Goal: Transaction & Acquisition: Purchase product/service

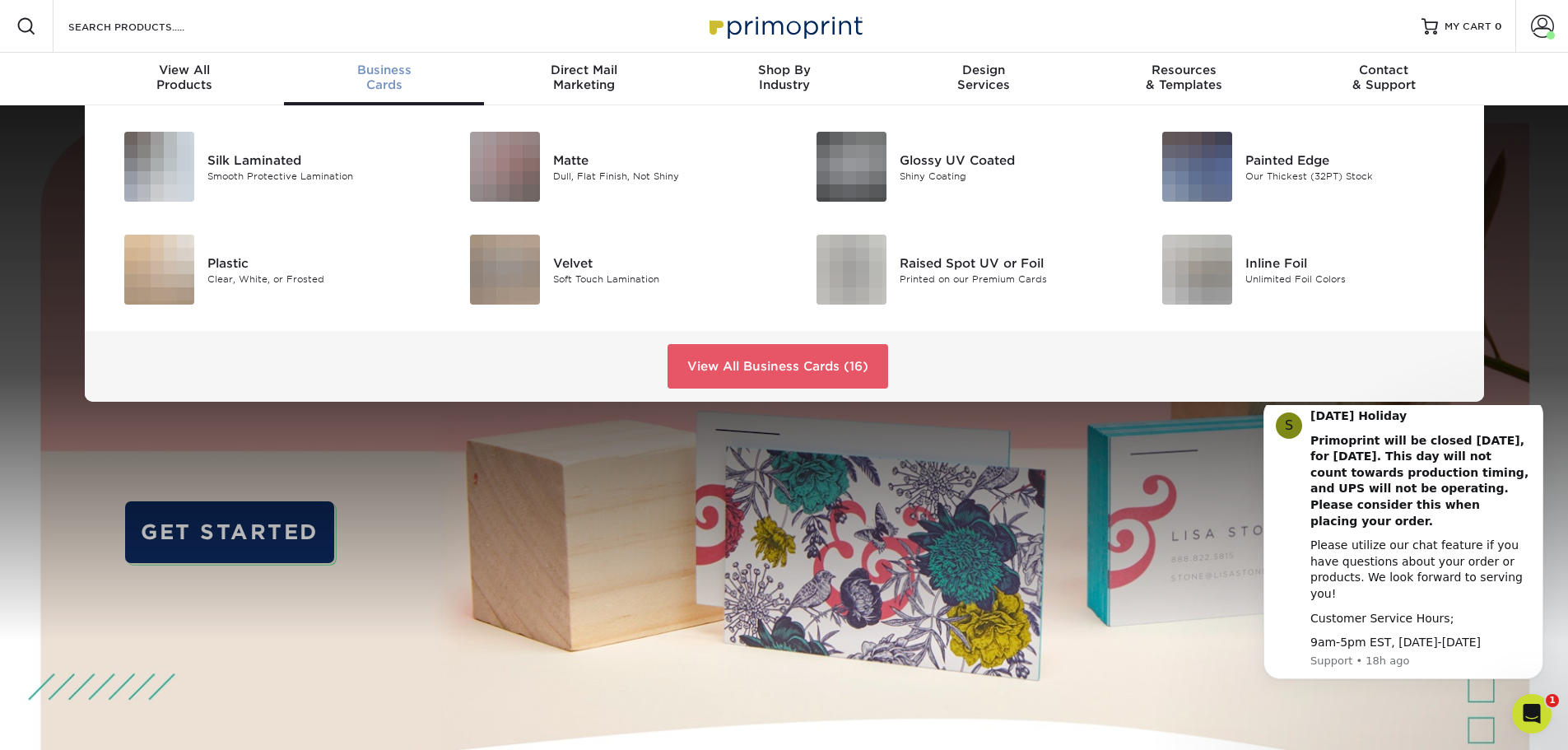
click at [405, 73] on span "Business" at bounding box center [384, 70] width 200 height 15
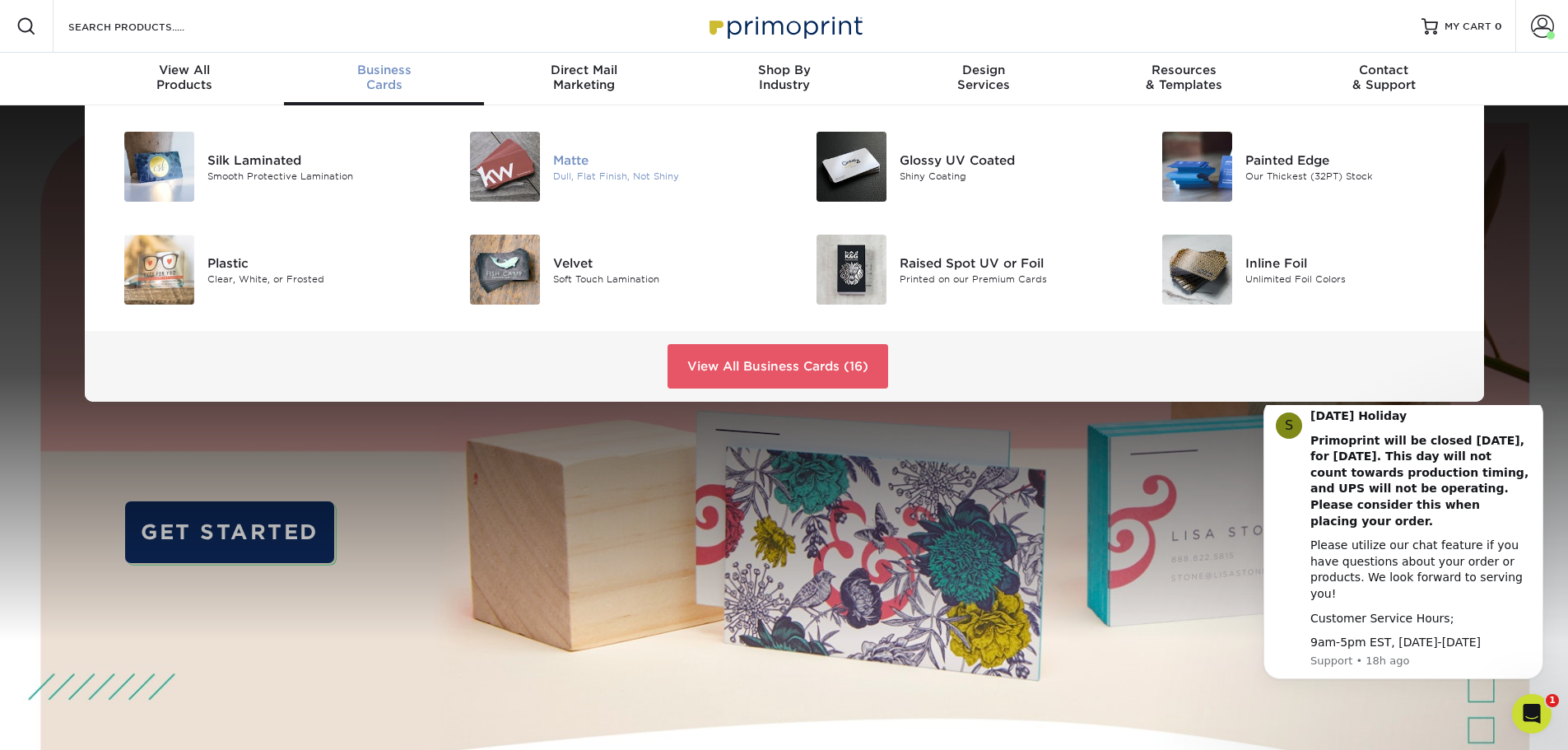
click at [591, 167] on div "Matte" at bounding box center [662, 159] width 218 height 18
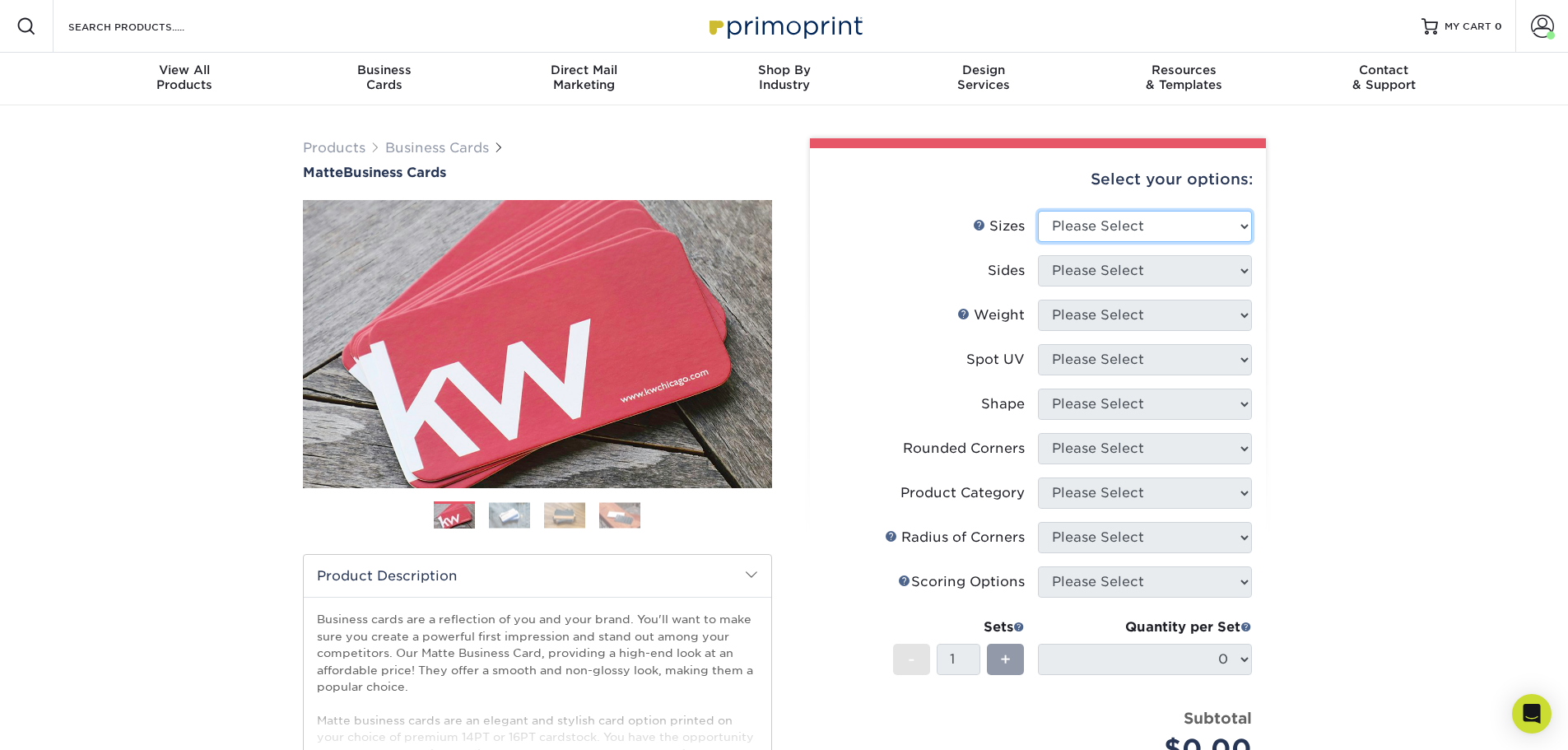
click at [1210, 234] on select "Please Select 1.5" x 3.5" - Mini 1.75" x 3.5" - Mini 2" x 2" - Square 2" x 3" -…" at bounding box center [1145, 226] width 214 height 32
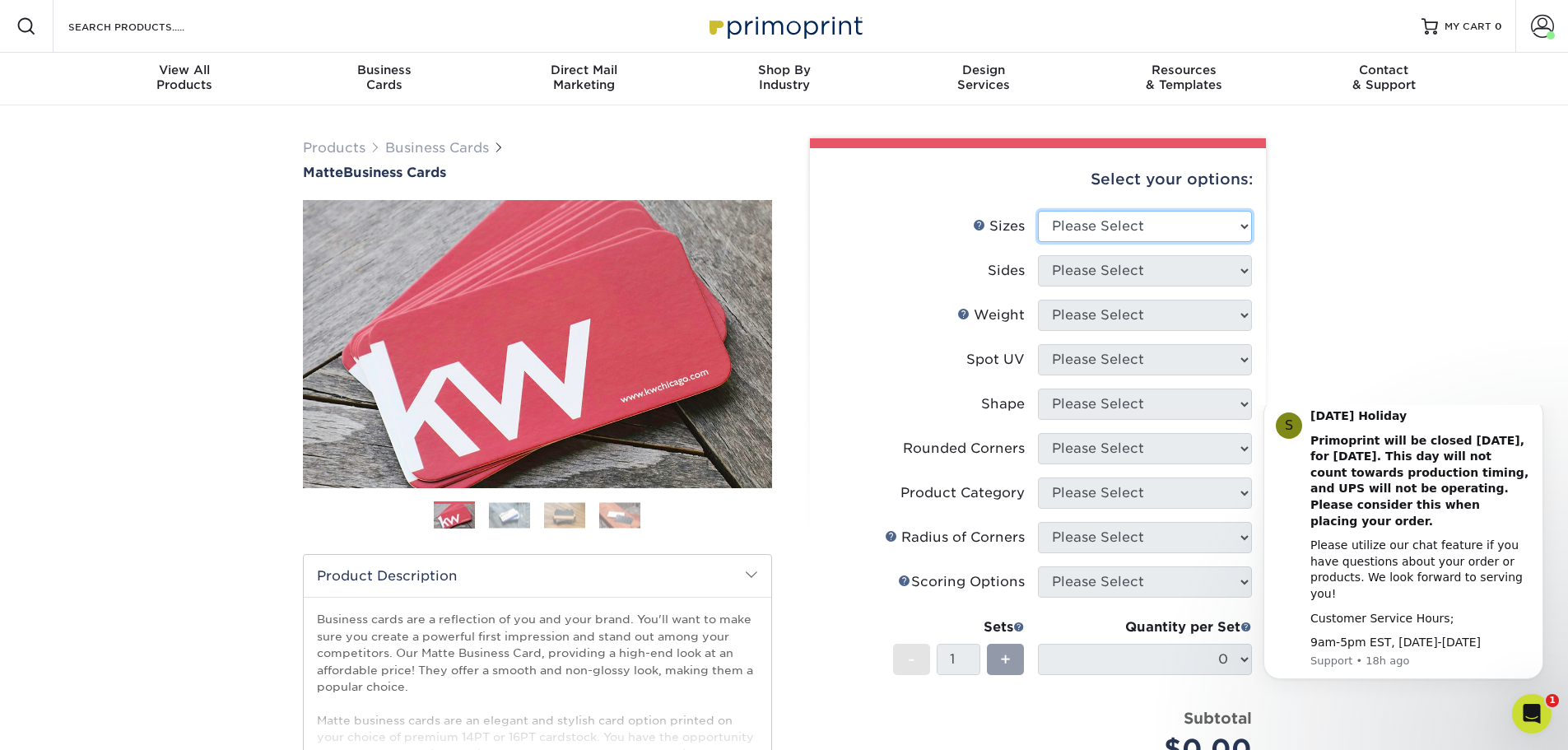
select select "2.00x3.50"
click at [1038, 211] on select "Please Select 1.5" x 3.5" - Mini 1.75" x 3.5" - Mini 2" x 2" - Square 2" x 3" -…" at bounding box center [1145, 226] width 214 height 32
click at [1140, 272] on select "Please Select Print Both Sides Print Front Only" at bounding box center [1145, 271] width 214 height 32
select select "13abbda7-1d64-4f25-8bb2-c179b224825d"
click at [1038, 255] on select "Please Select Print Both Sides Print Front Only" at bounding box center [1145, 271] width 214 height 32
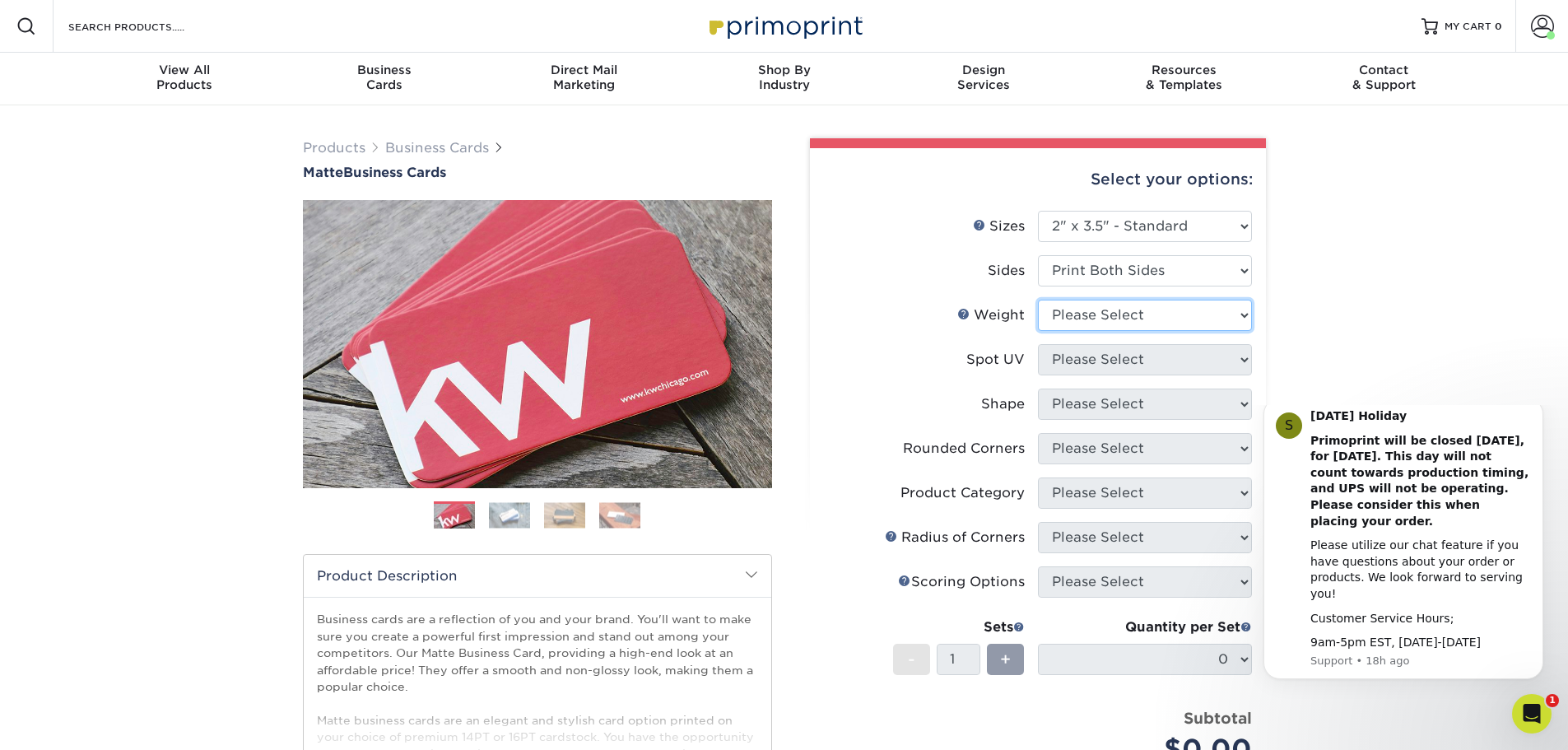
click at [1124, 314] on select "Please Select 16PT 14PT" at bounding box center [1145, 316] width 214 height 32
select select "16PT"
click at [1038, 300] on select "Please Select 16PT 14PT" at bounding box center [1145, 316] width 214 height 32
click at [1102, 357] on select "Please Select No Spot UV Front and Back (Both Sides) Front Only Back Only" at bounding box center [1145, 360] width 214 height 32
select select "3"
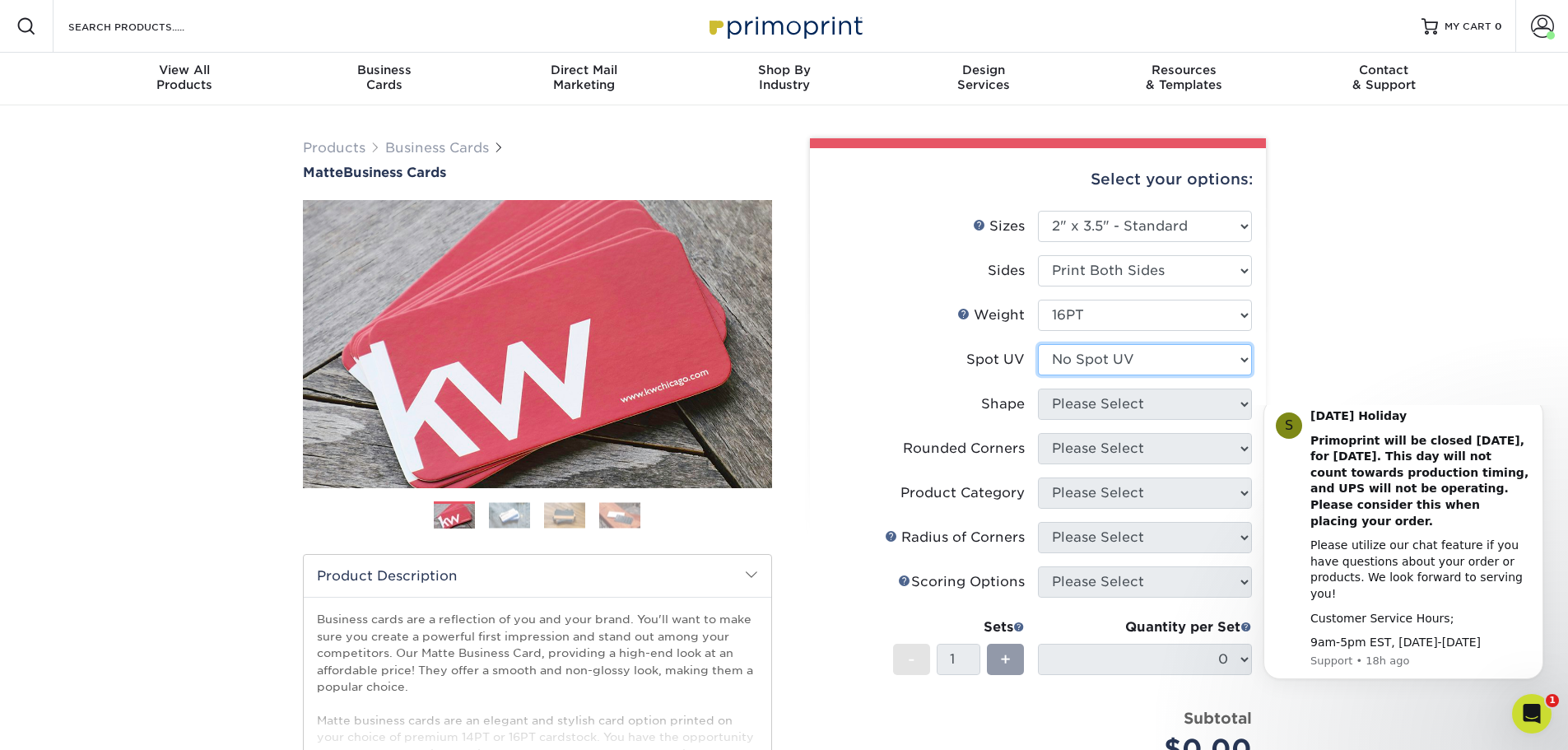
click at [1038, 344] on select "Please Select No Spot UV Front and Back (Both Sides) Front Only Back Only" at bounding box center [1145, 360] width 214 height 32
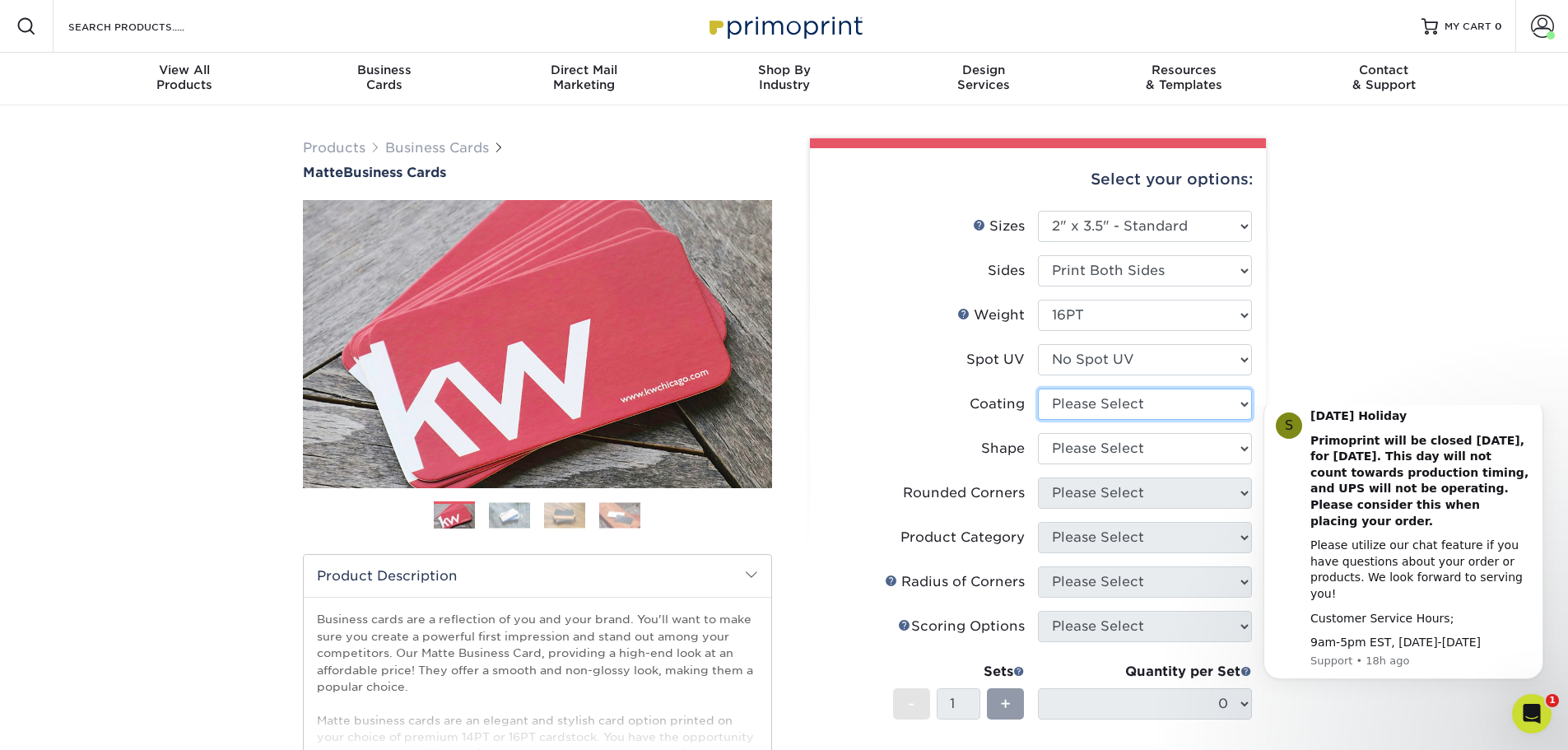
click at [1106, 402] on select at bounding box center [1145, 404] width 214 height 32
select select "121bb7b5-3b4d-429f-bd8d-bbf80e953313"
click at [1038, 389] on select at bounding box center [1145, 404] width 214 height 32
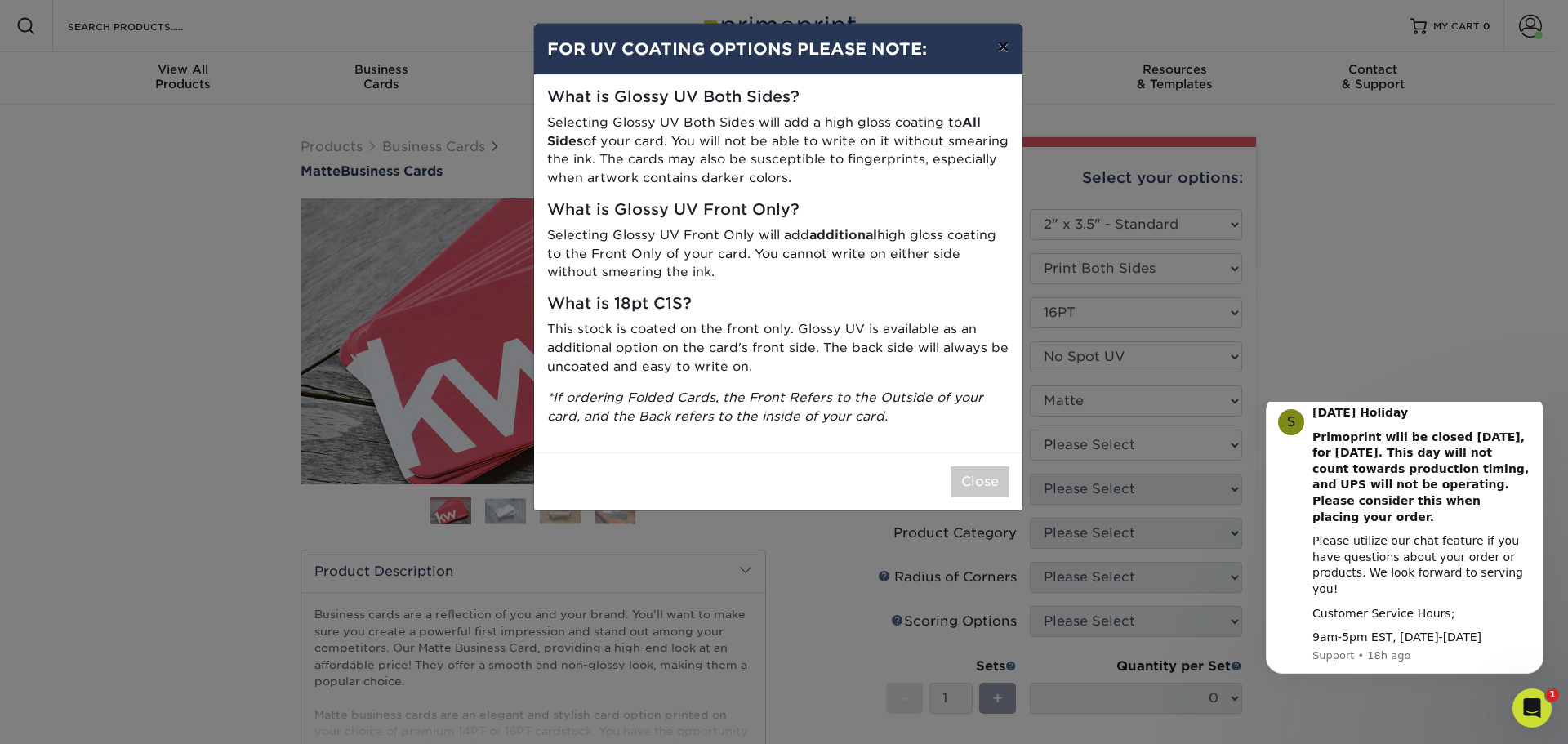
click at [1002, 57] on button "×" at bounding box center [1003, 46] width 38 height 45
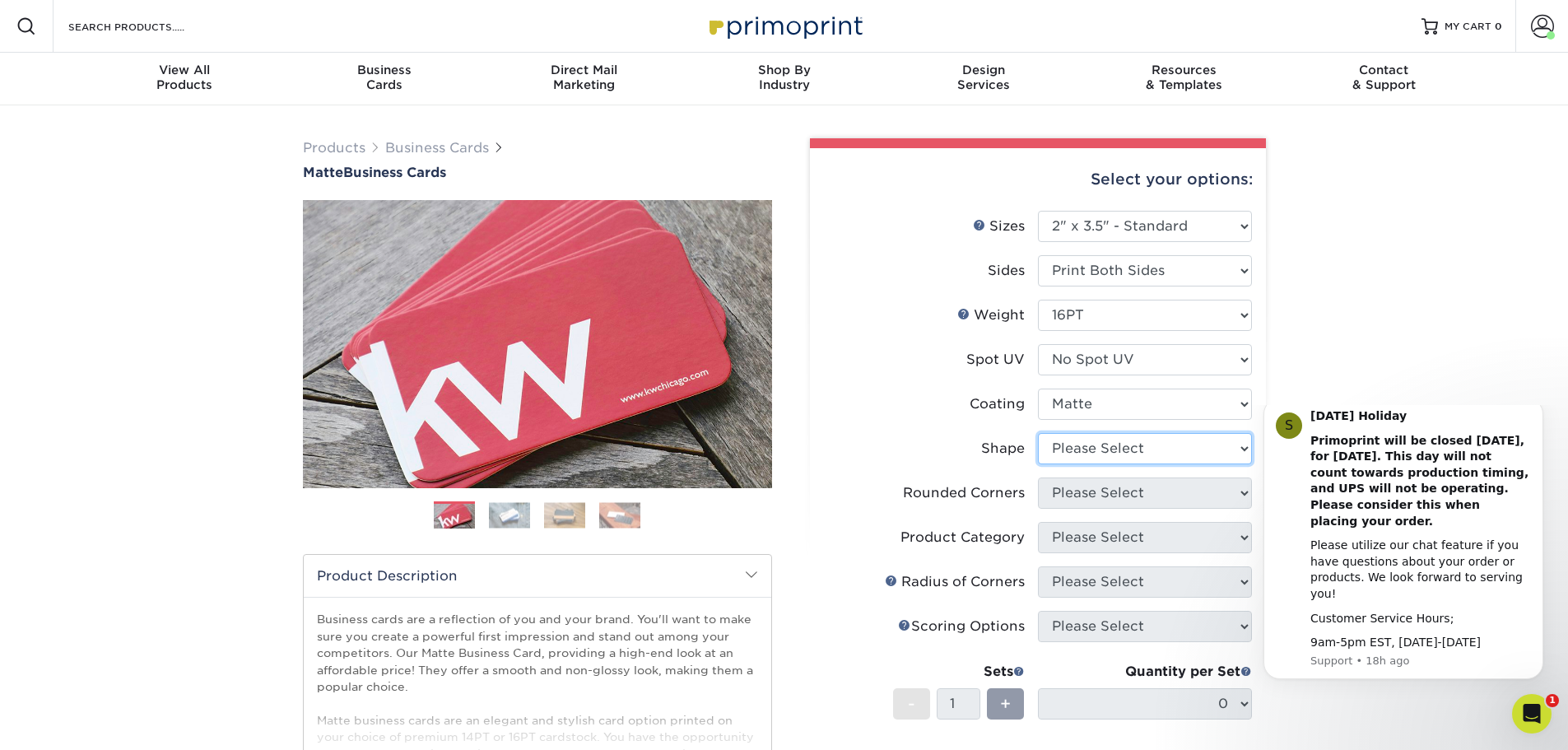
click at [1176, 452] on select "Please Select Standard Oval" at bounding box center [1145, 449] width 214 height 32
select select "standard"
click at [1038, 433] on select "Please Select Standard Oval" at bounding box center [1145, 449] width 214 height 32
click at [1116, 490] on select "Please Select Yes - Round 2 Corners Yes - Round 4 Corners No" at bounding box center [1145, 494] width 214 height 32
select select "7672df9e-0e0a-464d-8e1f-920c575e4da3"
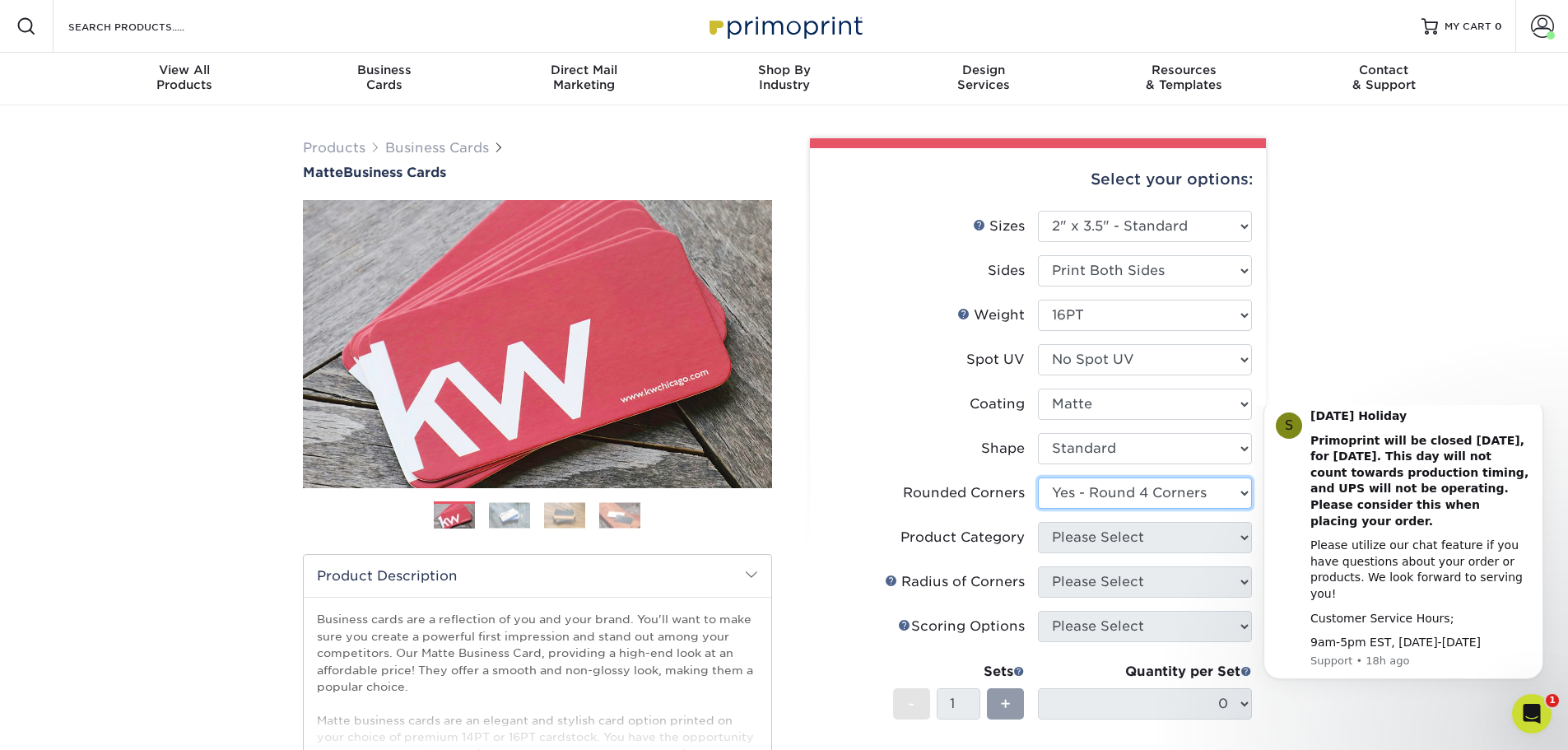
click at [1038, 478] on select "Please Select Yes - Round 2 Corners Yes - Round 4 Corners No" at bounding box center [1145, 494] width 214 height 32
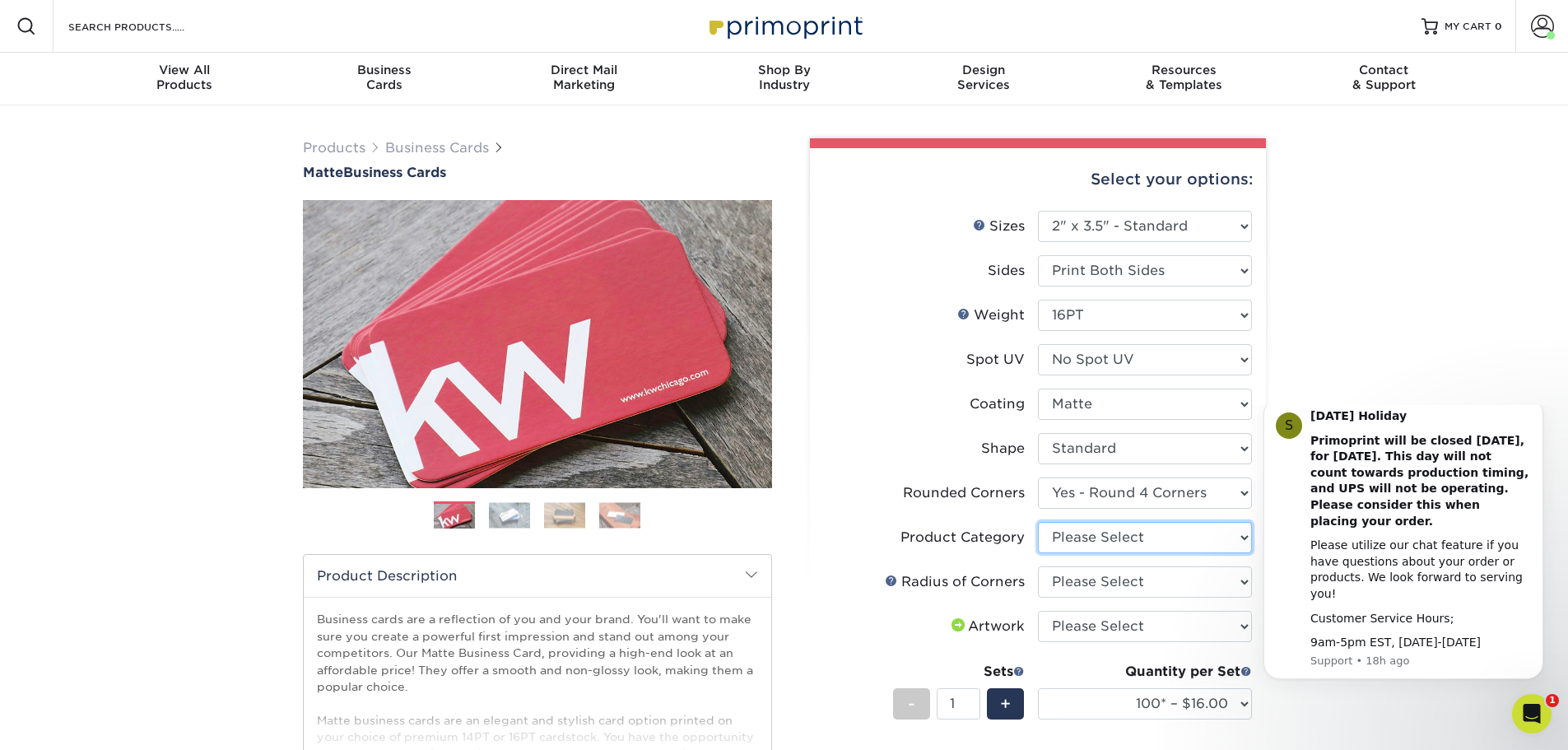
click at [1096, 546] on select "Please Select Business Cards" at bounding box center [1145, 538] width 214 height 32
select select "3b5148f1-0588-4f88-a218-97bcfdce65c1"
click at [1038, 522] on select "Please Select Business Cards" at bounding box center [1145, 538] width 214 height 32
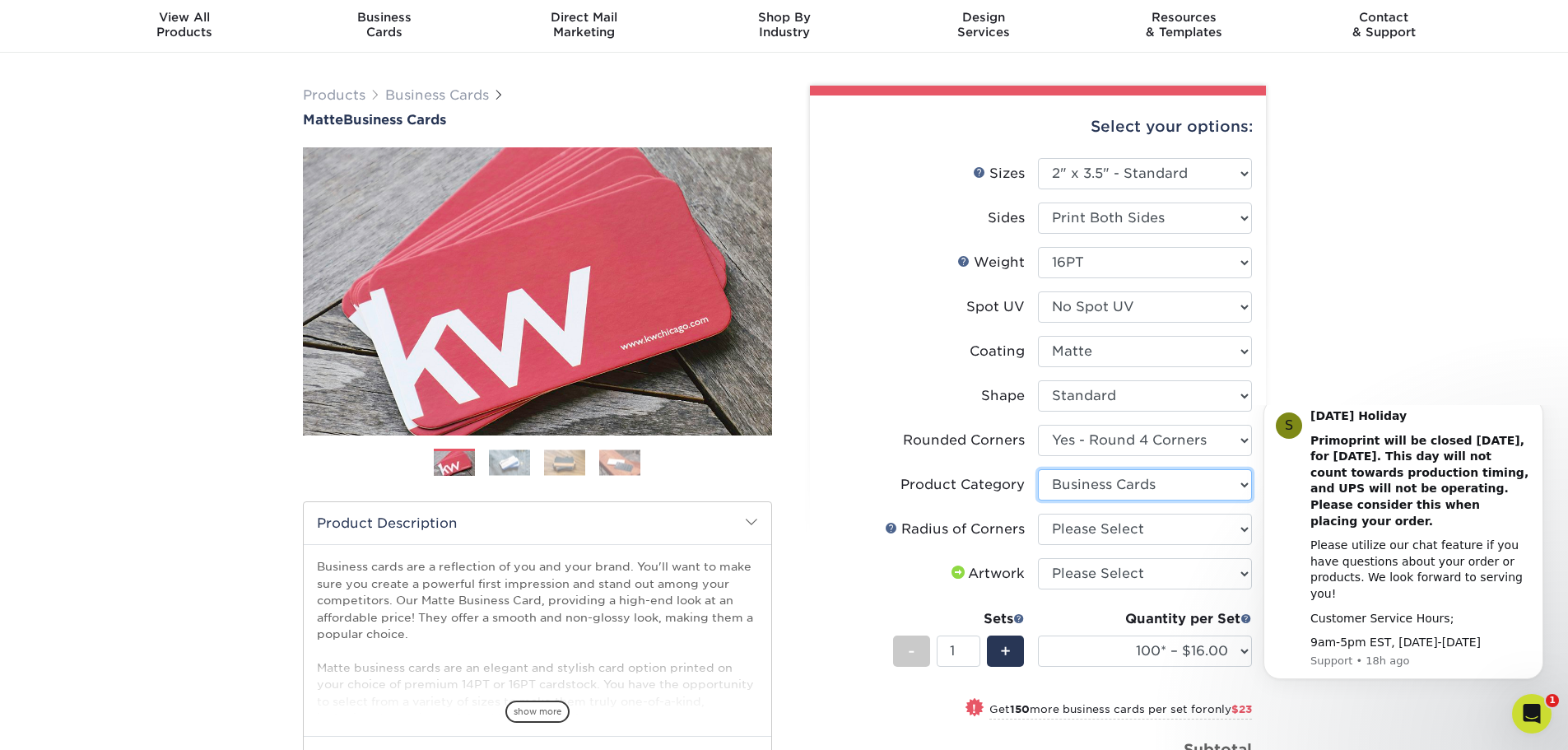
scroll to position [82, 0]
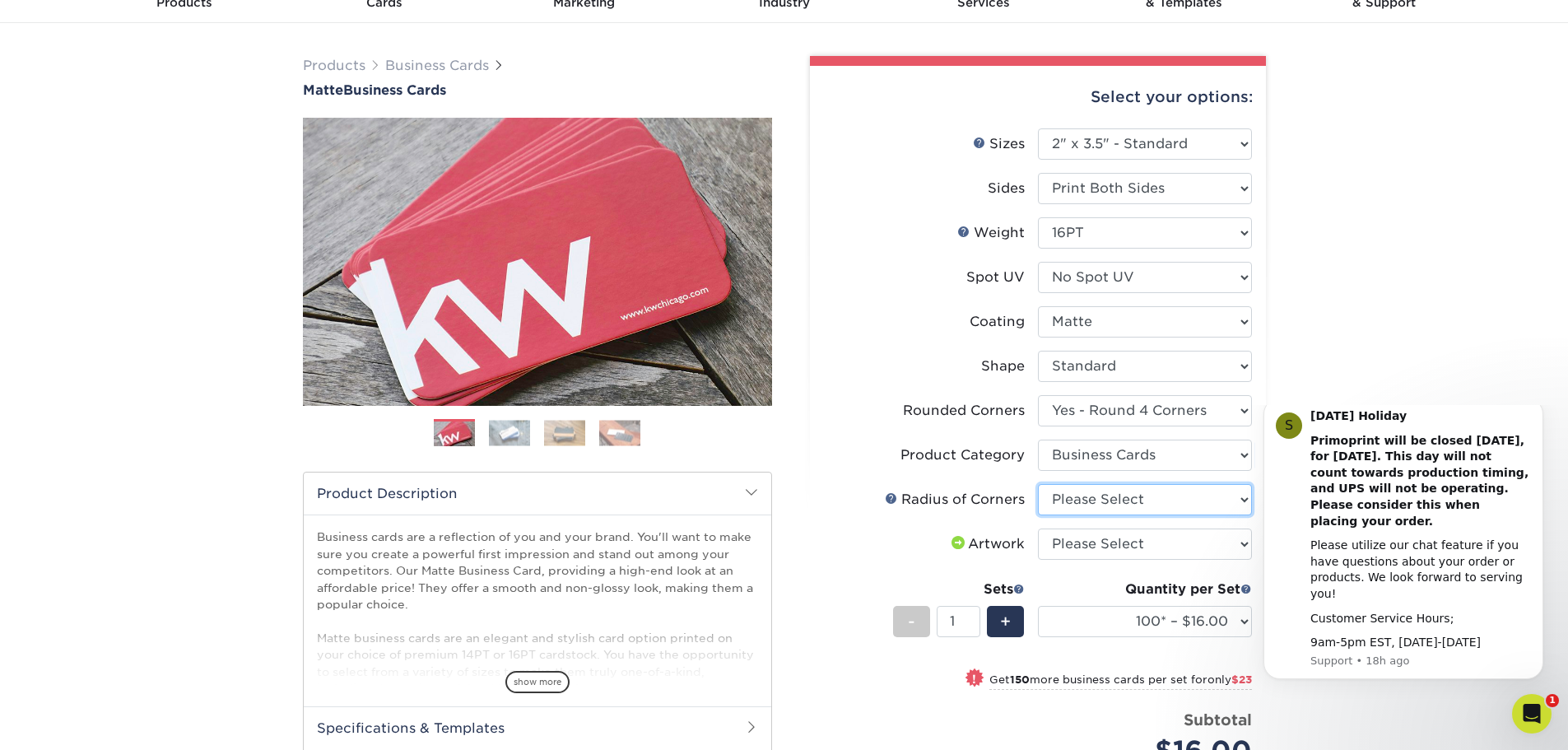
click at [1136, 499] on select "Please Select Rounded 1/8" Rounded 1/4"" at bounding box center [1145, 500] width 214 height 32
select select "479fbfe7-6a0c-4895-8c9a-81739b7486c9"
click at [1038, 484] on select "Please Select Rounded 1/8" Rounded 1/4"" at bounding box center [1145, 500] width 214 height 32
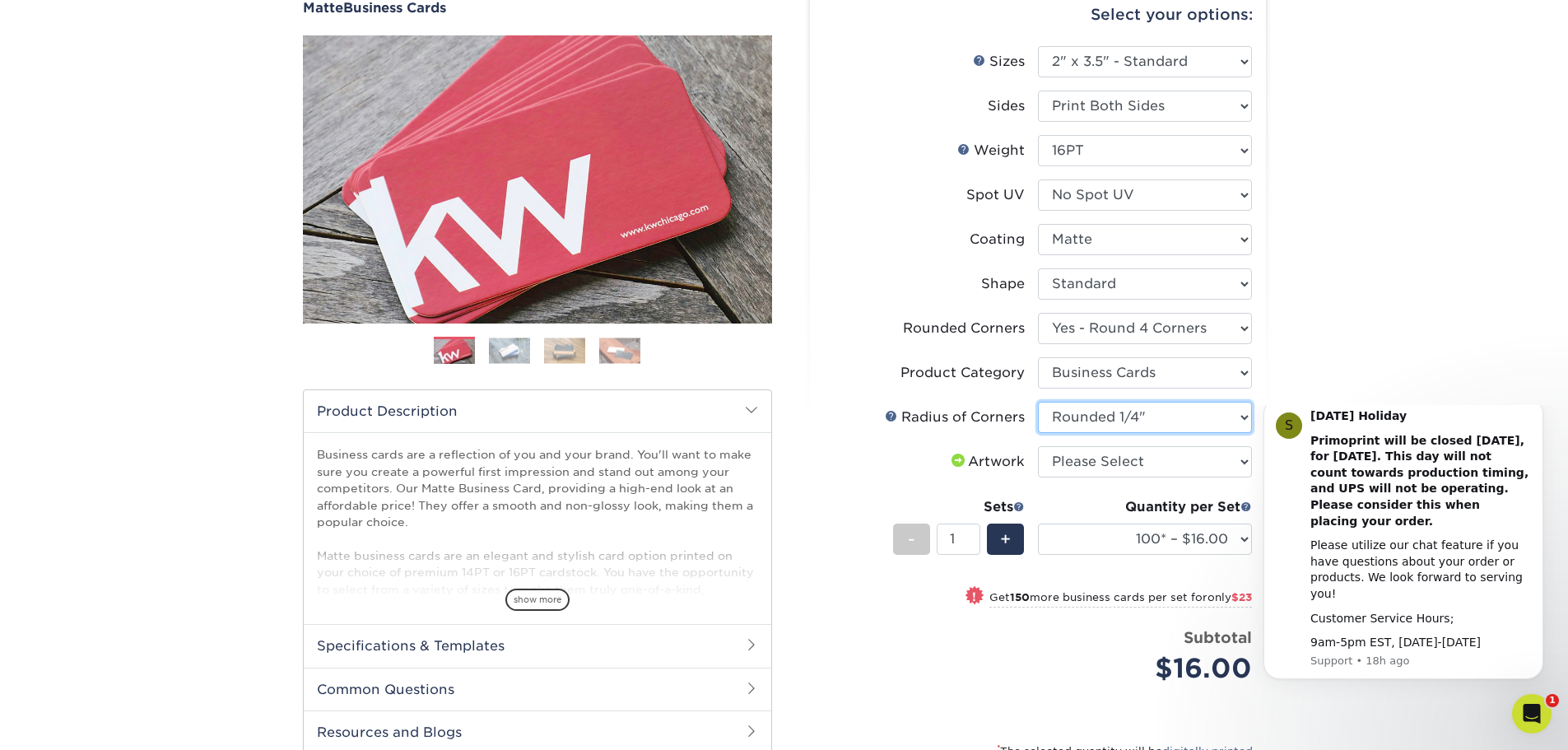
scroll to position [247, 0]
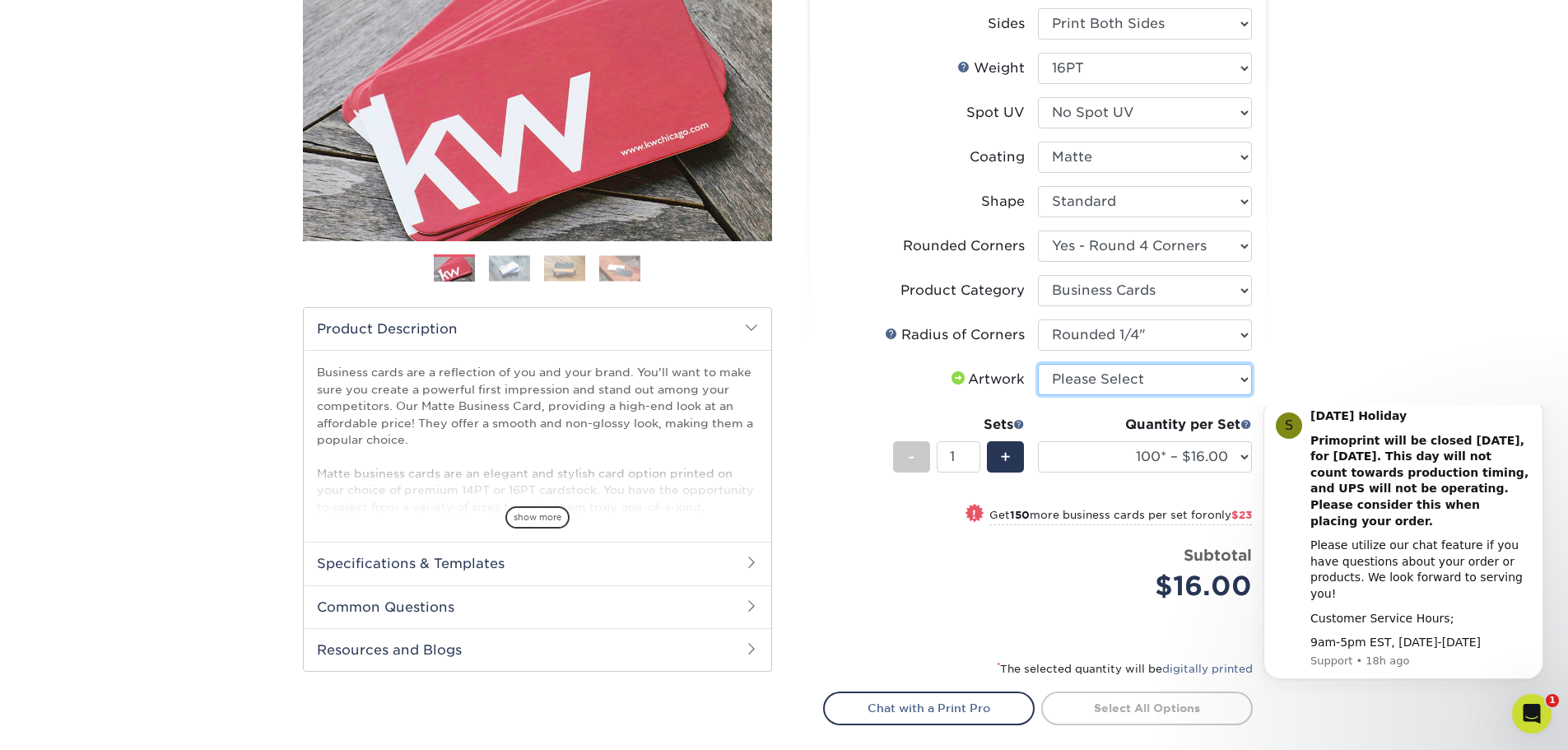
click at [1129, 373] on select "Please Select I will upload files I need a design - $100" at bounding box center [1145, 380] width 214 height 32
select select "upload"
click at [1038, 364] on select "Please Select I will upload files I need a design - $100" at bounding box center [1145, 380] width 214 height 32
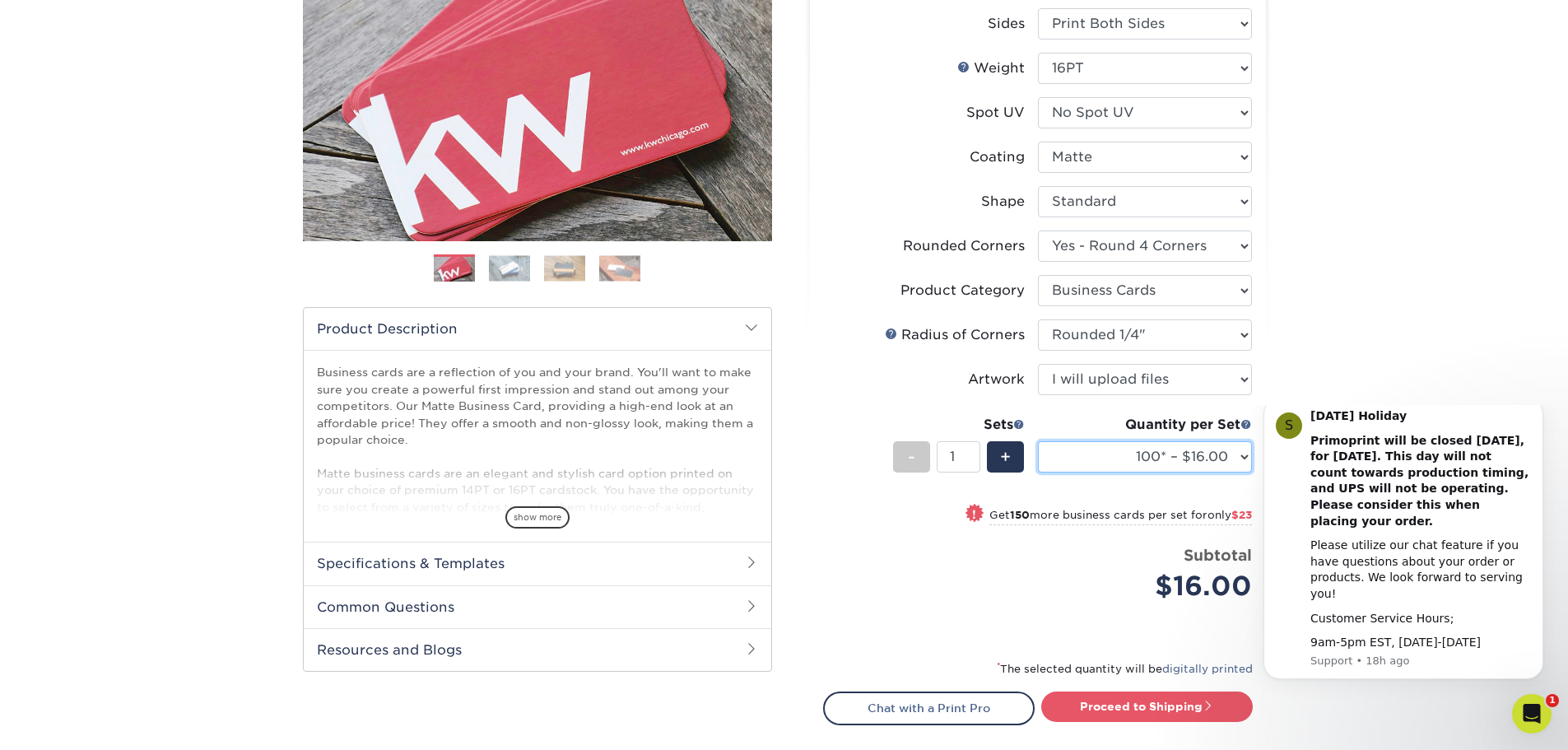
click at [1240, 460] on select "100* – $16.00 250* – $39.00 500 – $77.00 1000 – $94.00 2500 – $173.00 5000 – $2…" at bounding box center [1145, 457] width 214 height 32
select select "1000 – $94.00"
click at [1038, 442] on select "100* – $16.00 250* – $39.00 500 – $77.00 1000 – $94.00 2500 – $173.00 5000 – $2…" at bounding box center [1145, 457] width 214 height 32
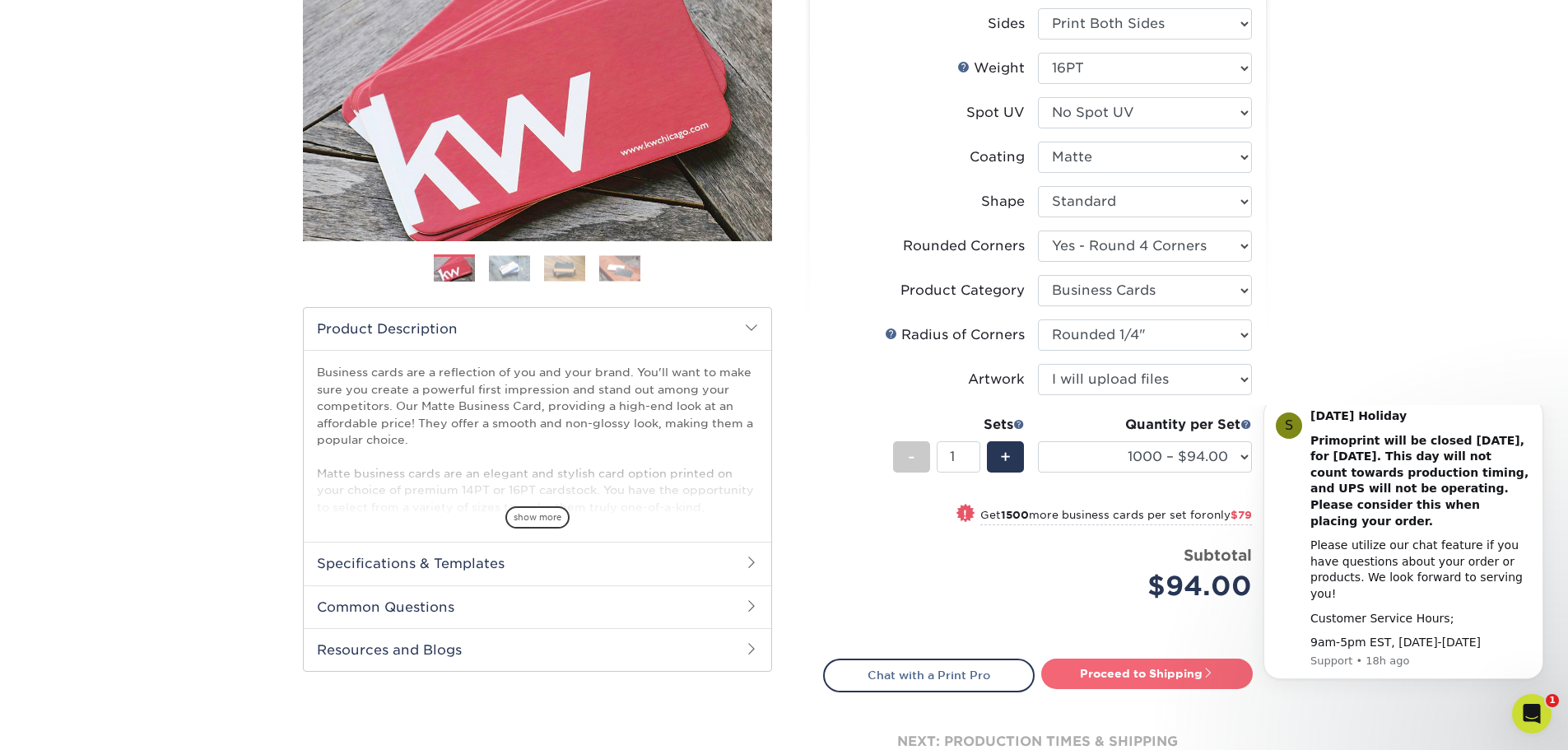
click at [1121, 669] on link "Proceed to Shipping" at bounding box center [1146, 674] width 211 height 30
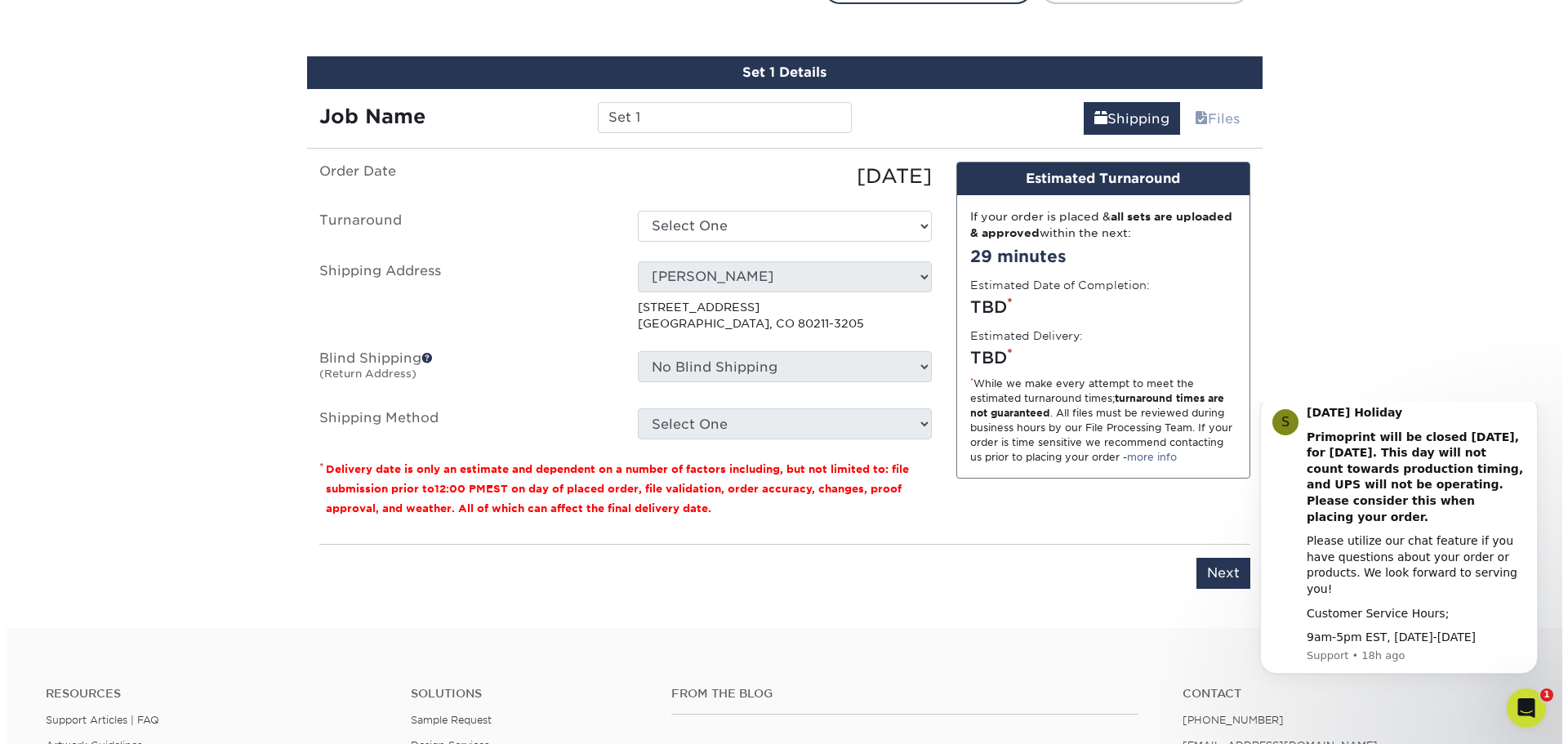
scroll to position [944, 0]
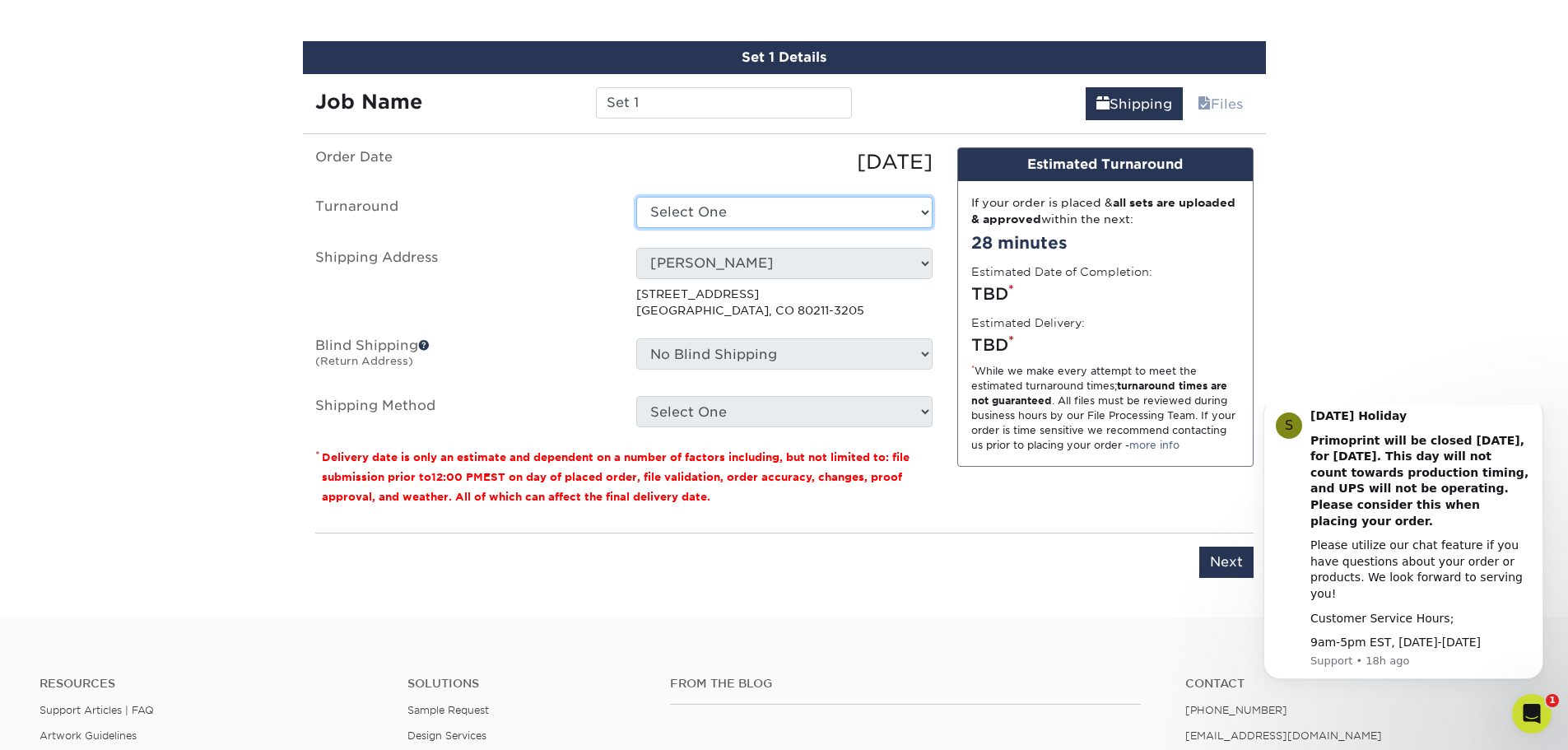
click at [733, 220] on select "Select One 2-4 Business Days 2 Day Next Business Day" at bounding box center [784, 212] width 296 height 32
select select "fbd49659-0c5e-4fa7-8e72-fd75aa73330a"
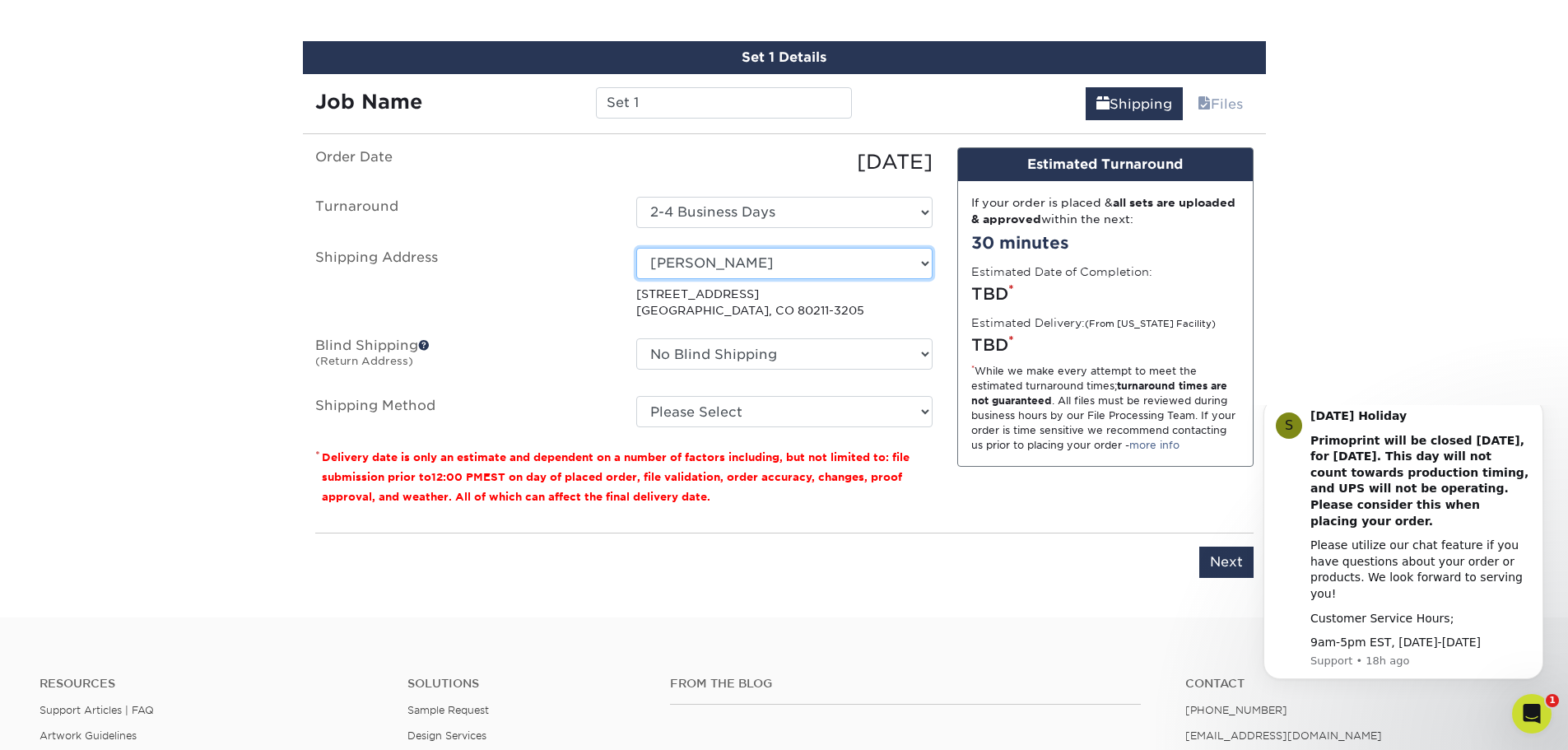
click at [930, 259] on select "Select One Cameron Stephens Courtney Dennewitz Deb Roberts Kaylen Moore Kelly W…" at bounding box center [784, 264] width 296 height 32
select select "newaddress"
click at [636, 248] on select "Select One Cameron Stephens Courtney Dennewitz Deb Roberts Kaylen Moore Kelly W…" at bounding box center [784, 264] width 296 height 32
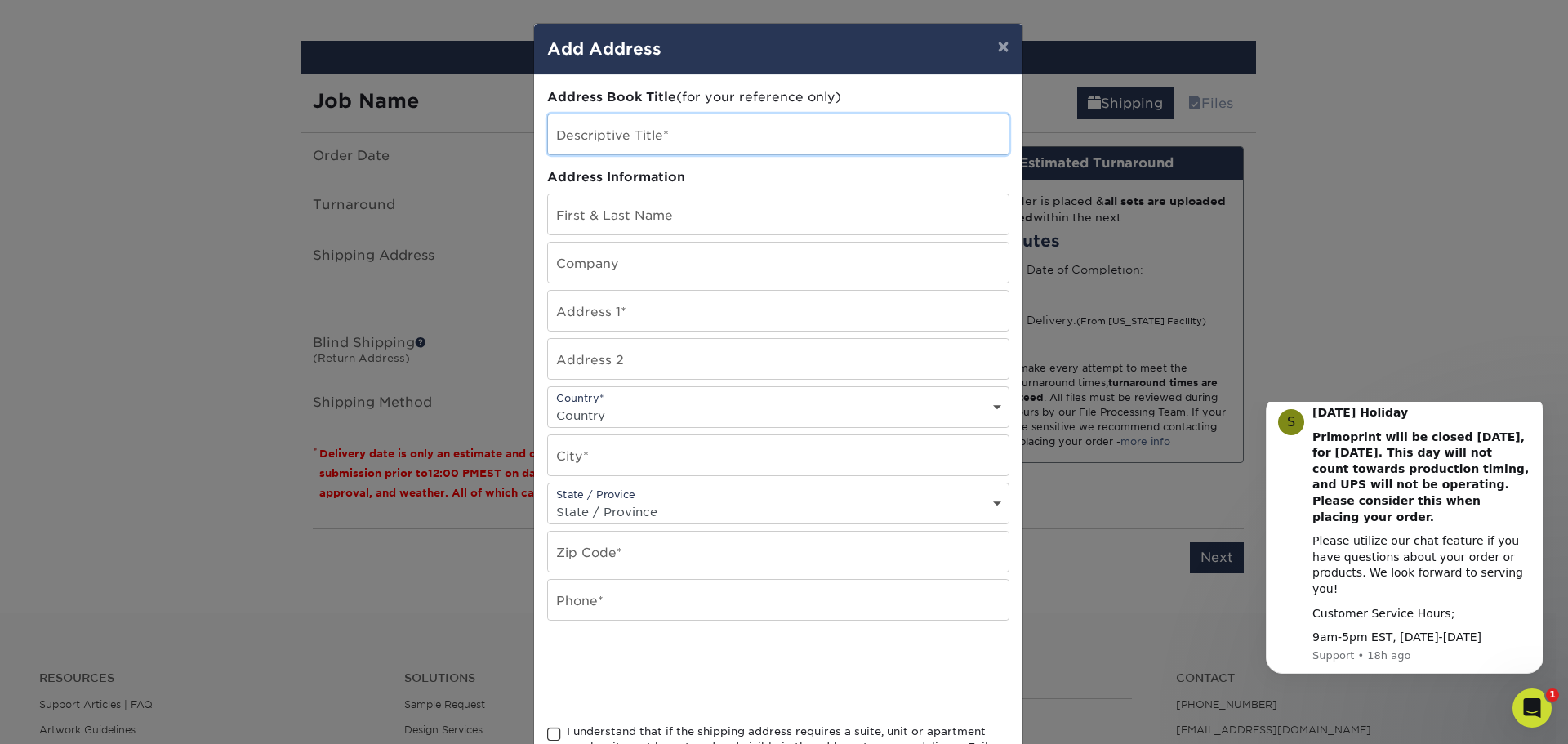
click at [613, 137] on input "text" at bounding box center [778, 134] width 461 height 40
type input "[PERSON_NAME]"
click at [647, 224] on input "text" at bounding box center [778, 213] width 461 height 40
type input "[PERSON_NAME]"
click at [611, 272] on input "text" at bounding box center [778, 262] width 461 height 40
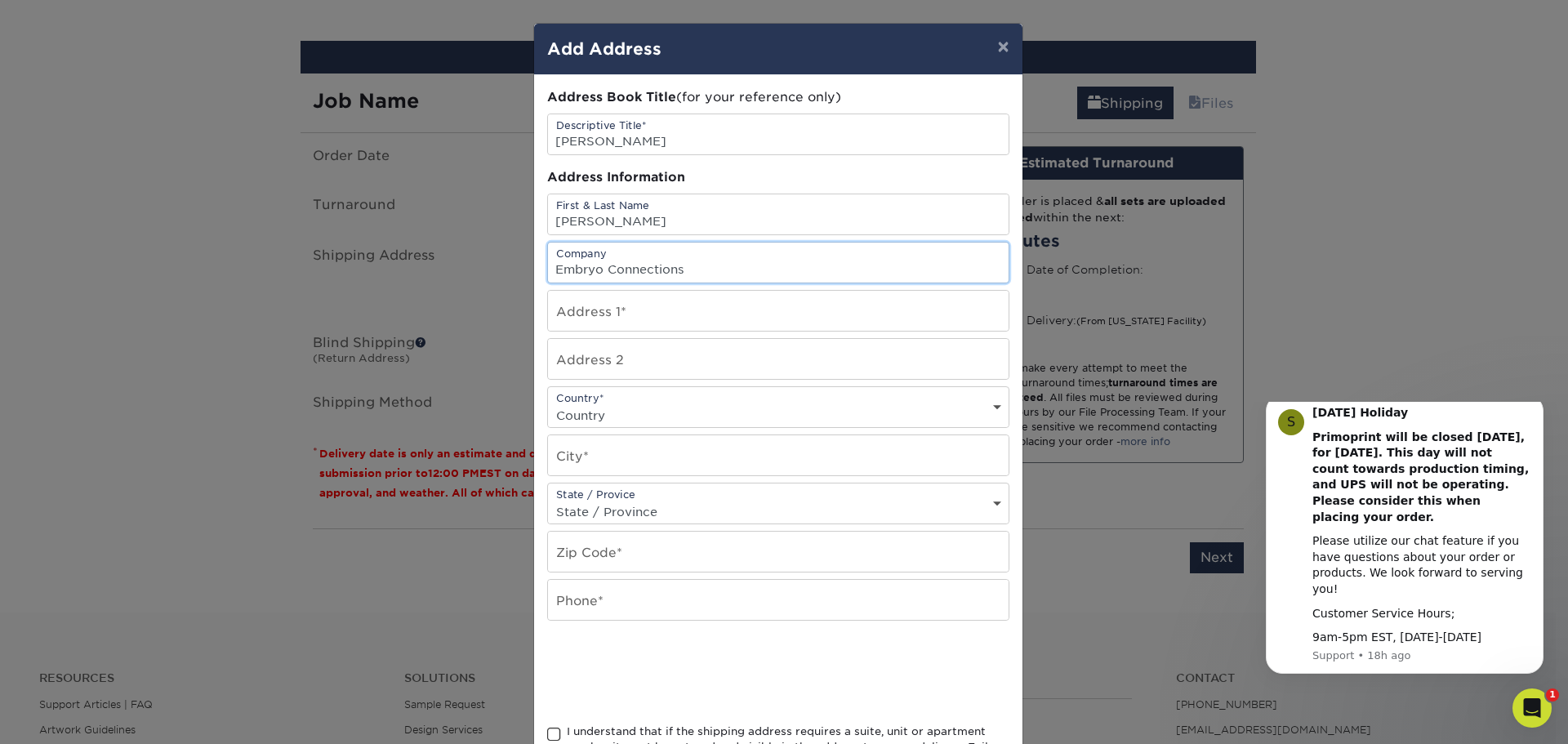
type input "Embryo Connections"
click at [601, 311] on input "text" at bounding box center [778, 311] width 461 height 40
paste input "11653 Hannibal Dr Saint Louis, MO 63138"
drag, startPoint x: 662, startPoint y: 314, endPoint x: 833, endPoint y: 315, distance: 171.0
click at [833, 315] on input "11653 Hannibal Dr Saint Louis, MO 63138" at bounding box center [778, 311] width 461 height 40
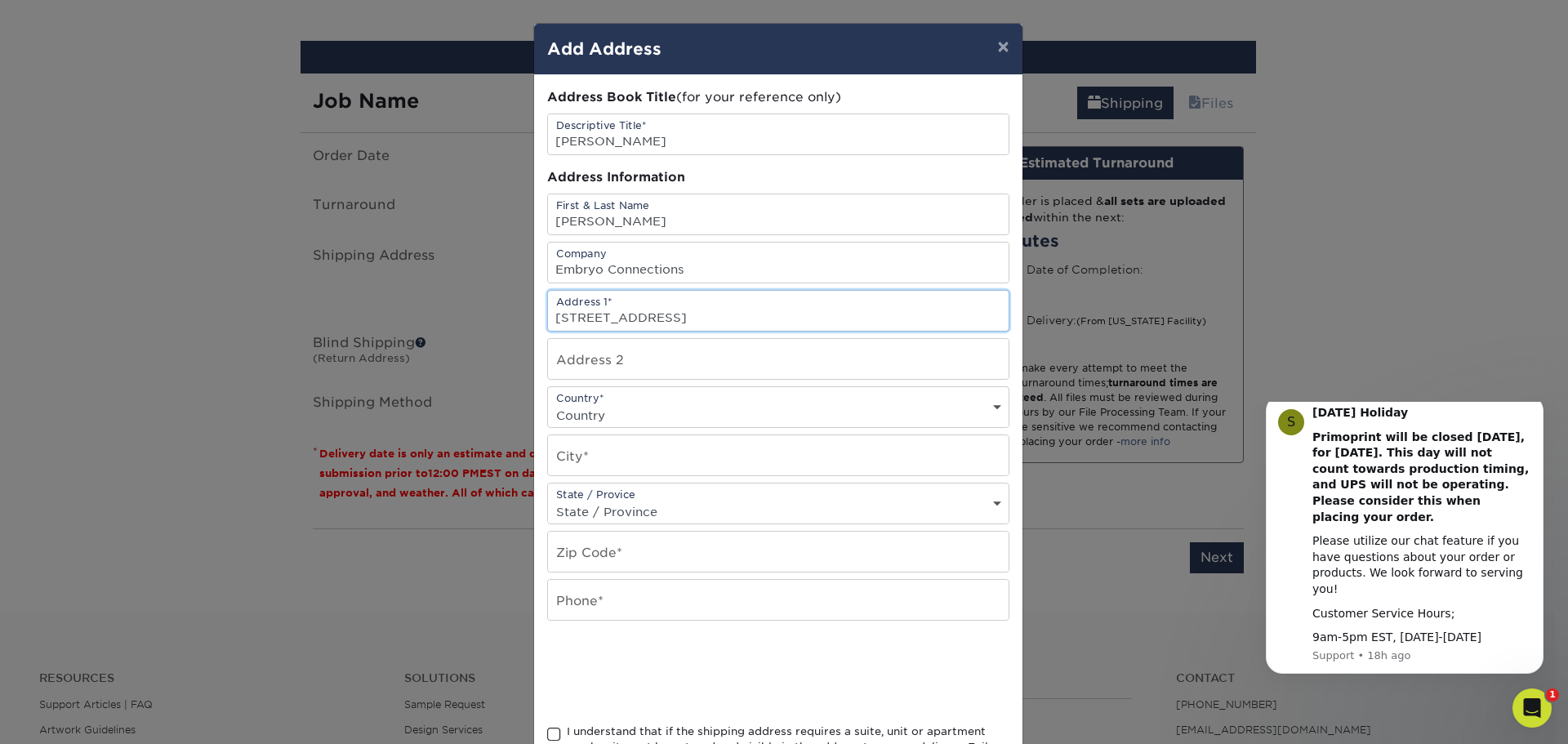
type input "11653 Hannibal Dr"
click at [578, 455] on input "text" at bounding box center [778, 455] width 461 height 40
paste input "Saint Louis, MO 63138"
drag, startPoint x: 612, startPoint y: 471, endPoint x: 664, endPoint y: 462, distance: 52.8
click at [664, 461] on input "Saint Louis, MO 63138" at bounding box center [778, 455] width 461 height 40
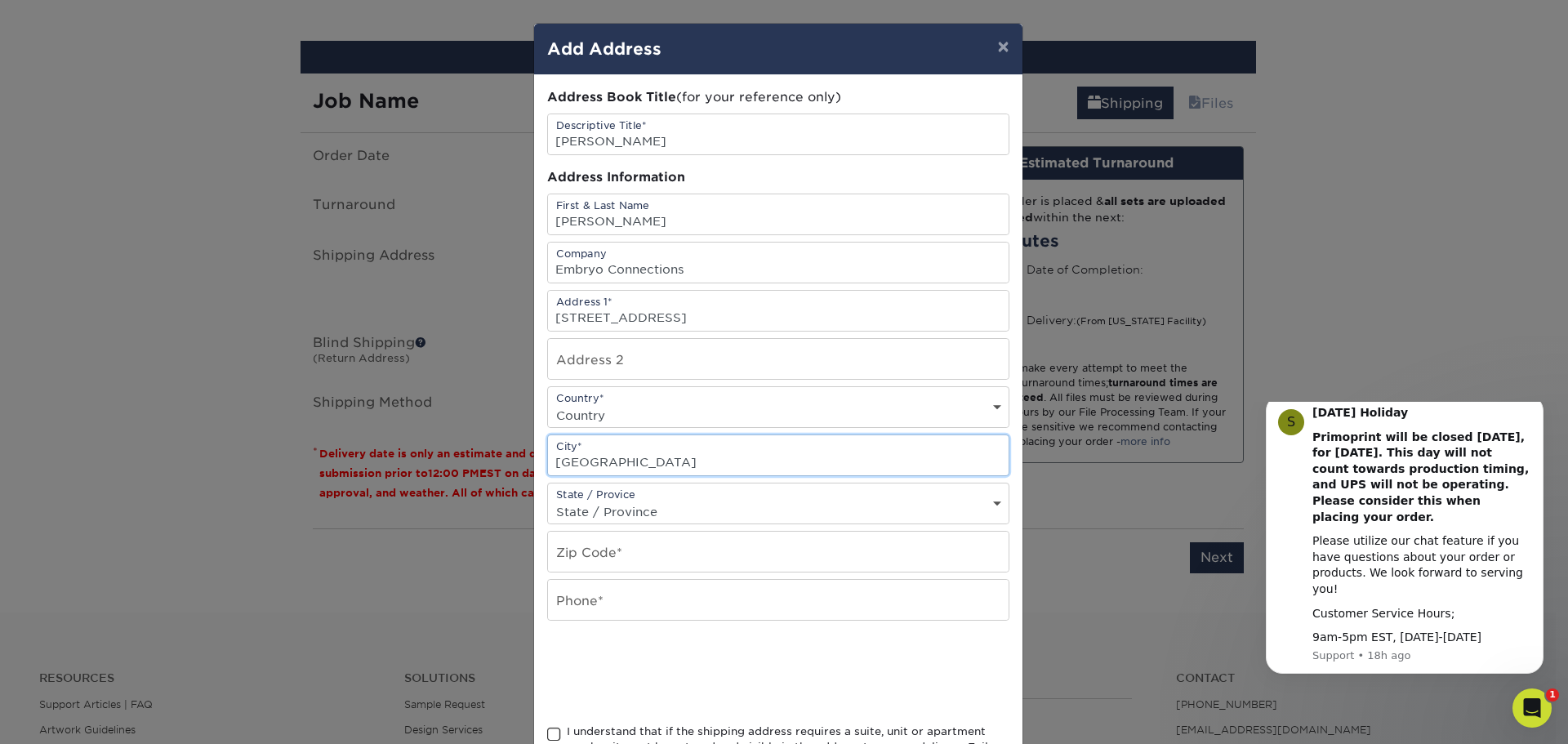
drag, startPoint x: 699, startPoint y: 462, endPoint x: 616, endPoint y: 468, distance: 83.2
click at [616, 468] on input "Saint Louis, MO 63138" at bounding box center [778, 455] width 461 height 40
type input "Saint Louis"
click at [580, 518] on select "State / Province Alabama Alaska Arizona Arkansas California Colorado Connecticu…" at bounding box center [778, 512] width 461 height 24
select select "MO"
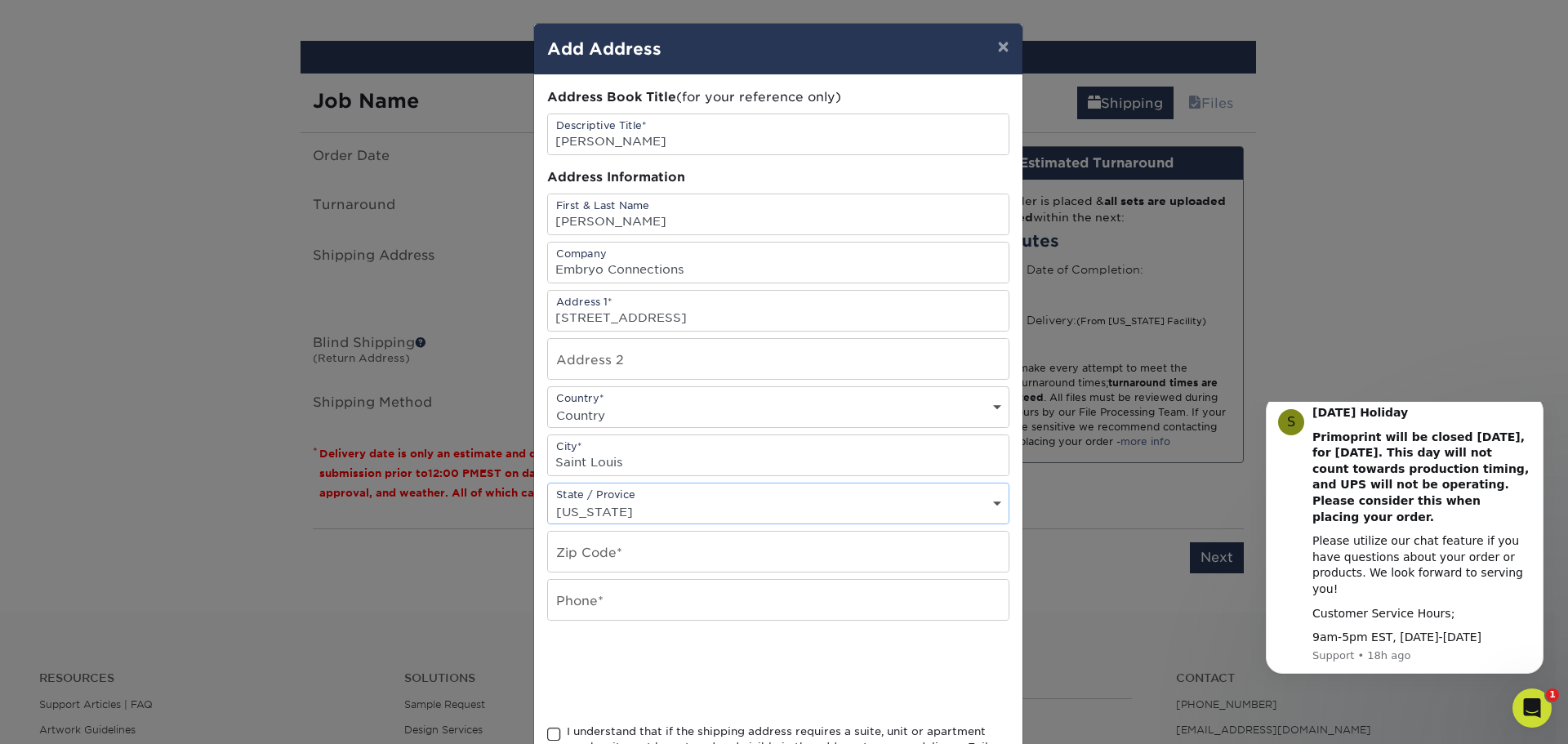
click at [548, 500] on select "State / Province Alabama Alaska Arizona Arkansas California Colorado Connecticu…" at bounding box center [778, 512] width 461 height 24
click at [579, 556] on input "text" at bounding box center [778, 551] width 461 height 40
paste input ", MO 63138"
drag, startPoint x: 579, startPoint y: 556, endPoint x: 533, endPoint y: 578, distance: 51.0
click at [540, 584] on div "Address Book Title (for your reference only) Descriptive Title* Ashley Muhammad…" at bounding box center [778, 440] width 489 height 731
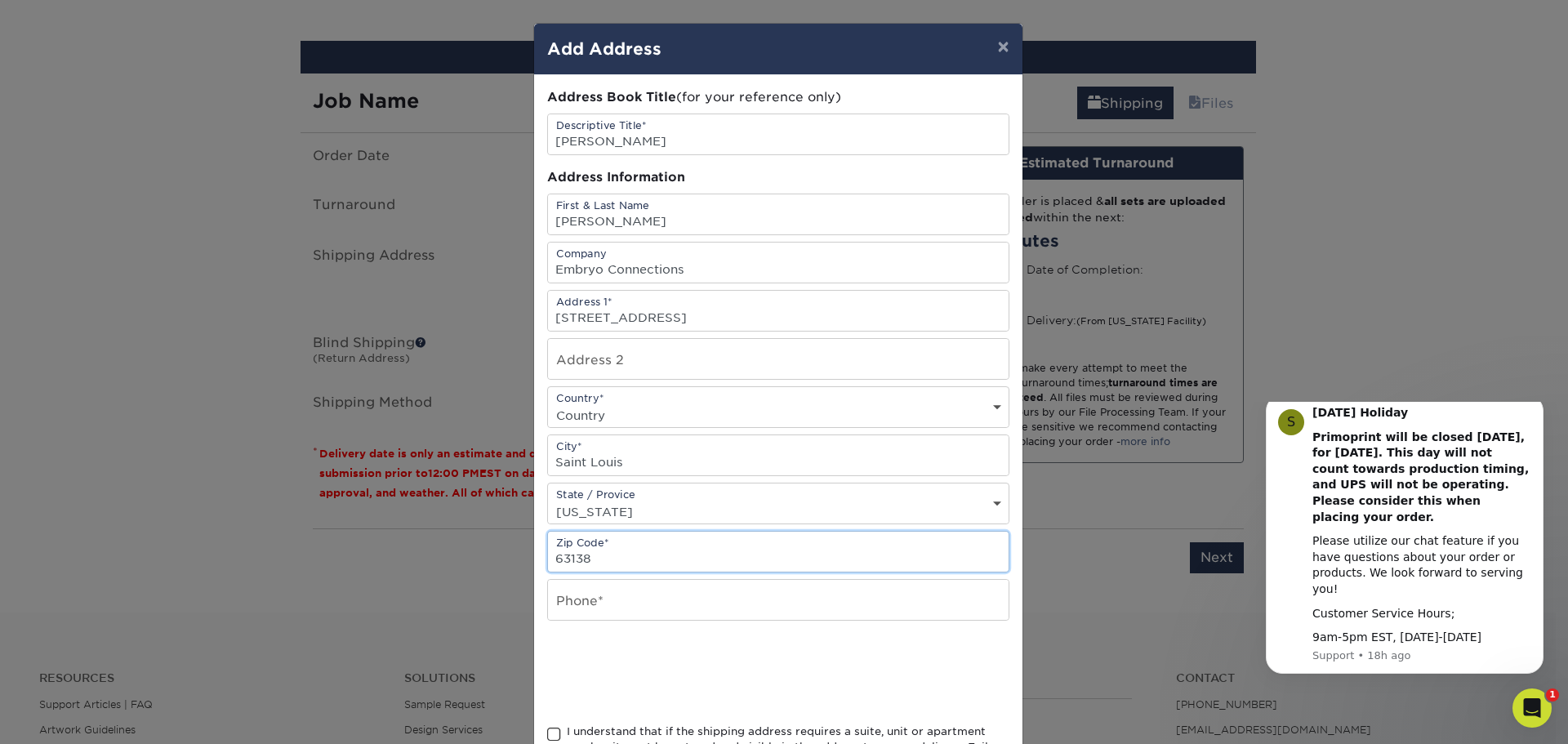
type input "63138"
click at [575, 606] on input "text" at bounding box center [778, 600] width 461 height 40
paste input "720-248-7430"
type input "720-248-7430"
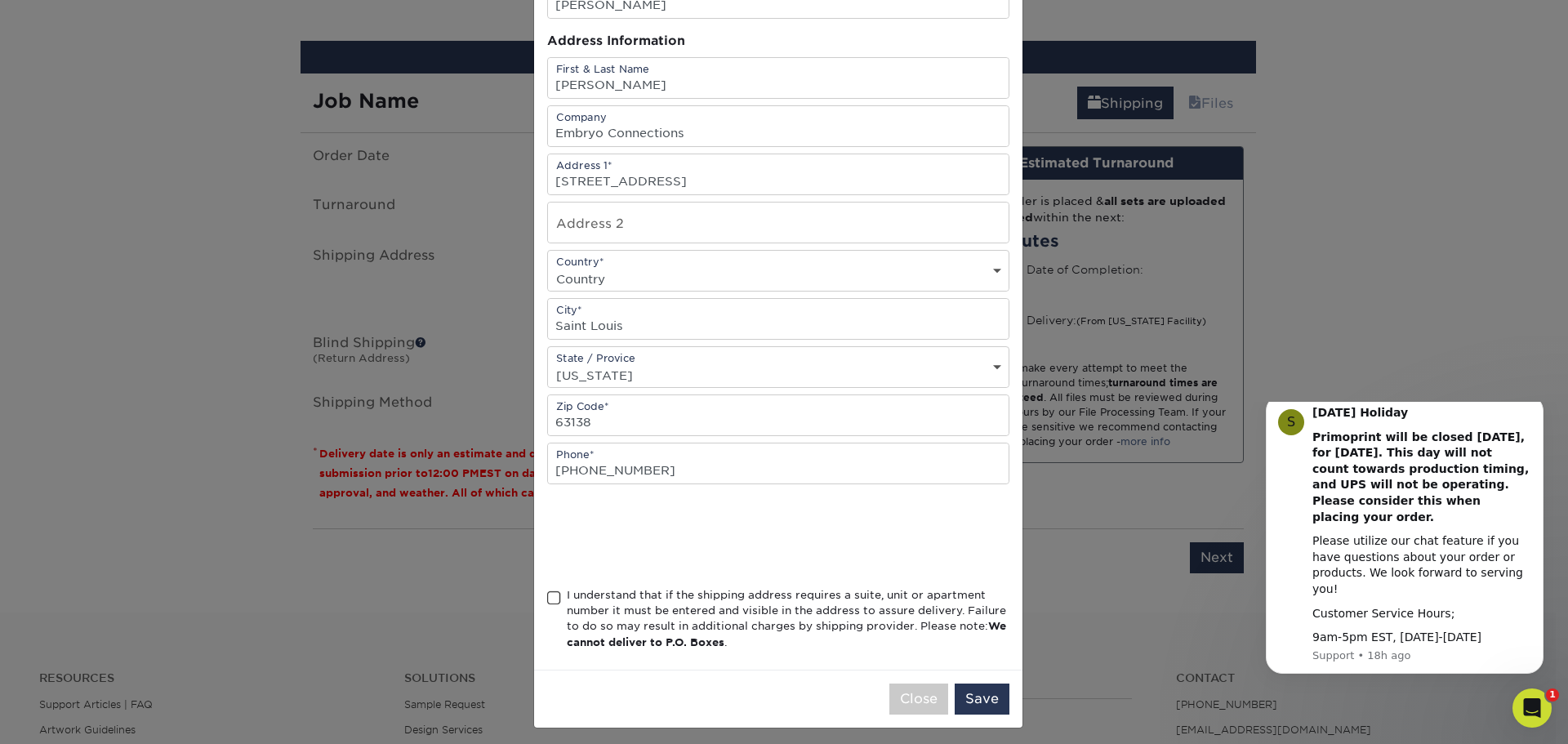
scroll to position [144, 0]
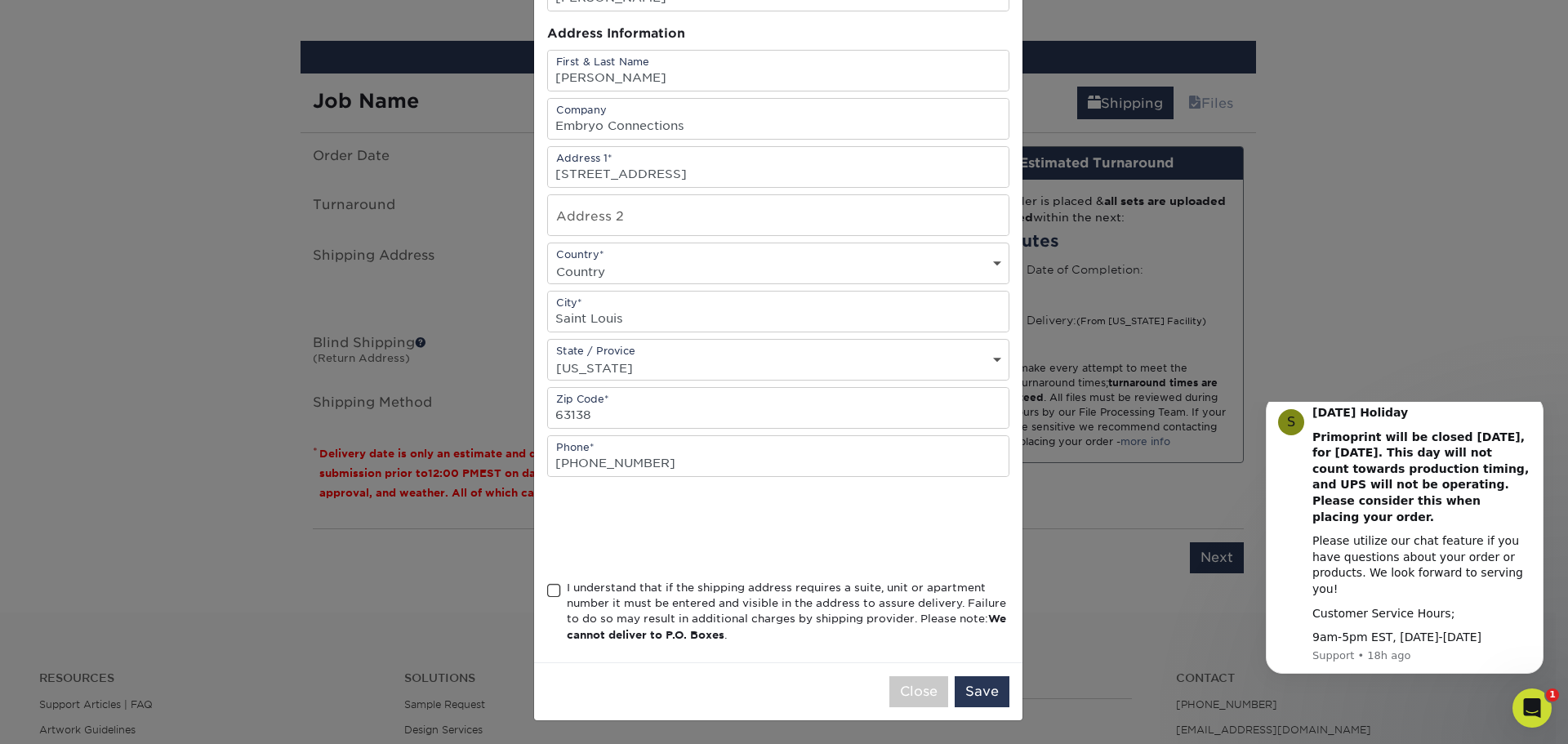
click at [547, 591] on span at bounding box center [553, 591] width 14 height 16
click at [0, 0] on input "I understand that if the shipping address requires a suite, unit or apartment n…" at bounding box center [0, 0] width 0 height 0
click at [977, 684] on button "Save" at bounding box center [981, 692] width 55 height 31
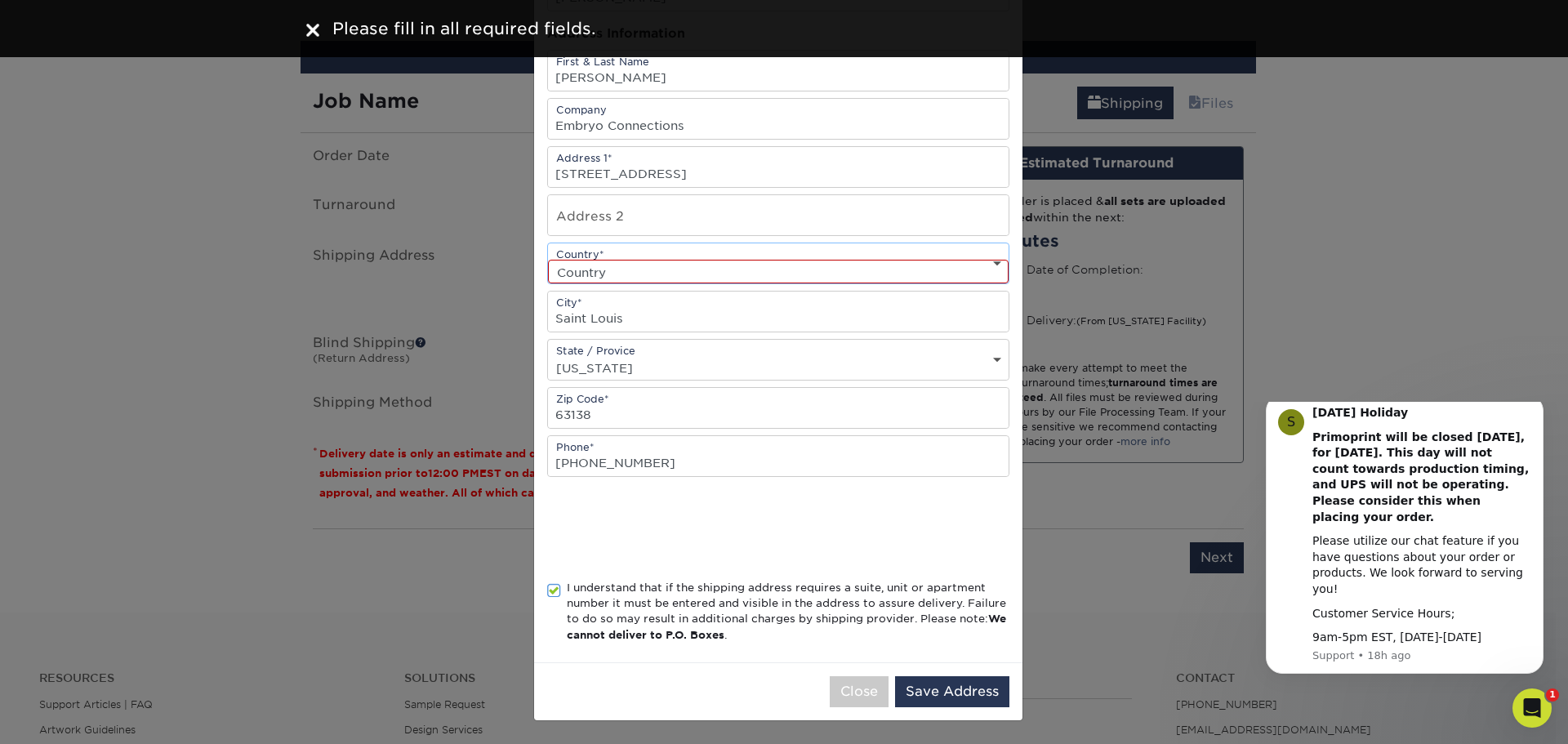
click at [742, 267] on select "Country United States Canada ----------------------------- Afghanistan Albania …" at bounding box center [778, 272] width 461 height 24
select select "US"
click at [548, 260] on select "Country United States Canada ----------------------------- Afghanistan Albania …" at bounding box center [778, 272] width 461 height 24
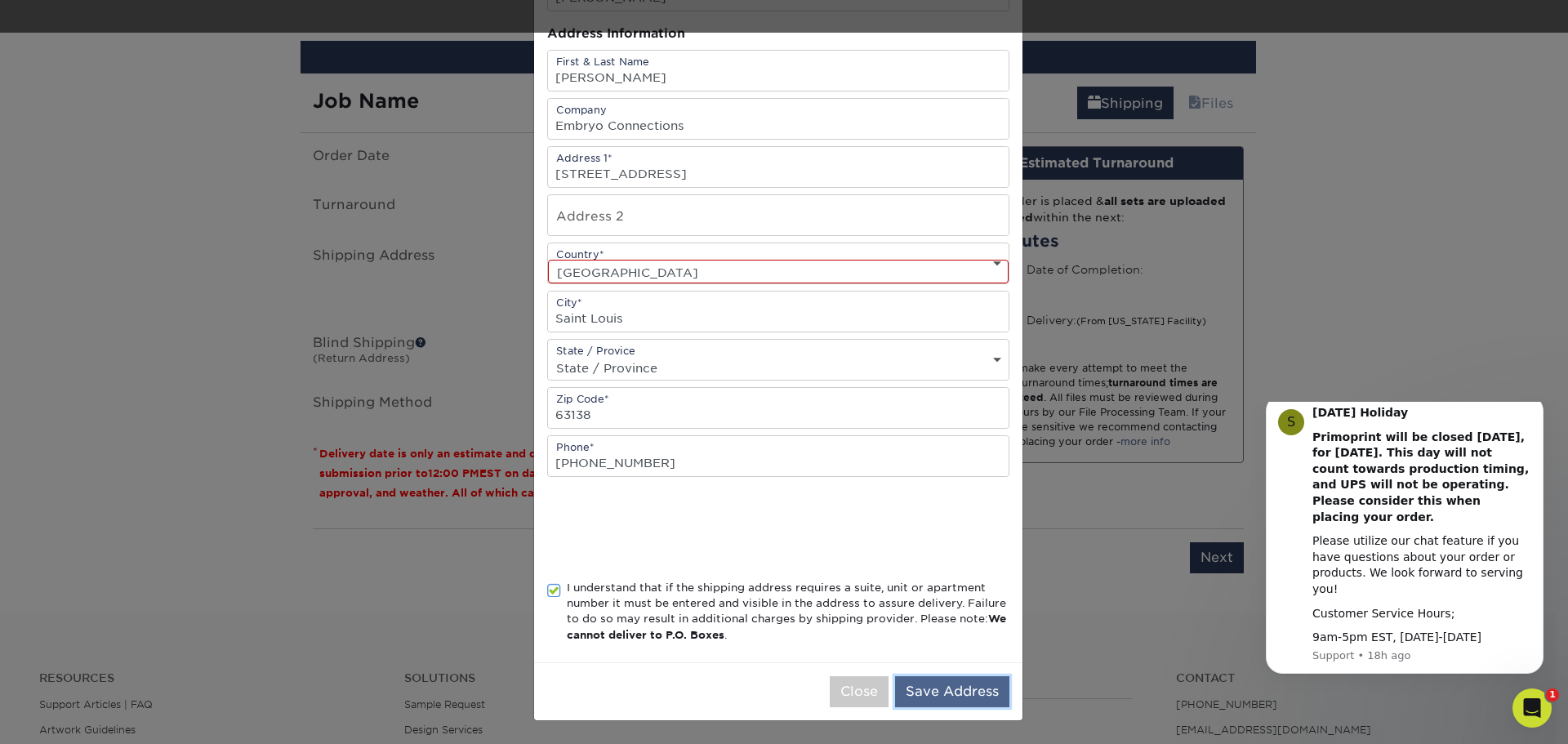
click at [906, 686] on button "Save Address" at bounding box center [953, 692] width 115 height 31
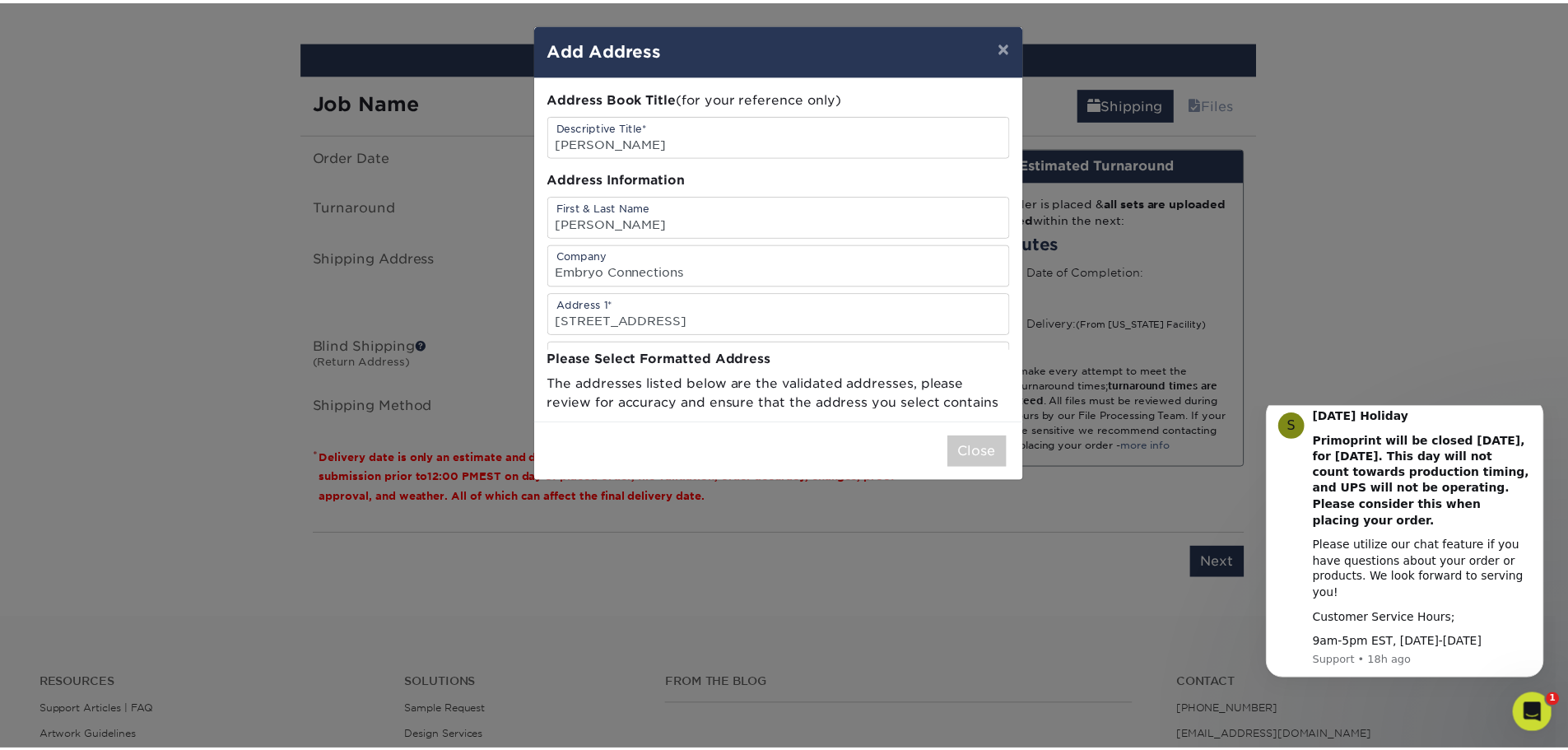
scroll to position [0, 0]
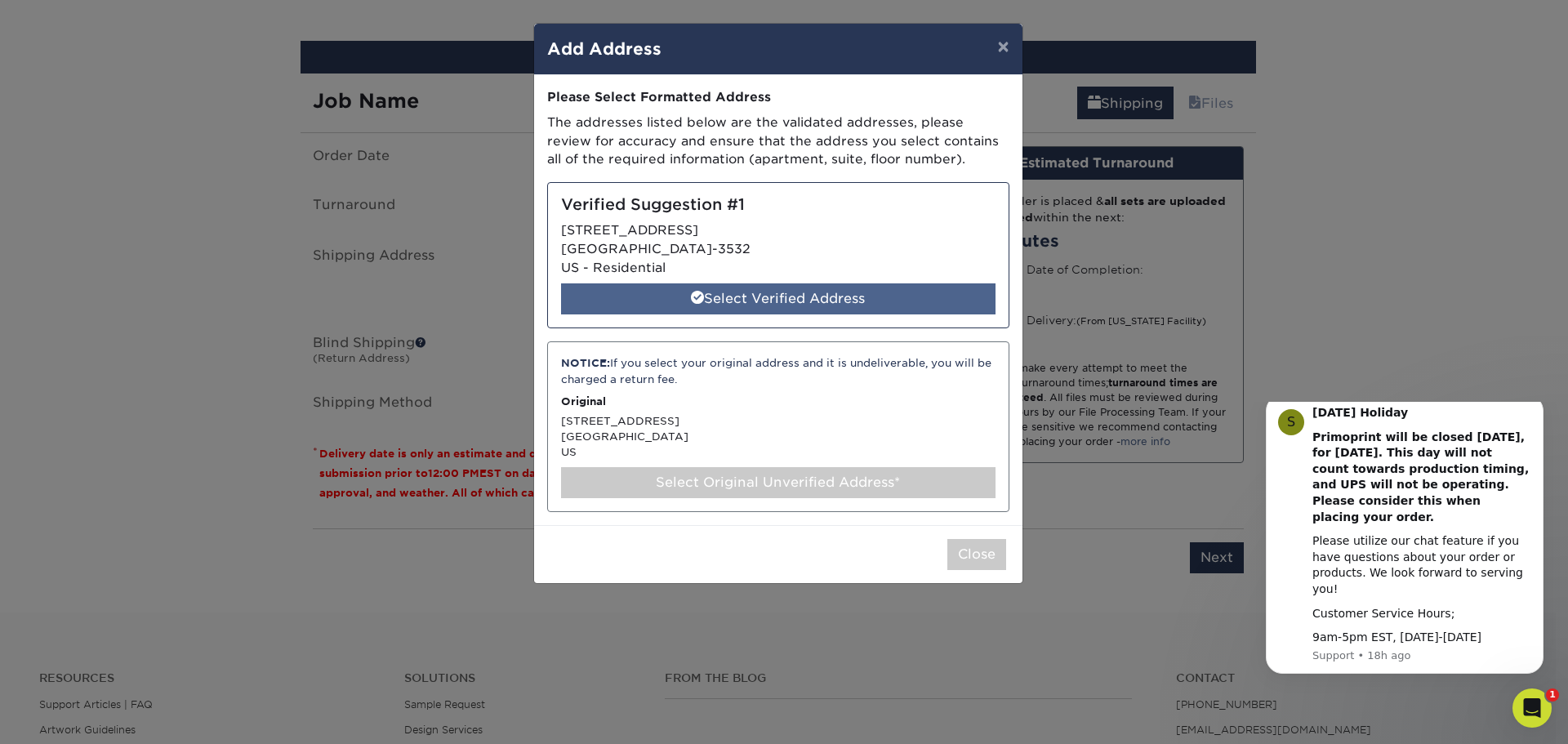
click at [681, 299] on div "Select Verified Address" at bounding box center [778, 299] width 434 height 31
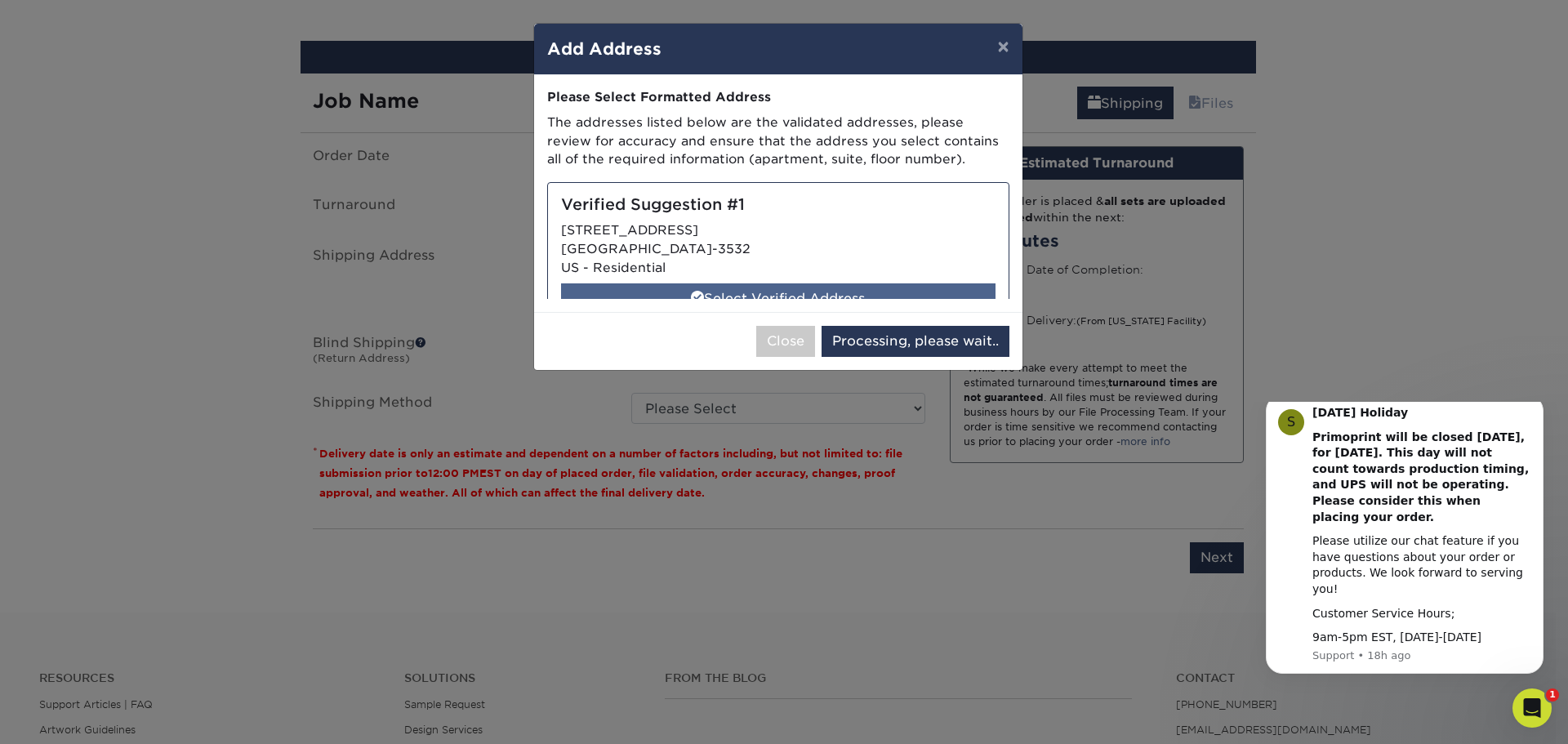
select select "285516"
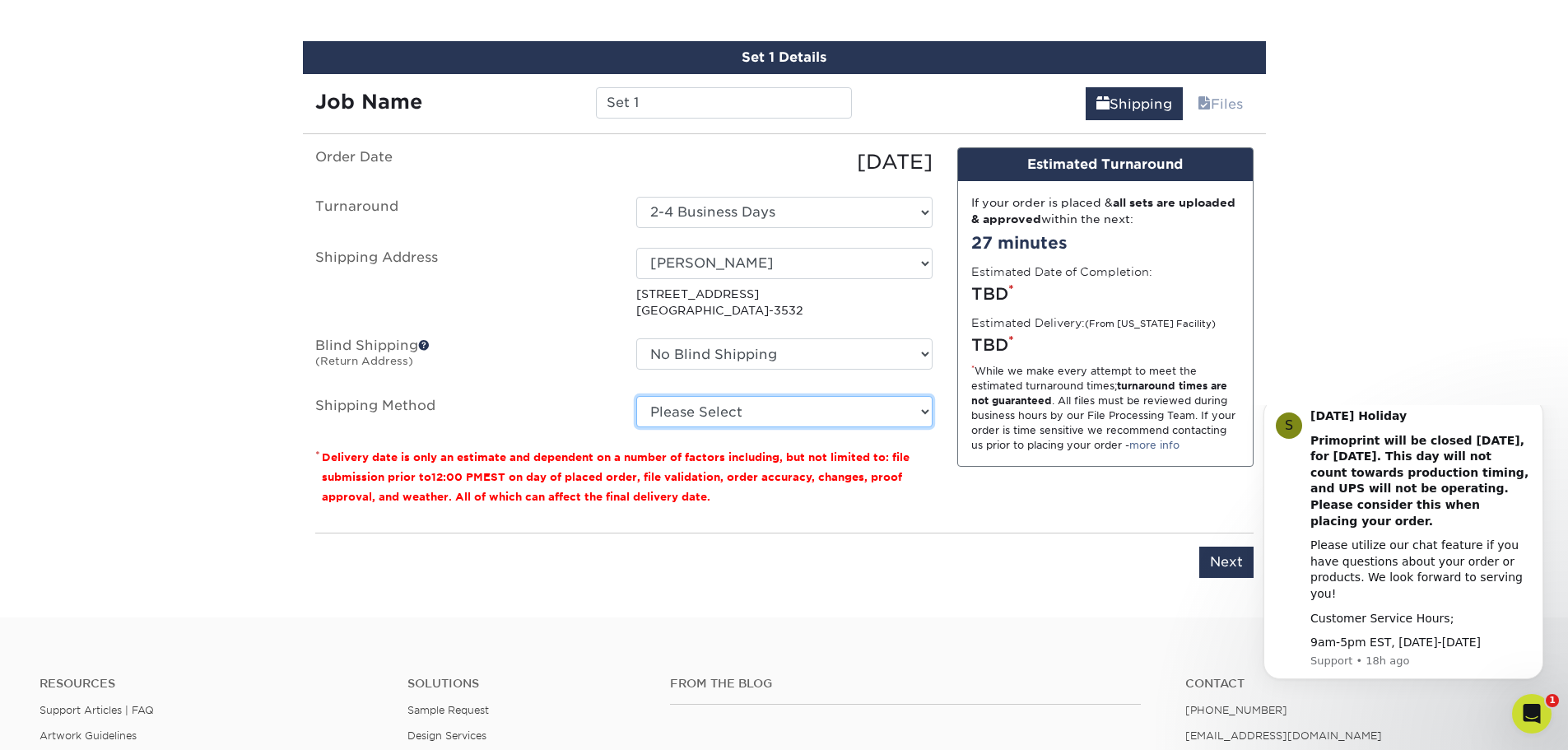
click at [870, 411] on select "Please Select Ground Shipping (+$8.96) 3 Day Shipping Service (+$20.04) 2 Day A…" at bounding box center [784, 412] width 296 height 32
select select "03"
click at [636, 396] on select "Please Select Ground Shipping (+$8.96) 3 Day Shipping Service (+$20.04) 2 Day A…" at bounding box center [784, 412] width 296 height 32
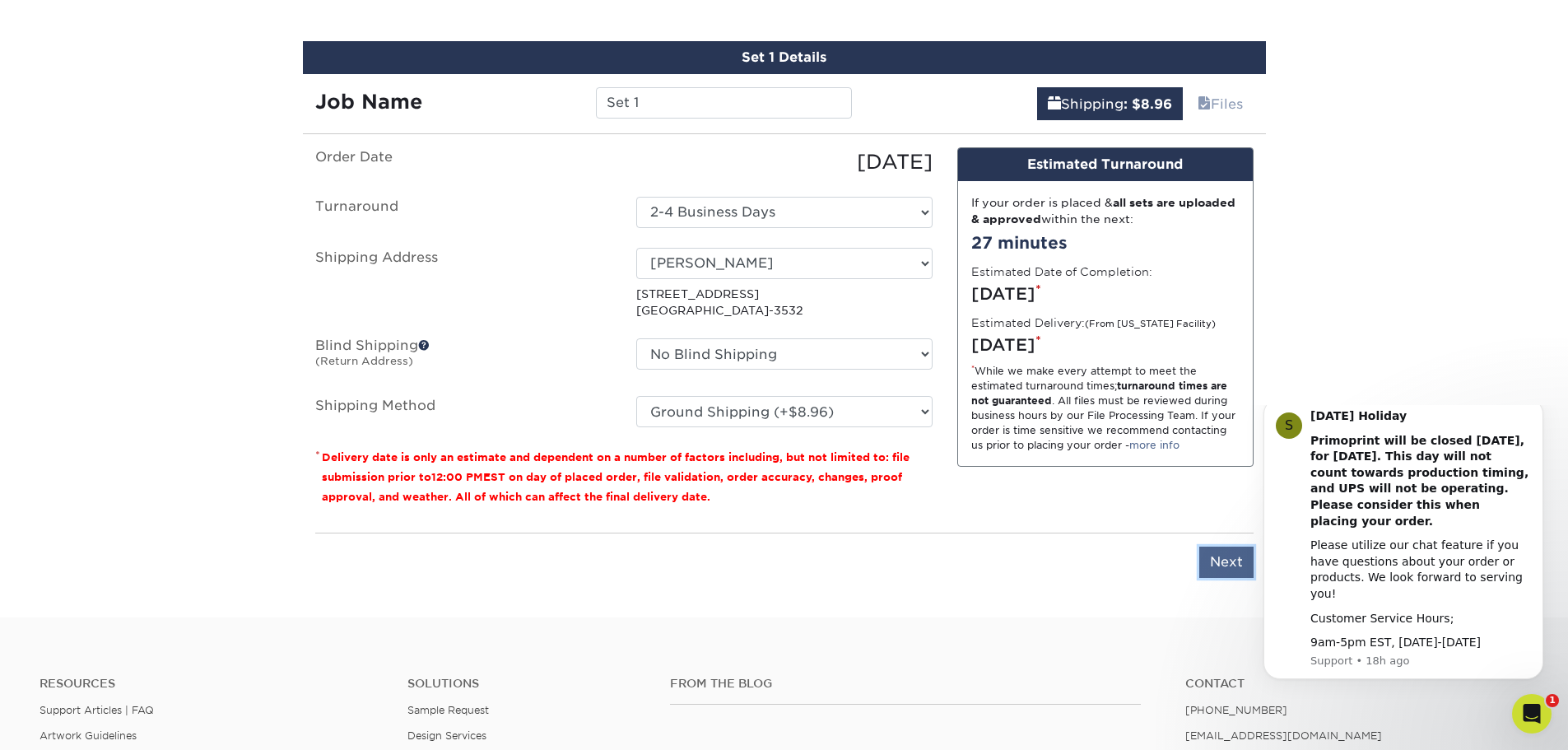
click at [1235, 571] on input "Next" at bounding box center [1226, 563] width 54 height 32
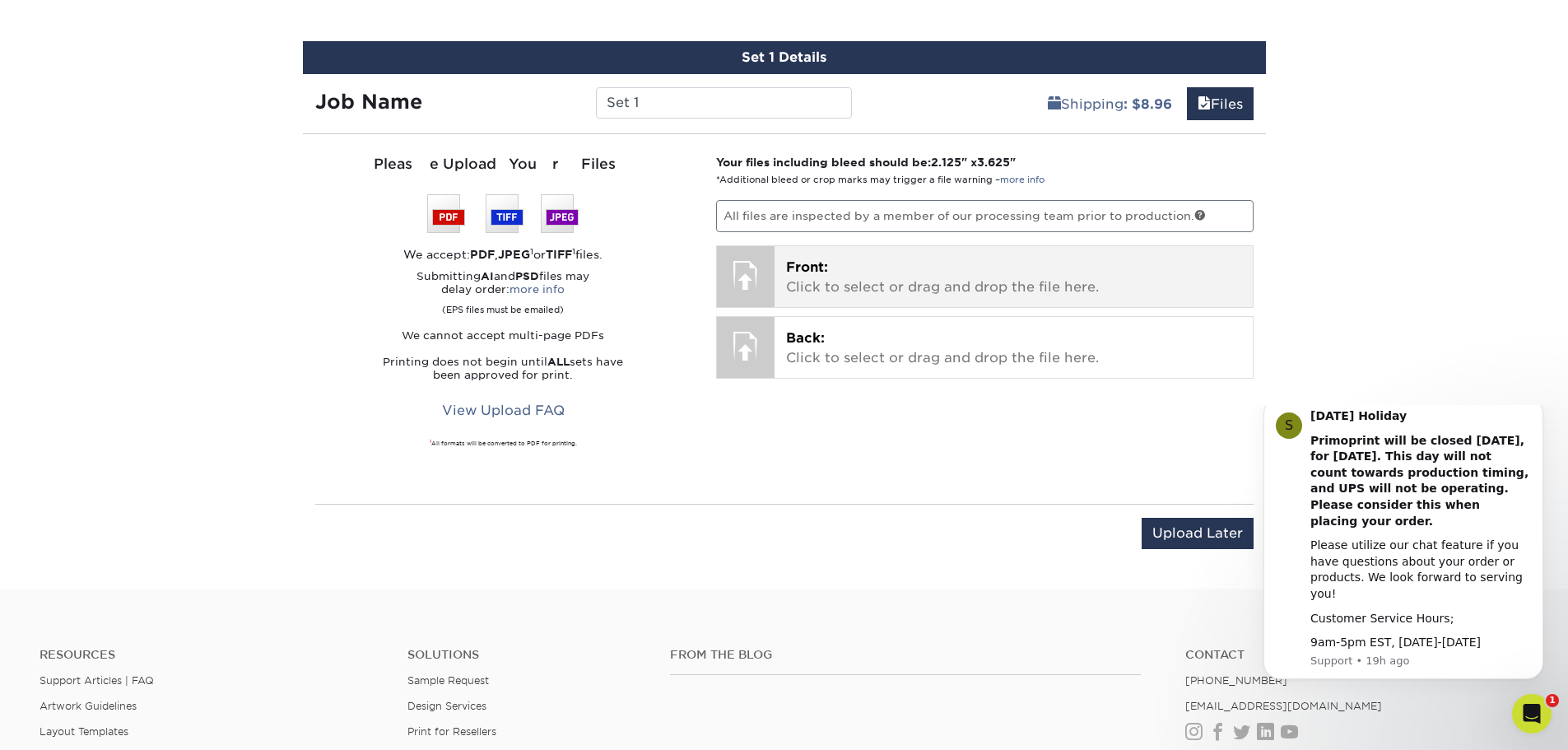
click at [823, 280] on p "Front: Click to select or drag and drop the file here." at bounding box center [1013, 278] width 455 height 39
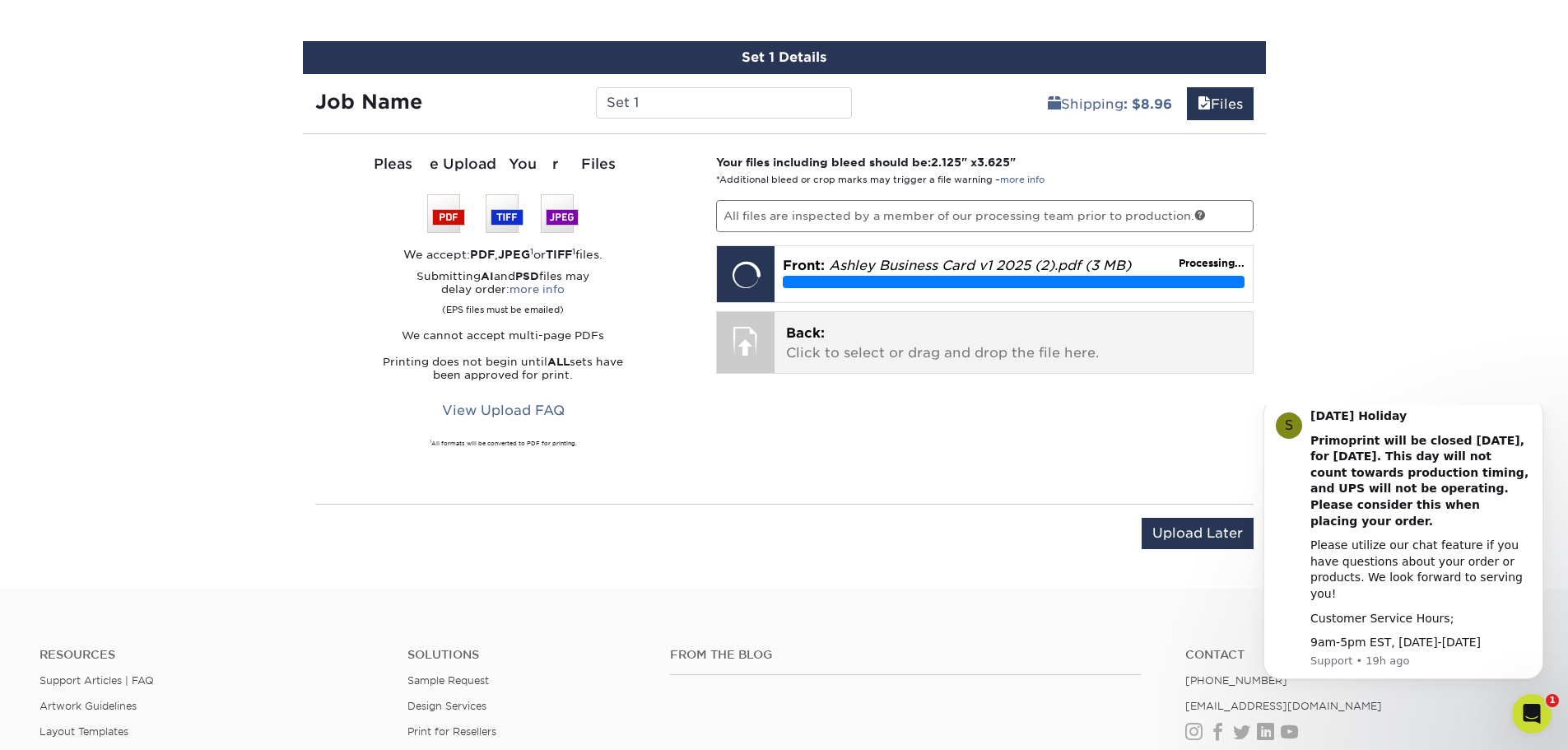
click at [747, 343] on div at bounding box center [746, 341] width 58 height 58
click at [899, 362] on p "Back: Click to select or drag and drop the file here." at bounding box center [1013, 343] width 455 height 39
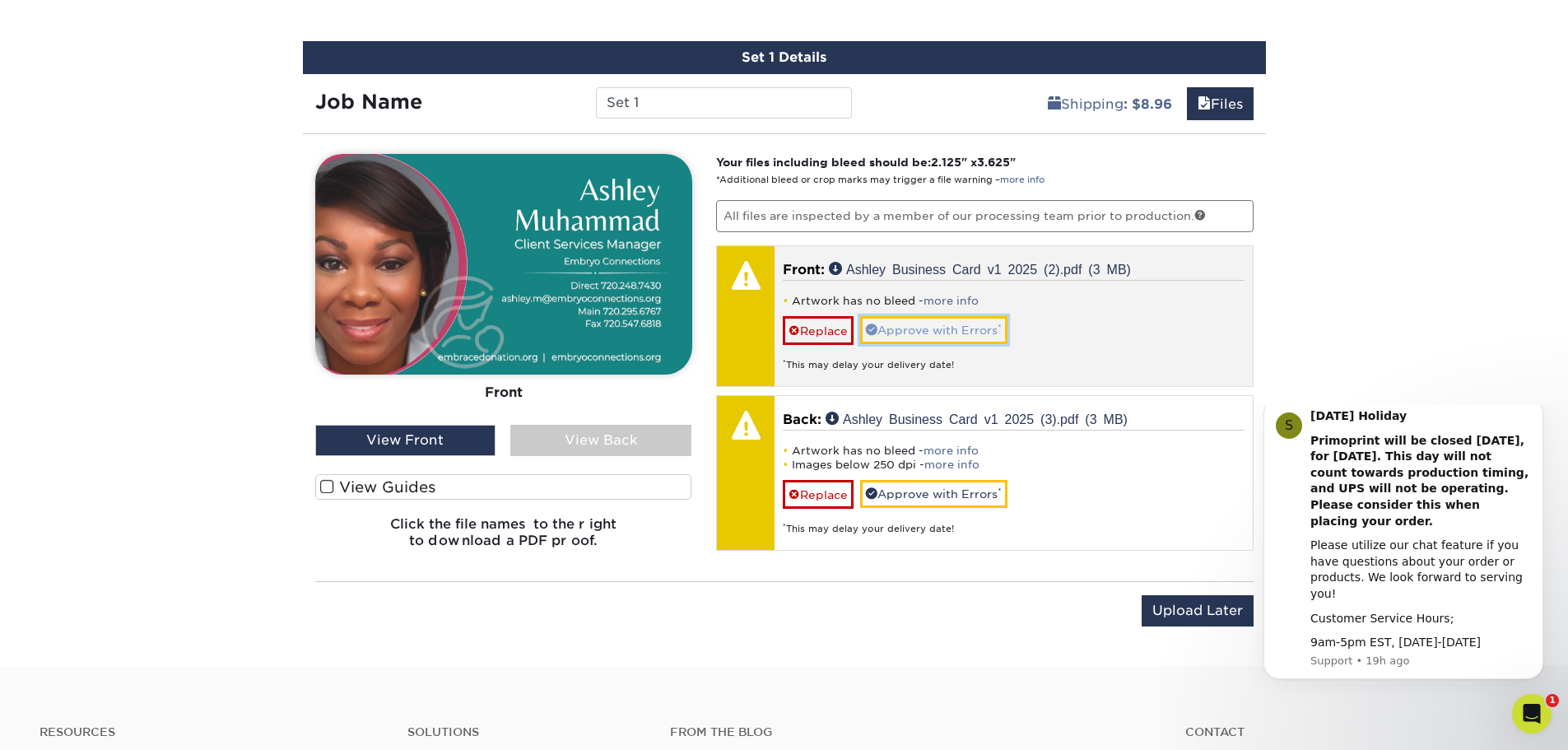
click at [938, 331] on link "Approve with Errors *" at bounding box center [934, 330] width 147 height 28
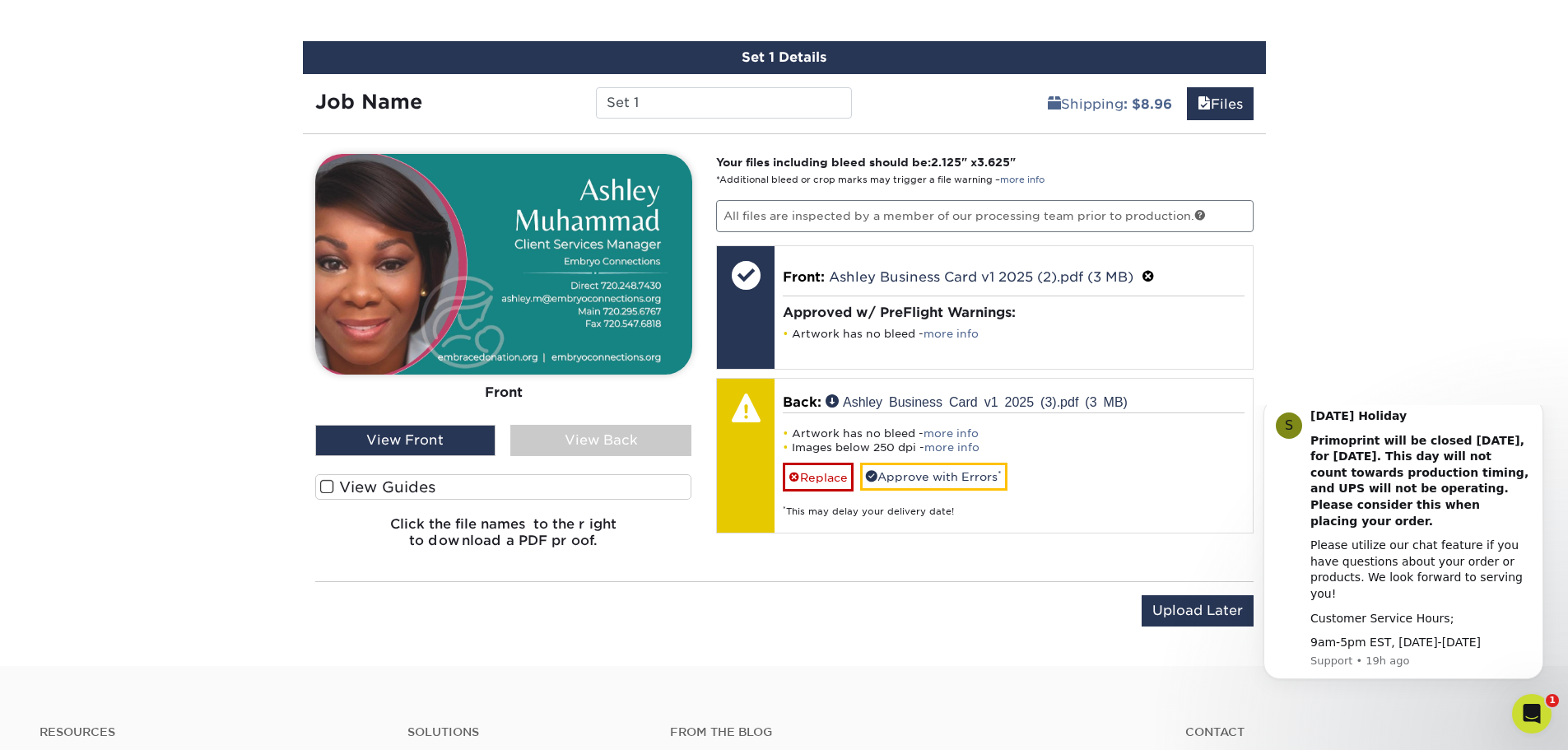
click at [628, 436] on div "View Back" at bounding box center [601, 441] width 181 height 32
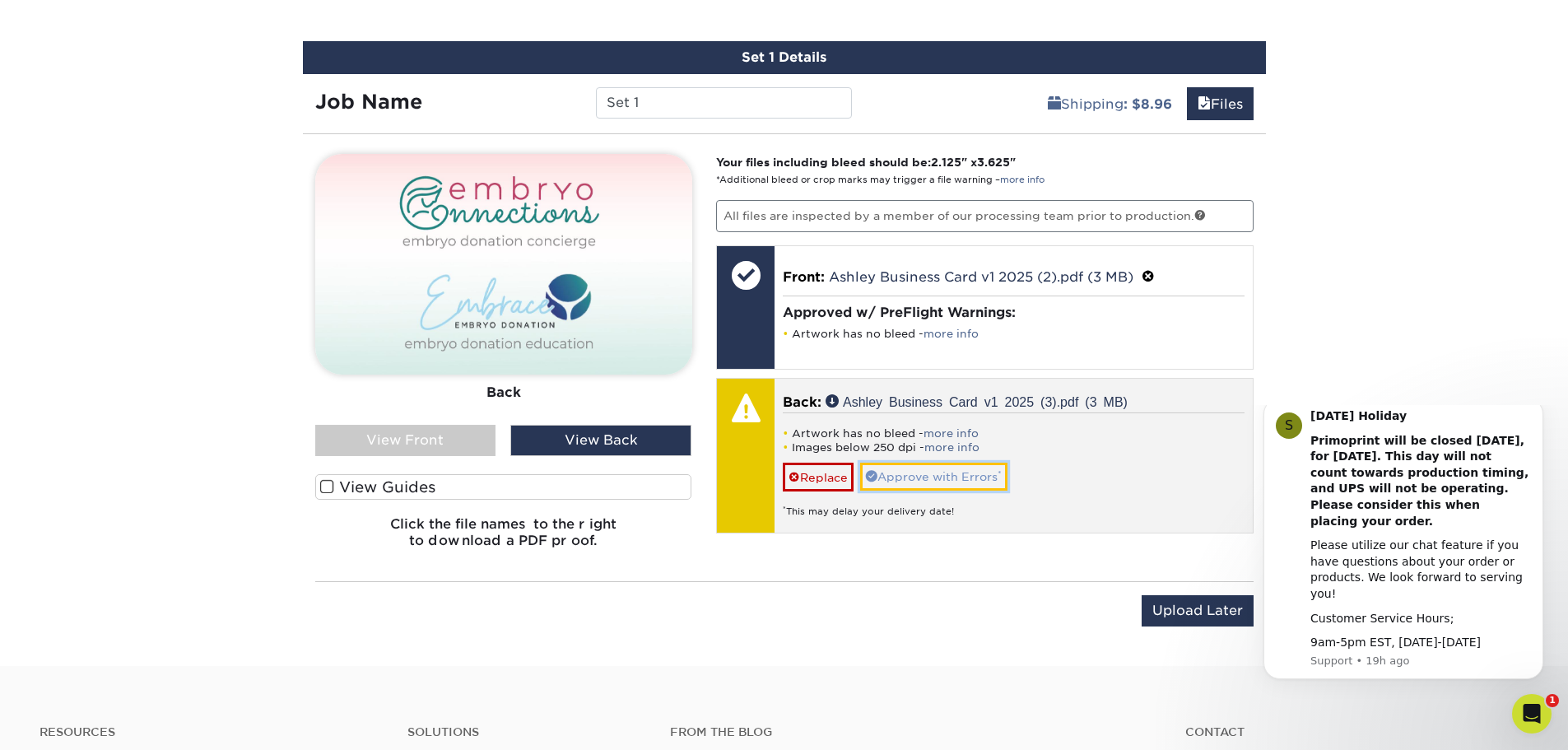
click at [969, 477] on link "Approve with Errors *" at bounding box center [934, 477] width 147 height 28
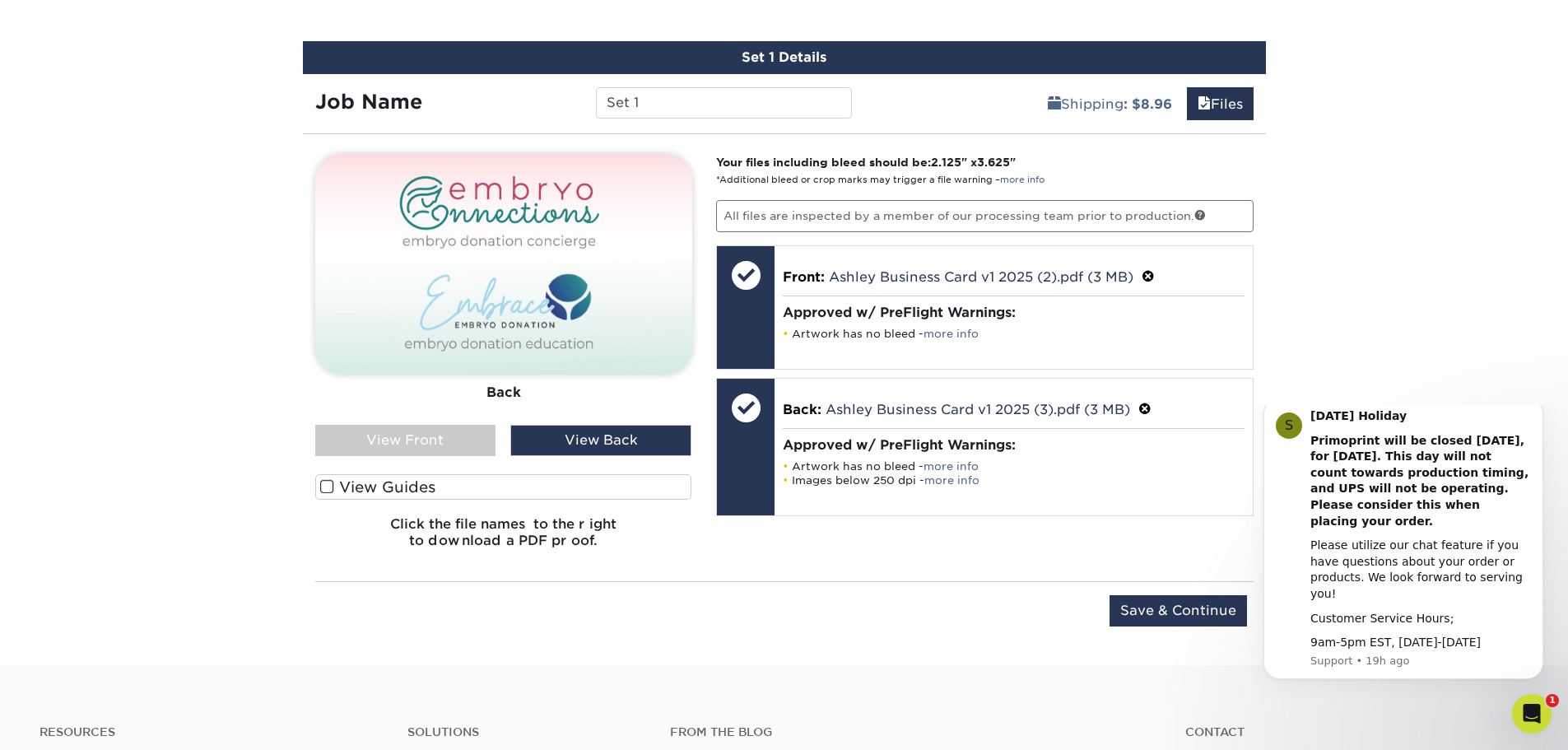
click at [322, 488] on span at bounding box center [327, 486] width 14 height 16
click at [0, 0] on input "View Guides" at bounding box center [0, 0] width 0 height 0
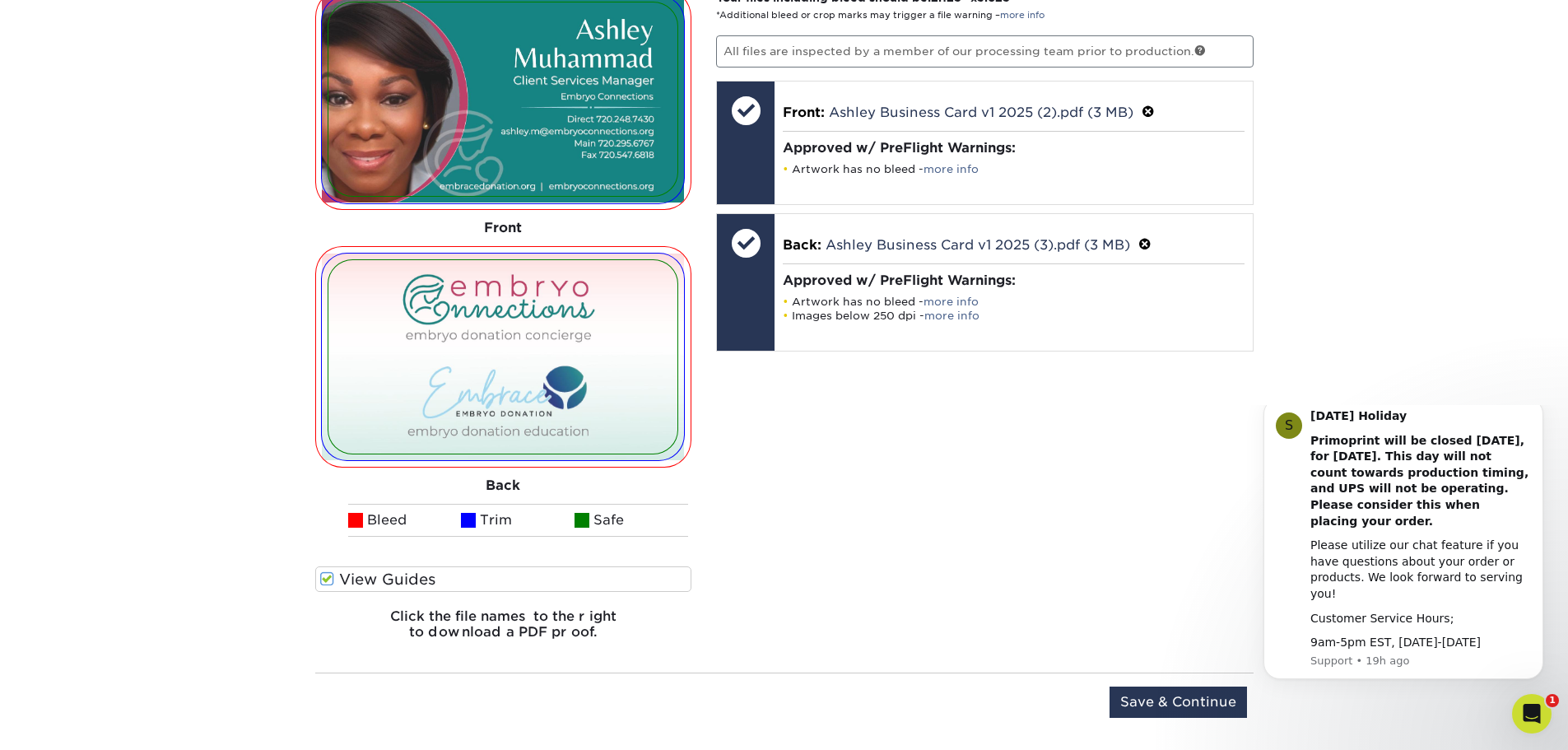
scroll to position [1198, 0]
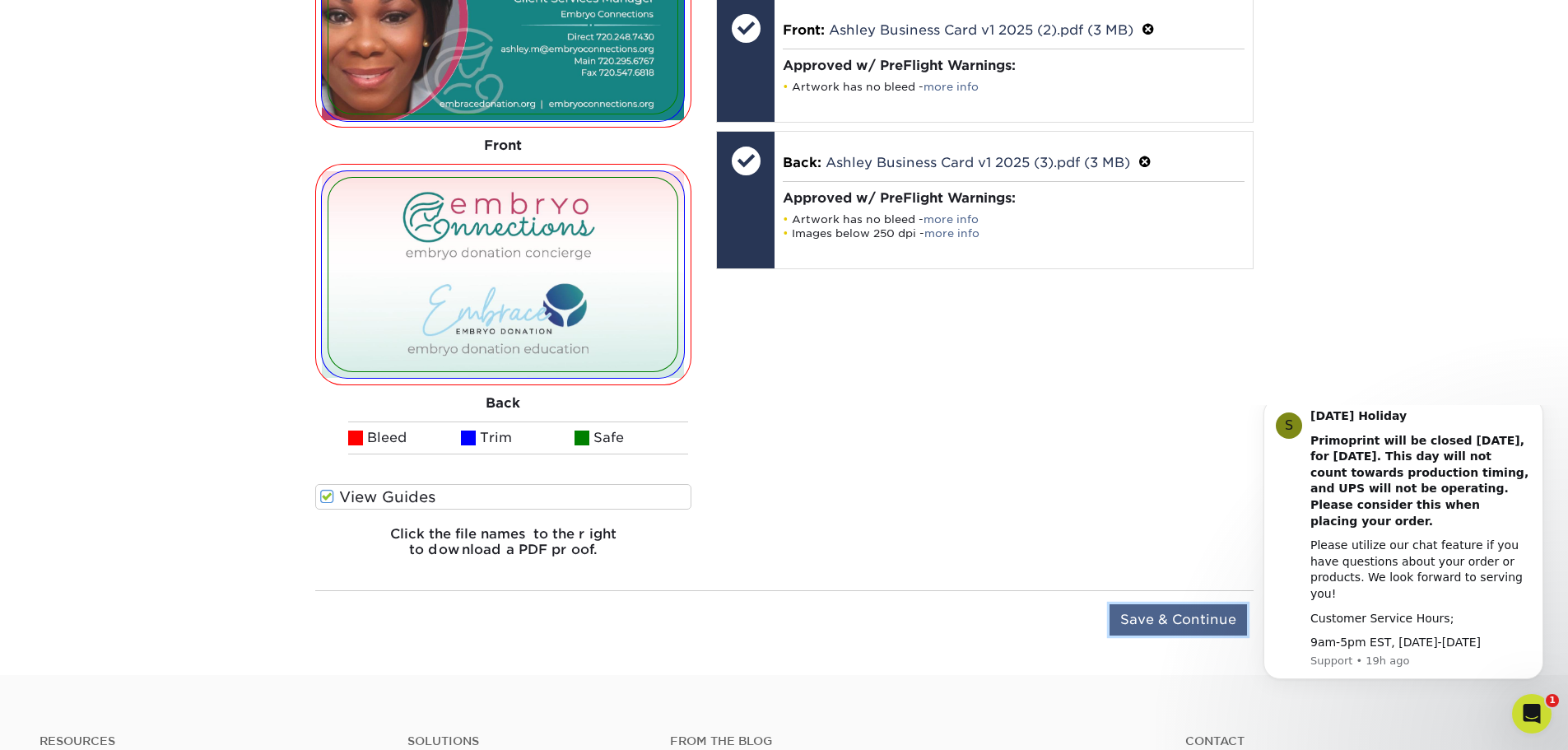
click at [1183, 627] on input "Save & Continue" at bounding box center [1179, 620] width 138 height 32
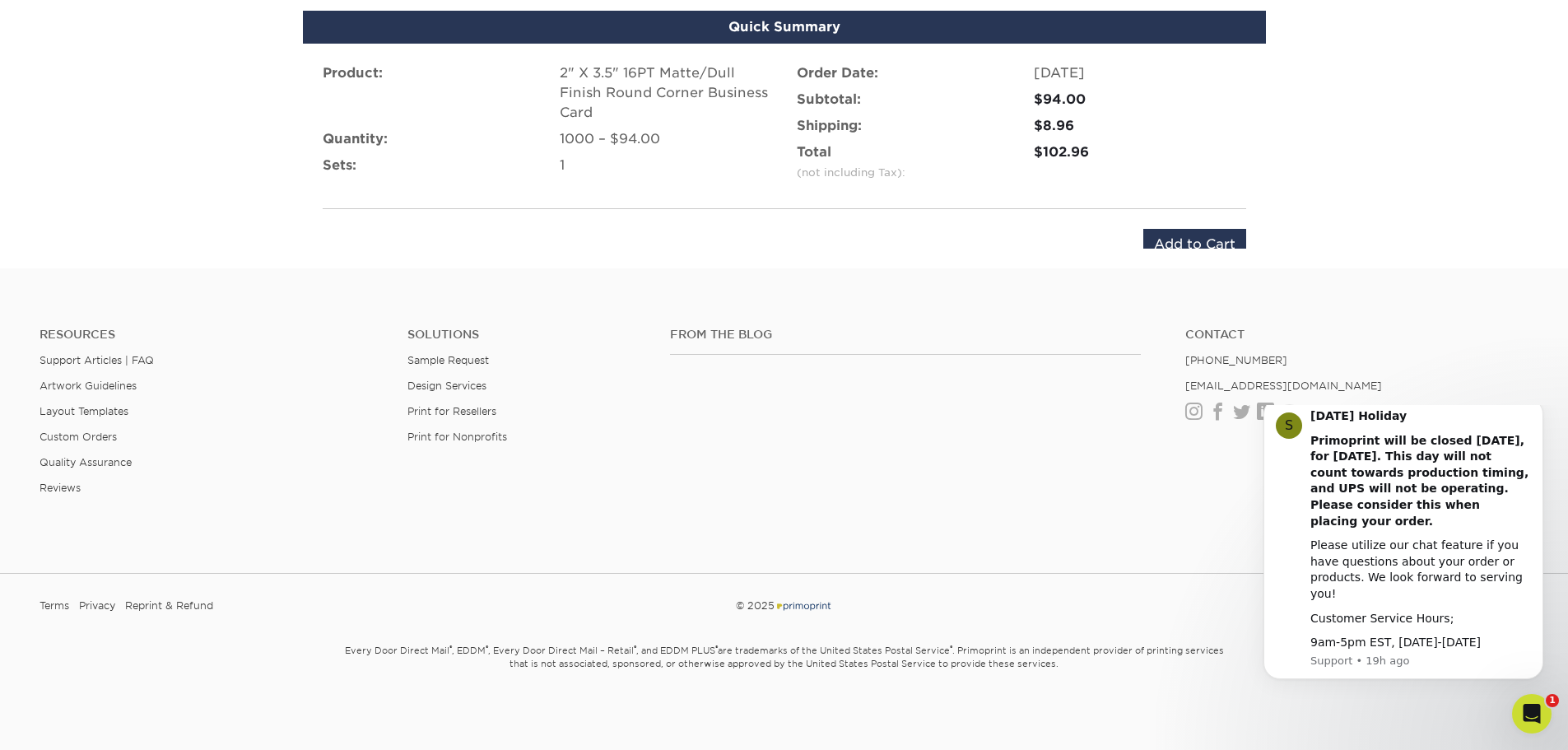
scroll to position [1119, 0]
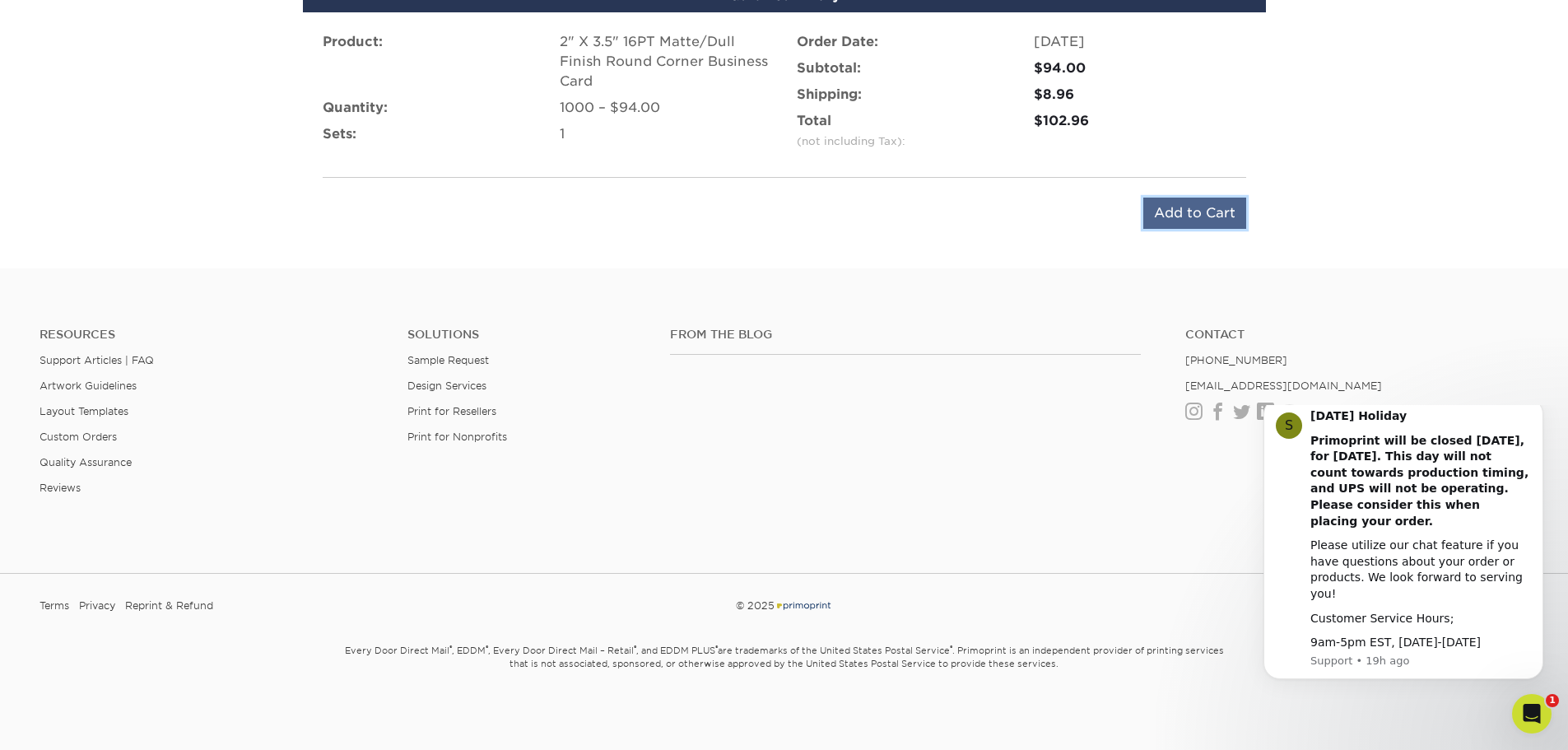
click at [1169, 203] on input "Add to Cart" at bounding box center [1195, 213] width 102 height 32
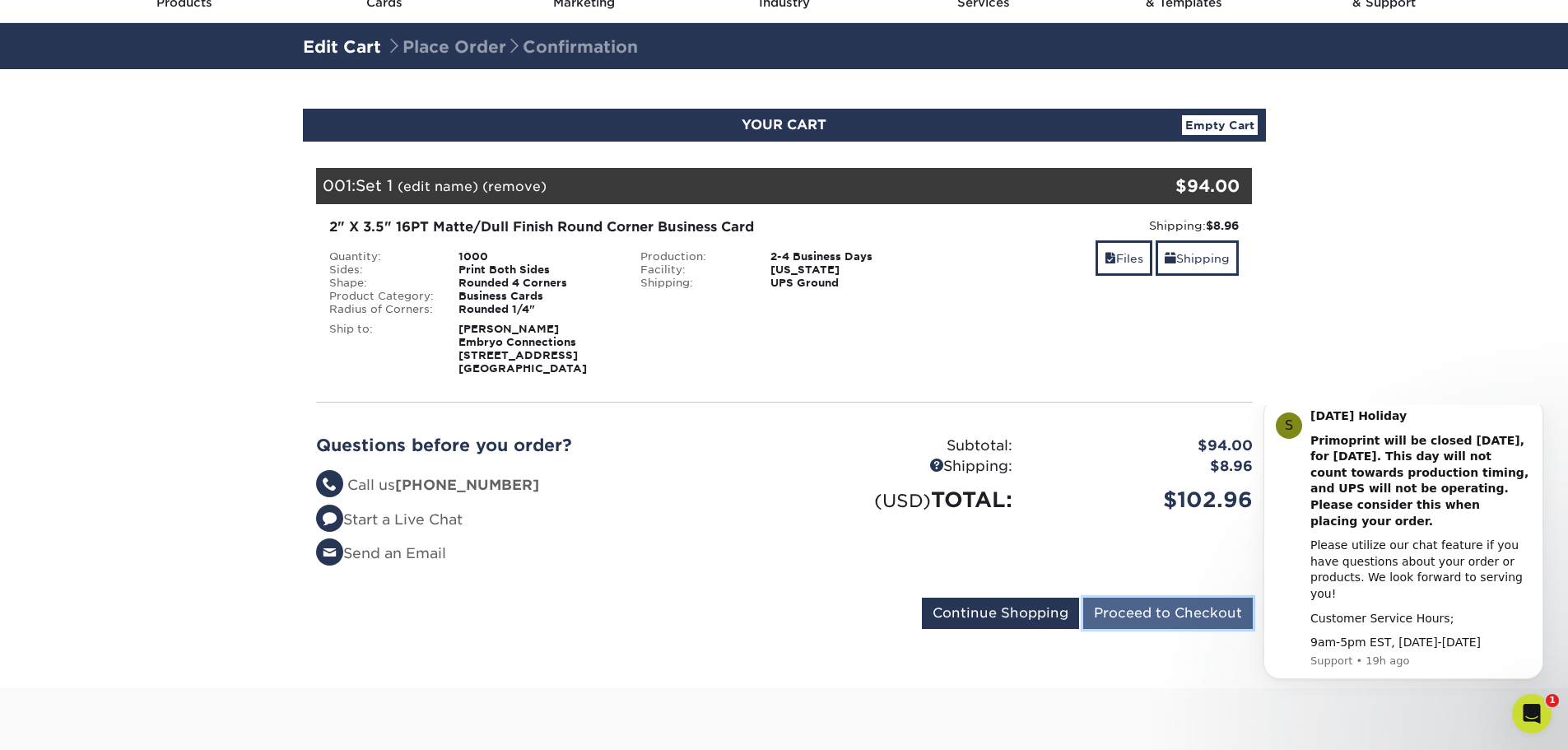
click at [1195, 607] on input "Proceed to Checkout" at bounding box center [1168, 614] width 169 height 32
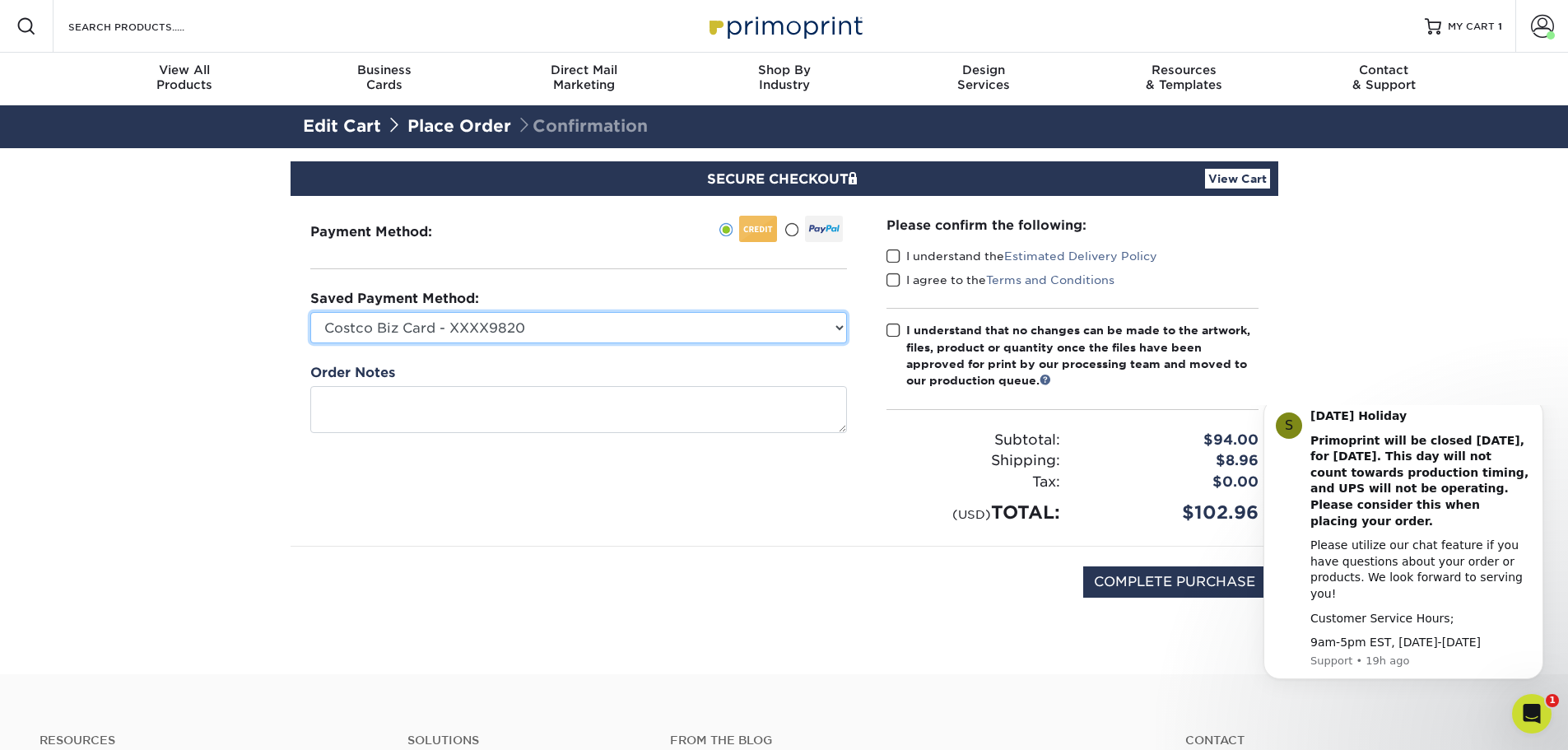
click at [476, 334] on select "Costco Biz Card - XXXX9820 Visa - XXXX3125 New Credit Card" at bounding box center [578, 328] width 536 height 32
select select "68329"
click at [310, 312] on select "Costco Biz Card - XXXX9820 Visa - XXXX3125 New Credit Card" at bounding box center [578, 328] width 536 height 32
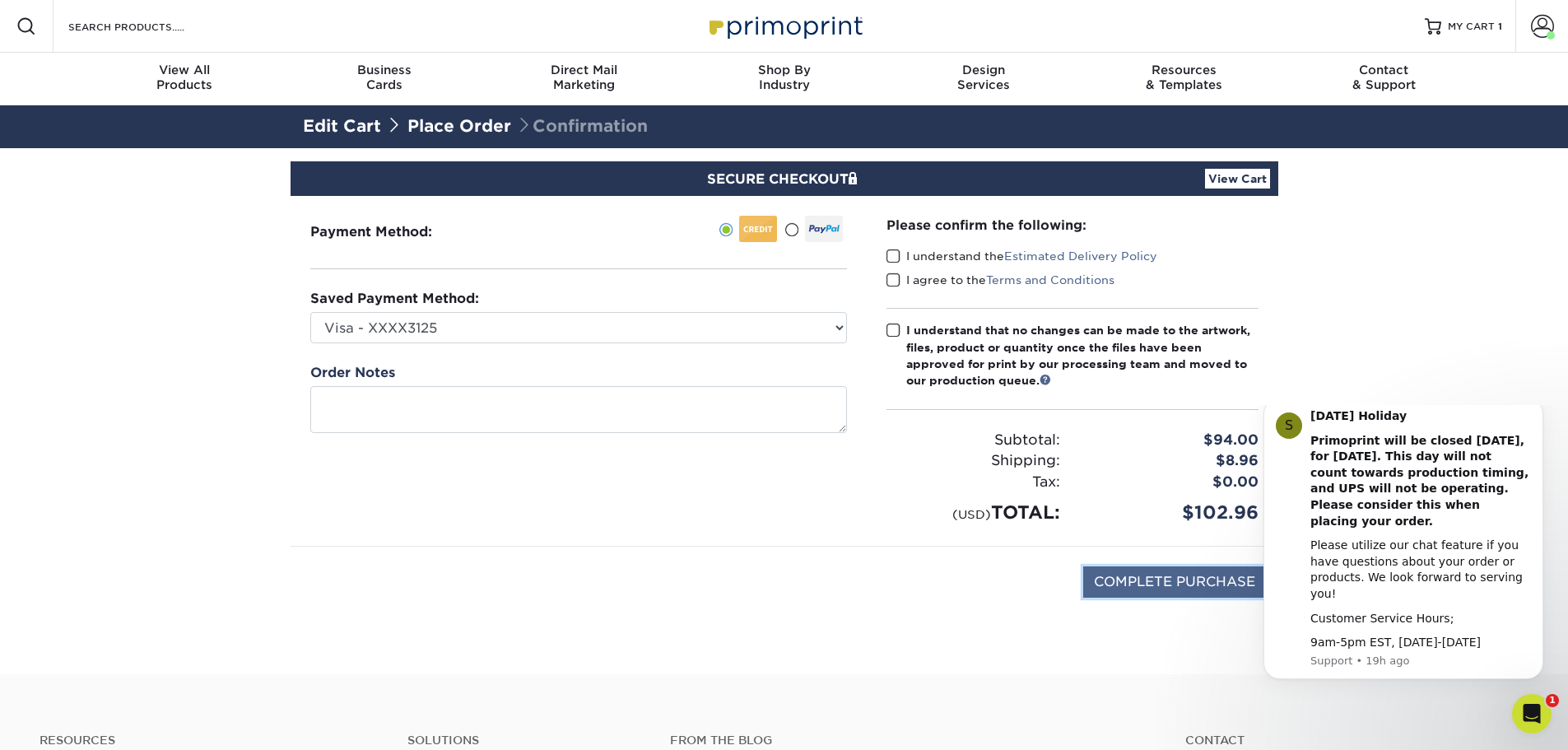
click at [1195, 586] on input "COMPLETE PURCHASE" at bounding box center [1174, 582] width 182 height 32
click at [1160, 575] on input "COMPLETE PURCHASE" at bounding box center [1174, 582] width 182 height 32
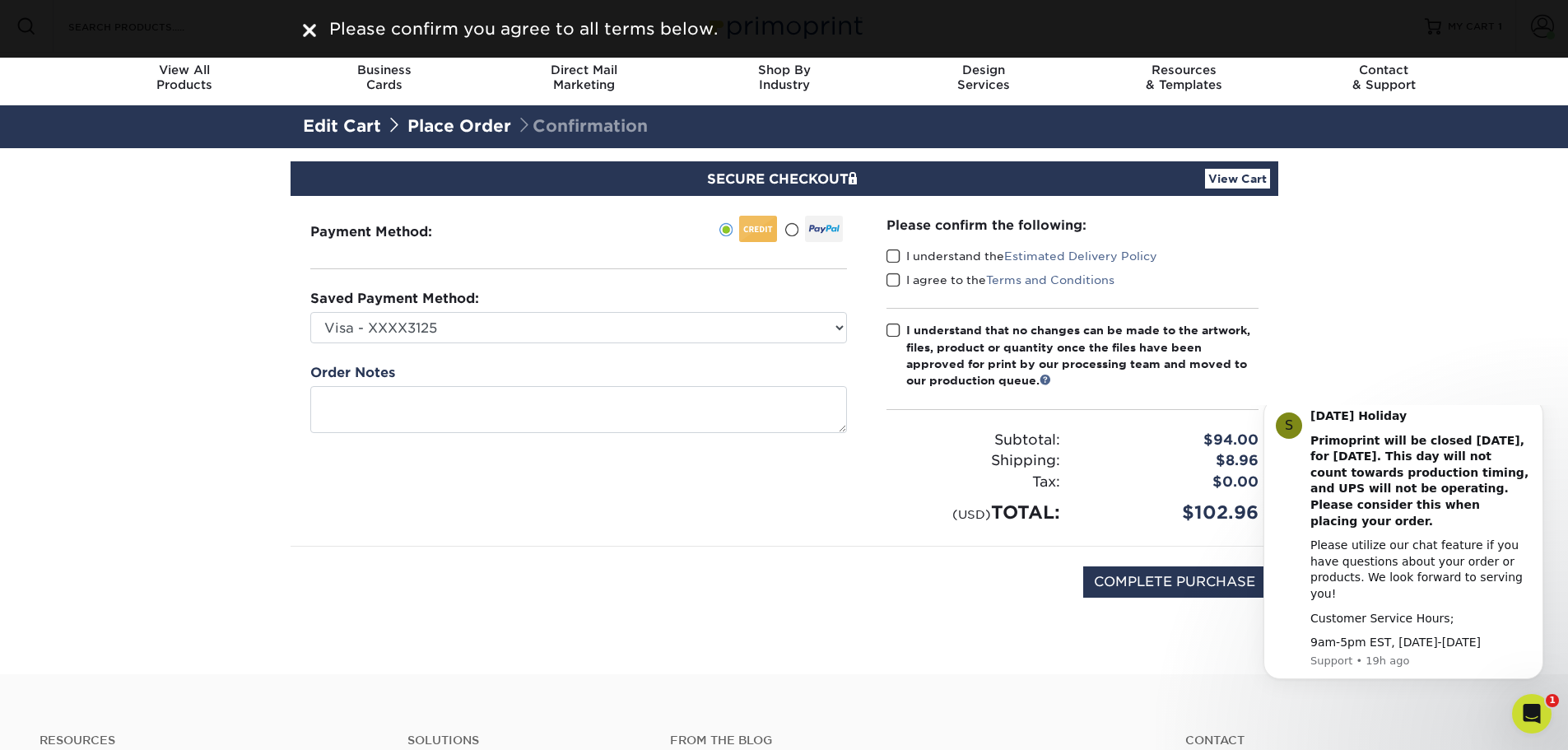
click at [373, 37] on span "Please confirm you agree to all terms below." at bounding box center [523, 28] width 388 height 20
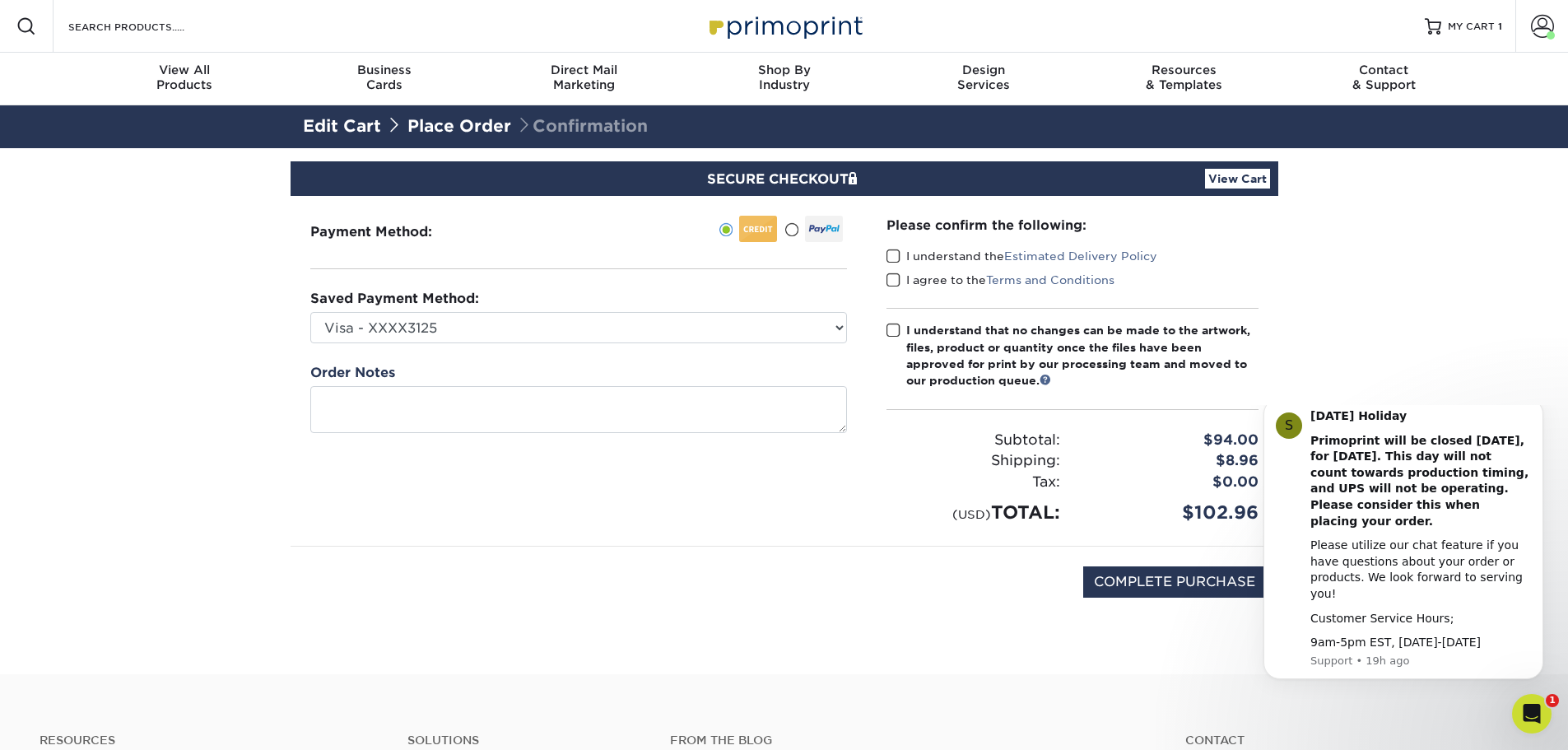
click at [887, 259] on span at bounding box center [893, 256] width 14 height 16
click at [0, 0] on input "I understand the Estimated Delivery Policy" at bounding box center [0, 0] width 0 height 0
click at [899, 284] on span at bounding box center [893, 280] width 14 height 16
click at [0, 0] on input "I agree to the Terms and Conditions" at bounding box center [0, 0] width 0 height 0
click at [885, 324] on div "Please confirm the following: I understand the Estimated Delivery Policy I agre…" at bounding box center [1073, 371] width 412 height 350
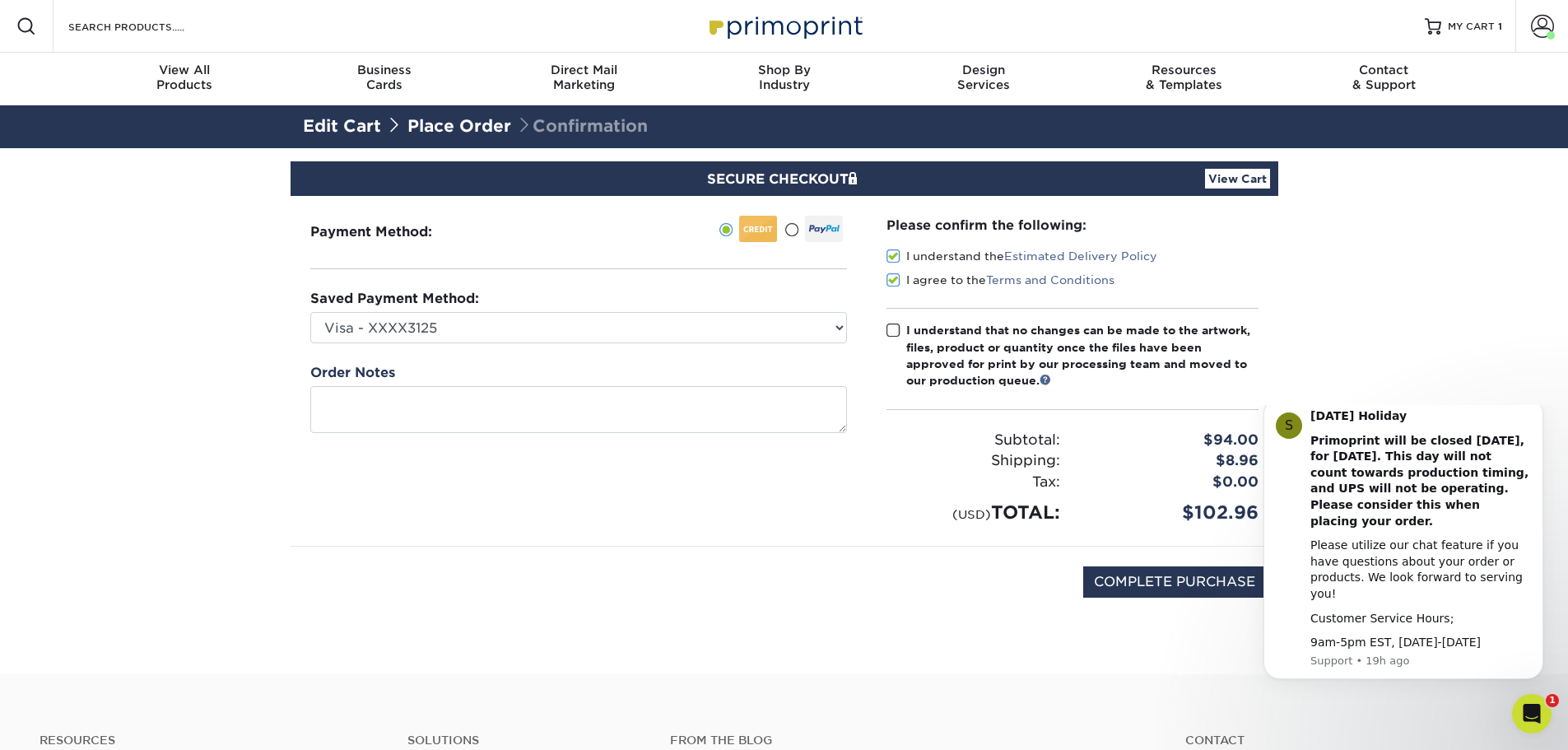
click at [891, 331] on span at bounding box center [893, 330] width 14 height 16
click at [0, 0] on input "I understand that no changes can be made to the artwork, files, product or quan…" at bounding box center [0, 0] width 0 height 0
click at [1148, 590] on input "COMPLETE PURCHASE" at bounding box center [1174, 582] width 182 height 32
type input "PROCESSING, PLEASE WAIT..."
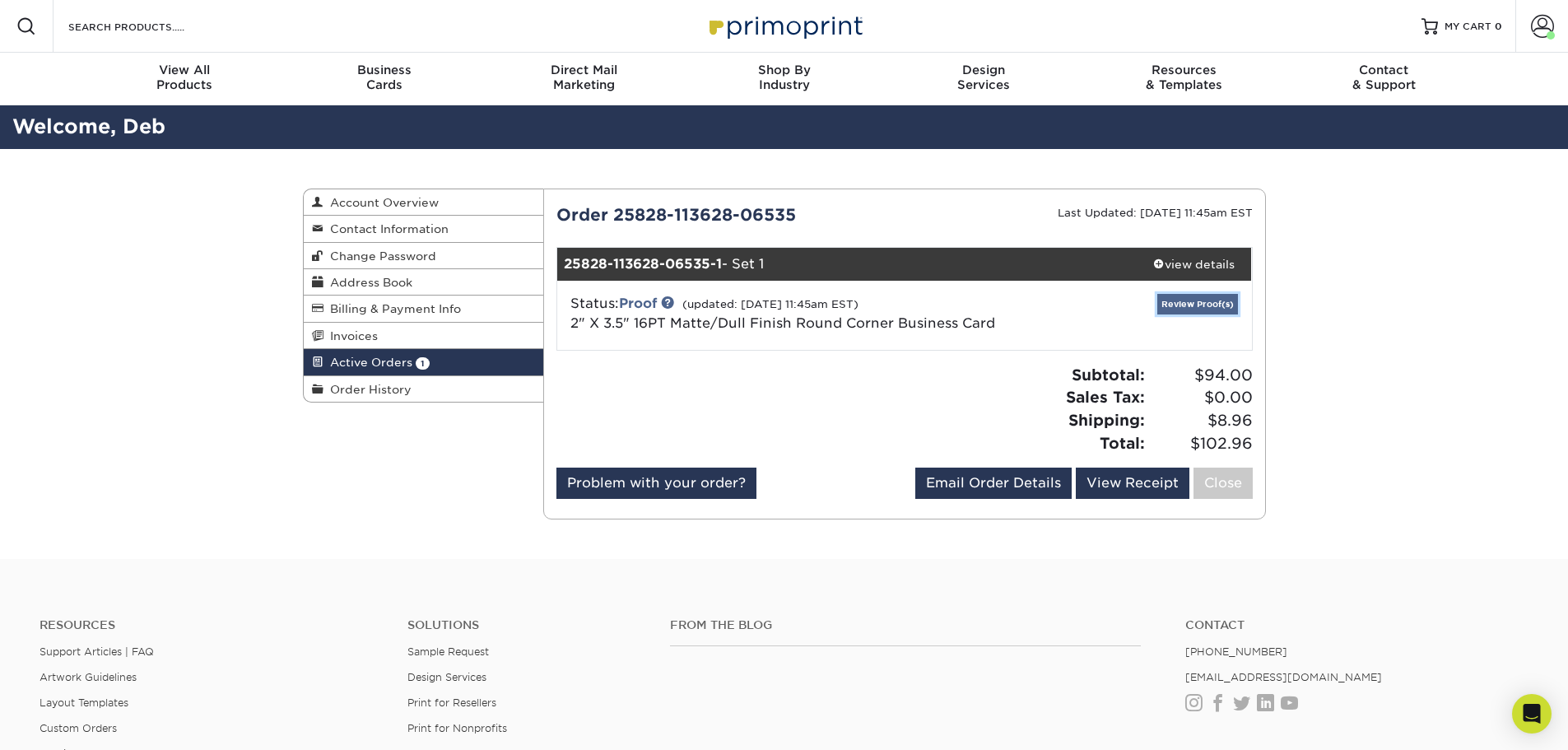
click at [1167, 295] on link "Review Proof(s)" at bounding box center [1197, 305] width 81 height 20
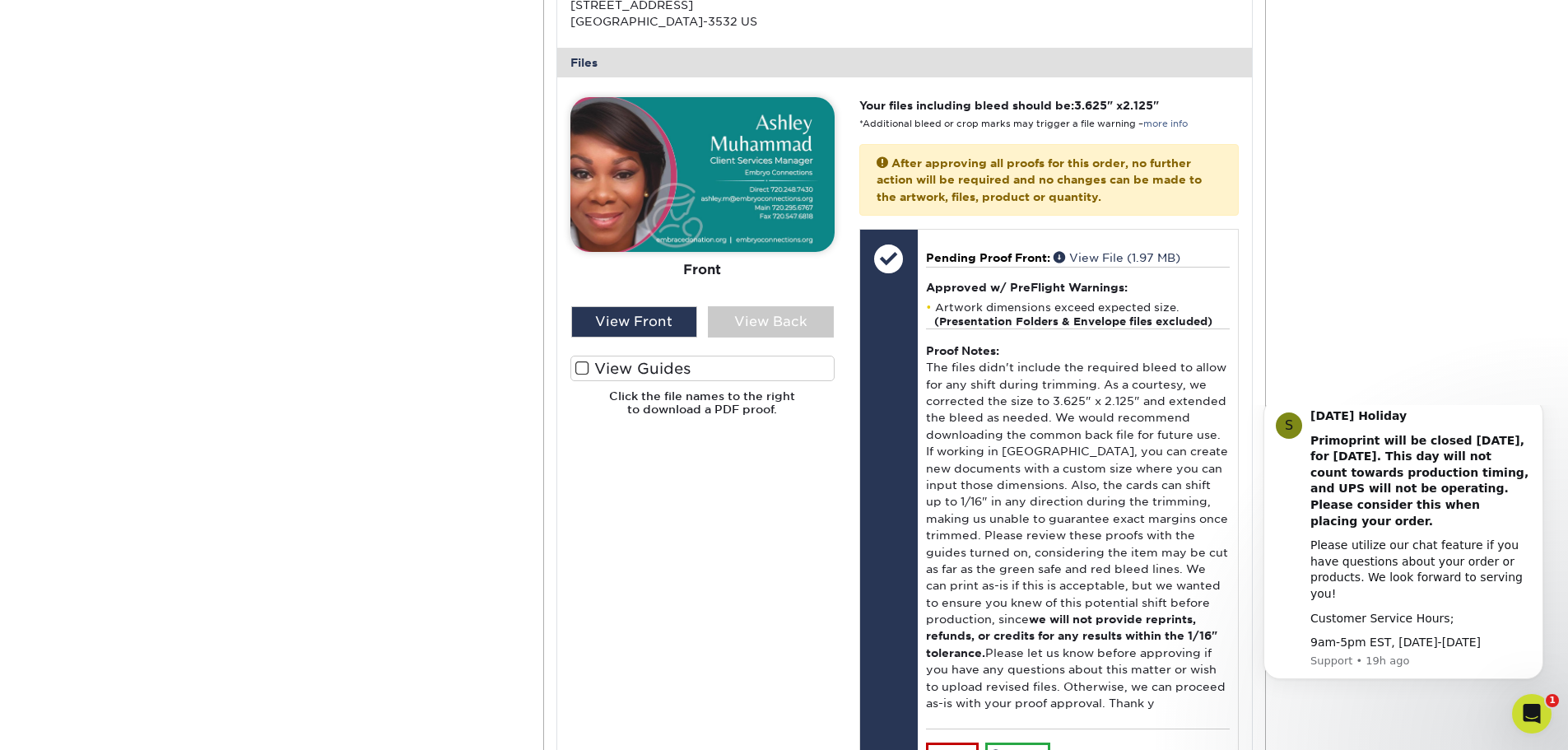
scroll to position [659, 0]
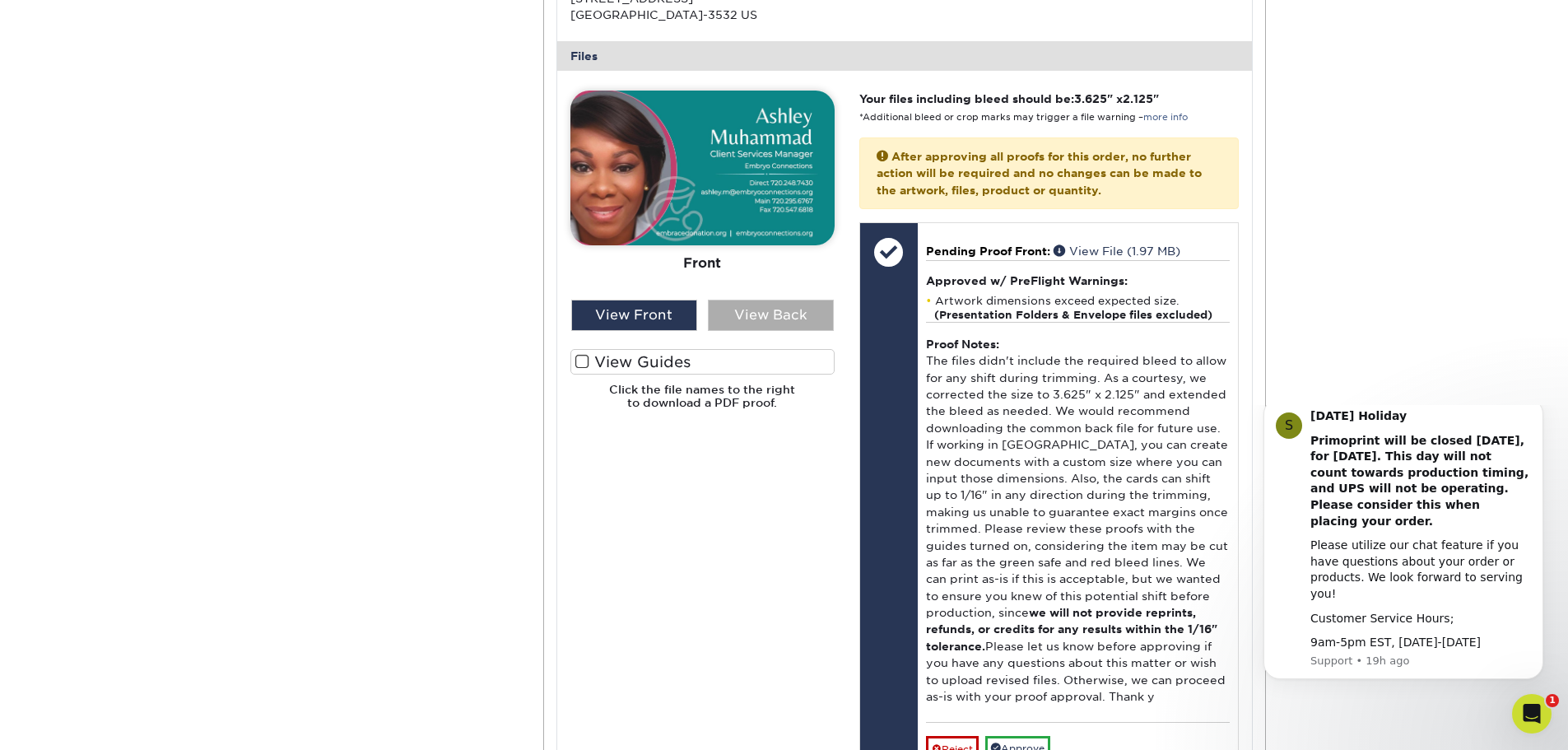
click at [789, 322] on div "View Back" at bounding box center [770, 316] width 126 height 32
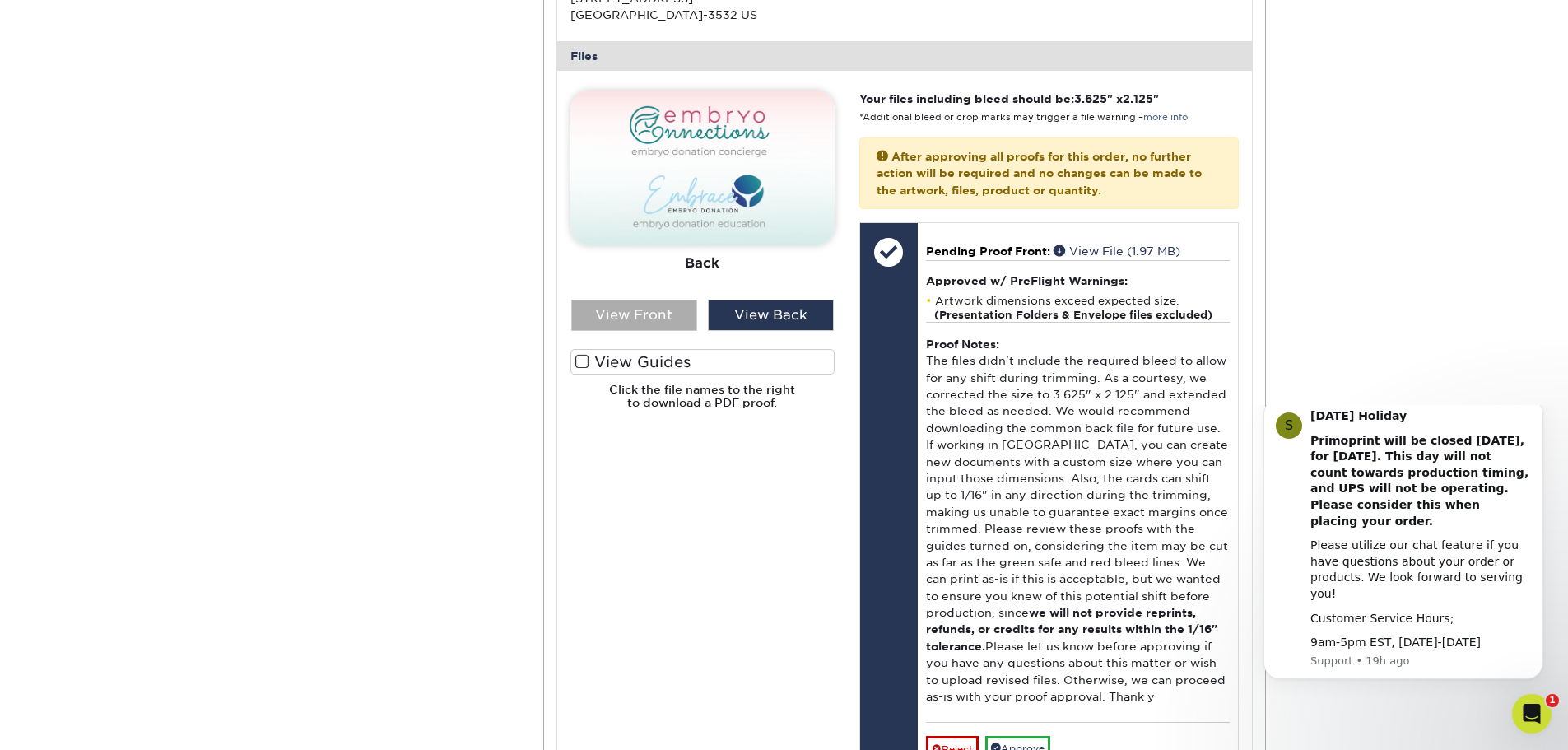
click at [626, 330] on div "View Front" at bounding box center [633, 316] width 126 height 32
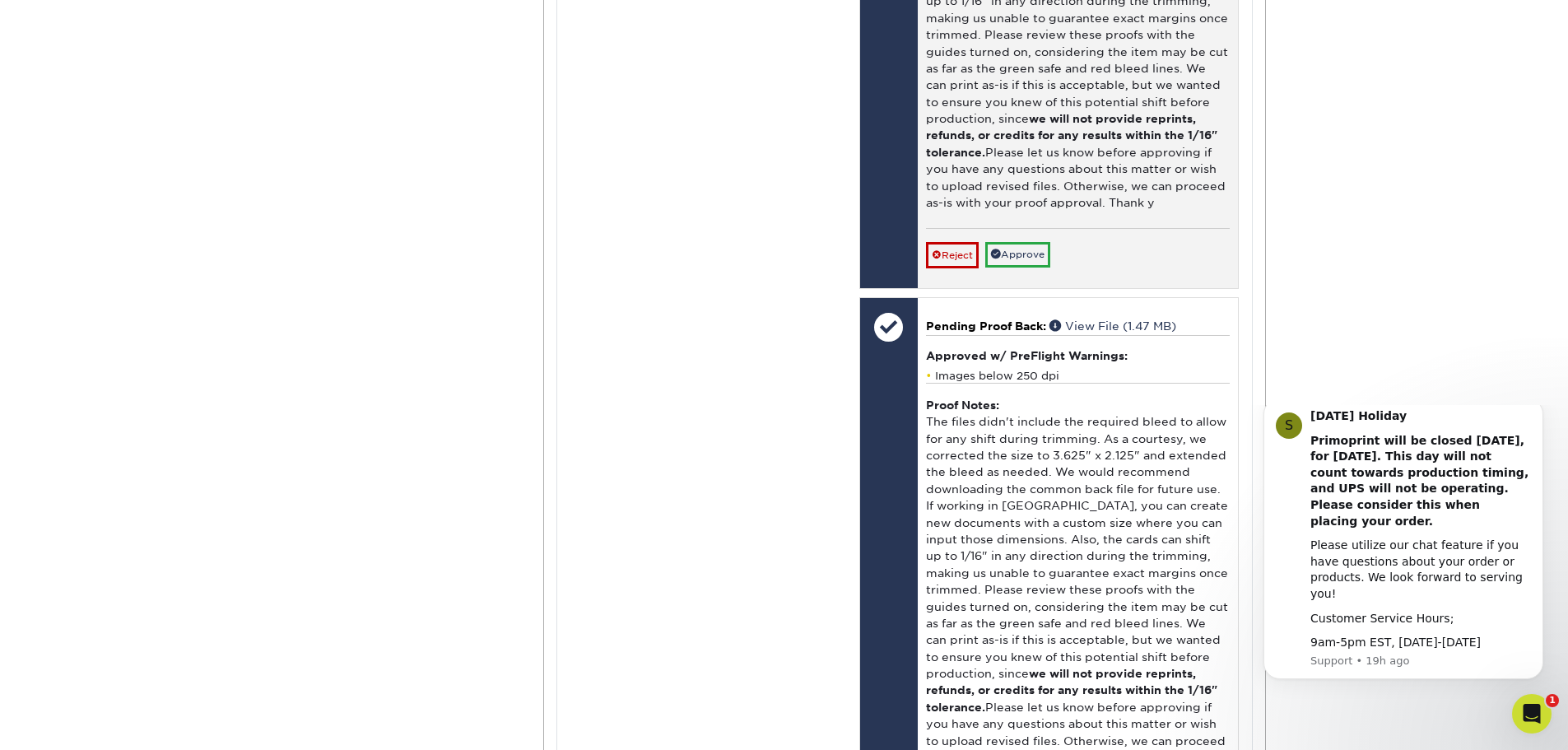
scroll to position [1400, 0]
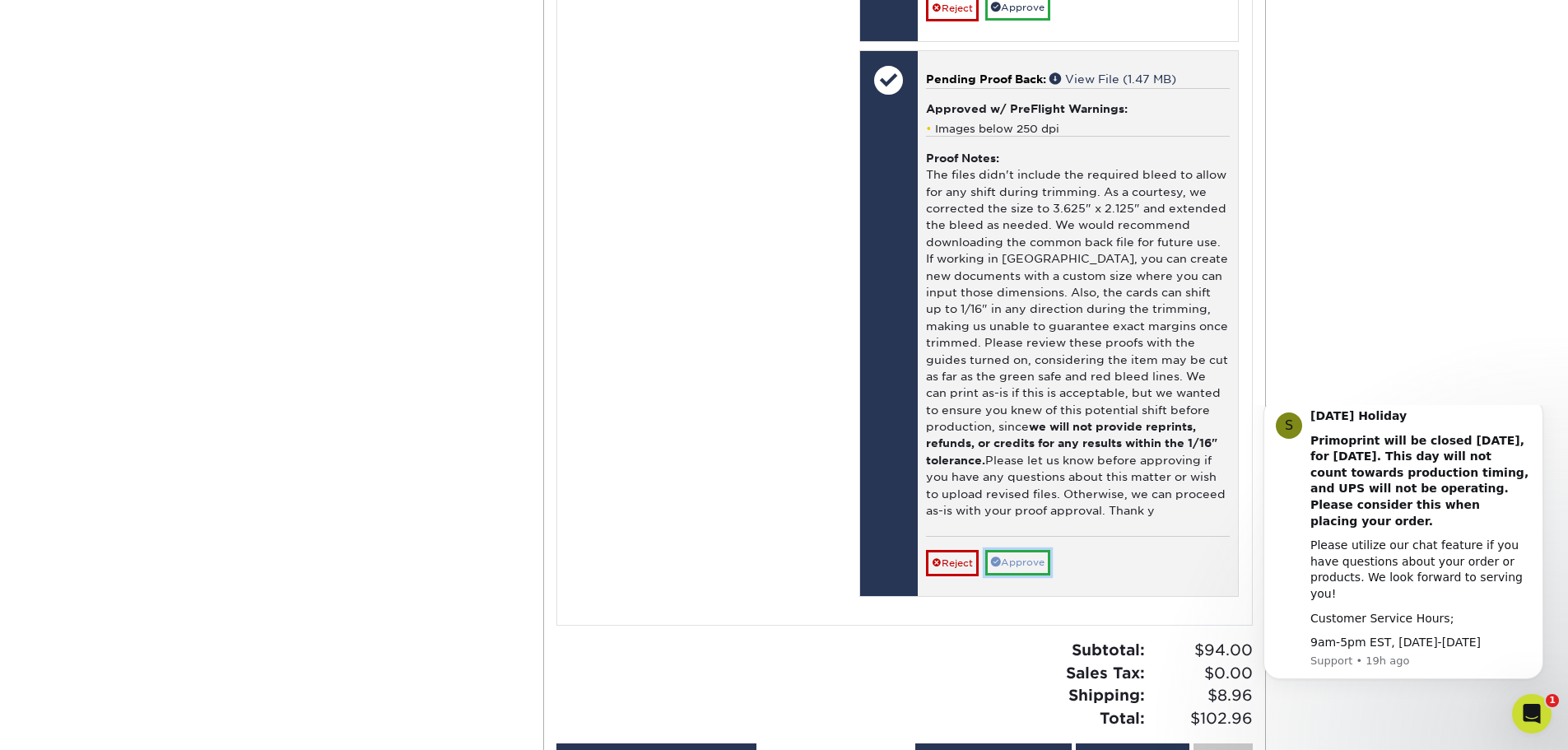
click at [1012, 565] on link "Approve" at bounding box center [1018, 562] width 65 height 25
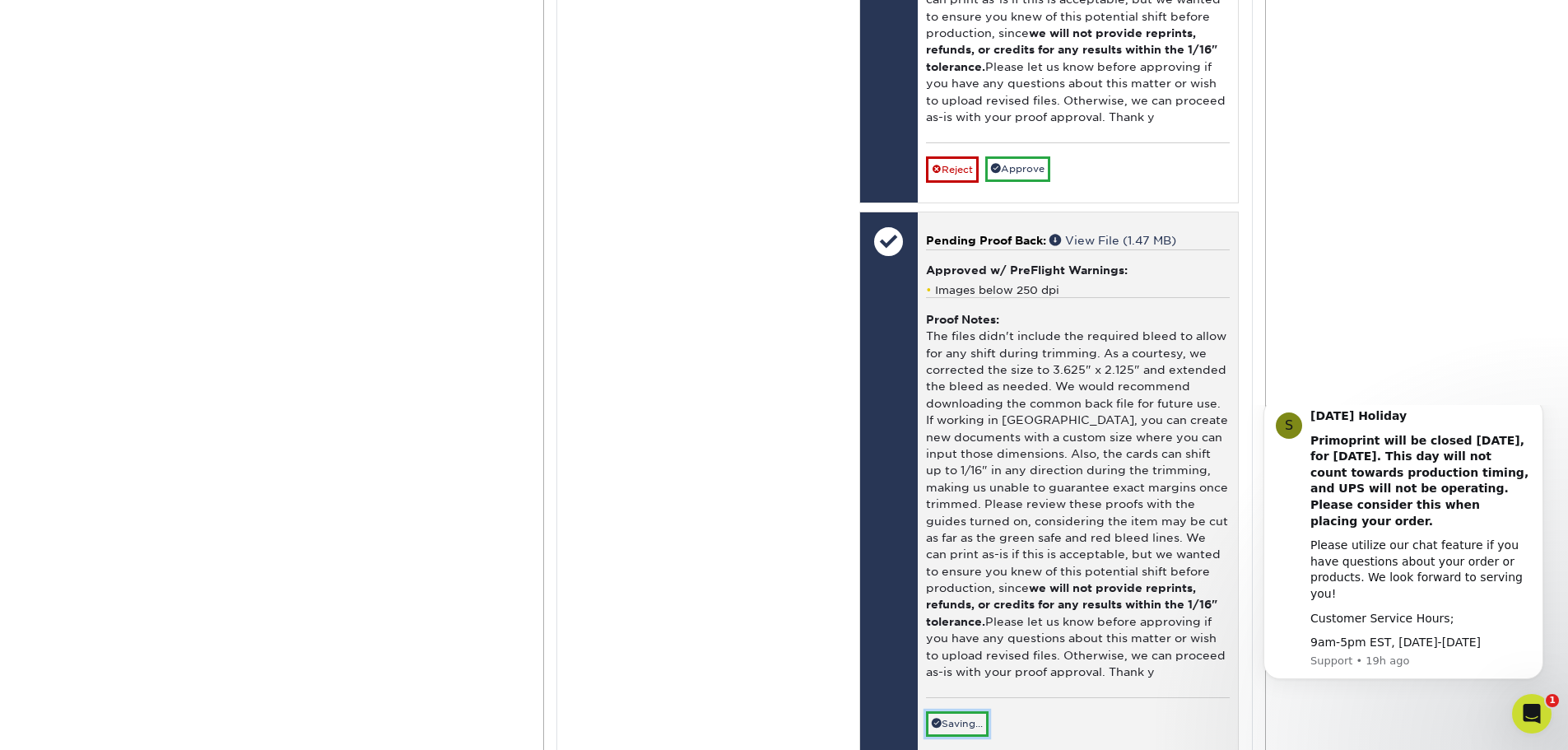
scroll to position [1152, 0]
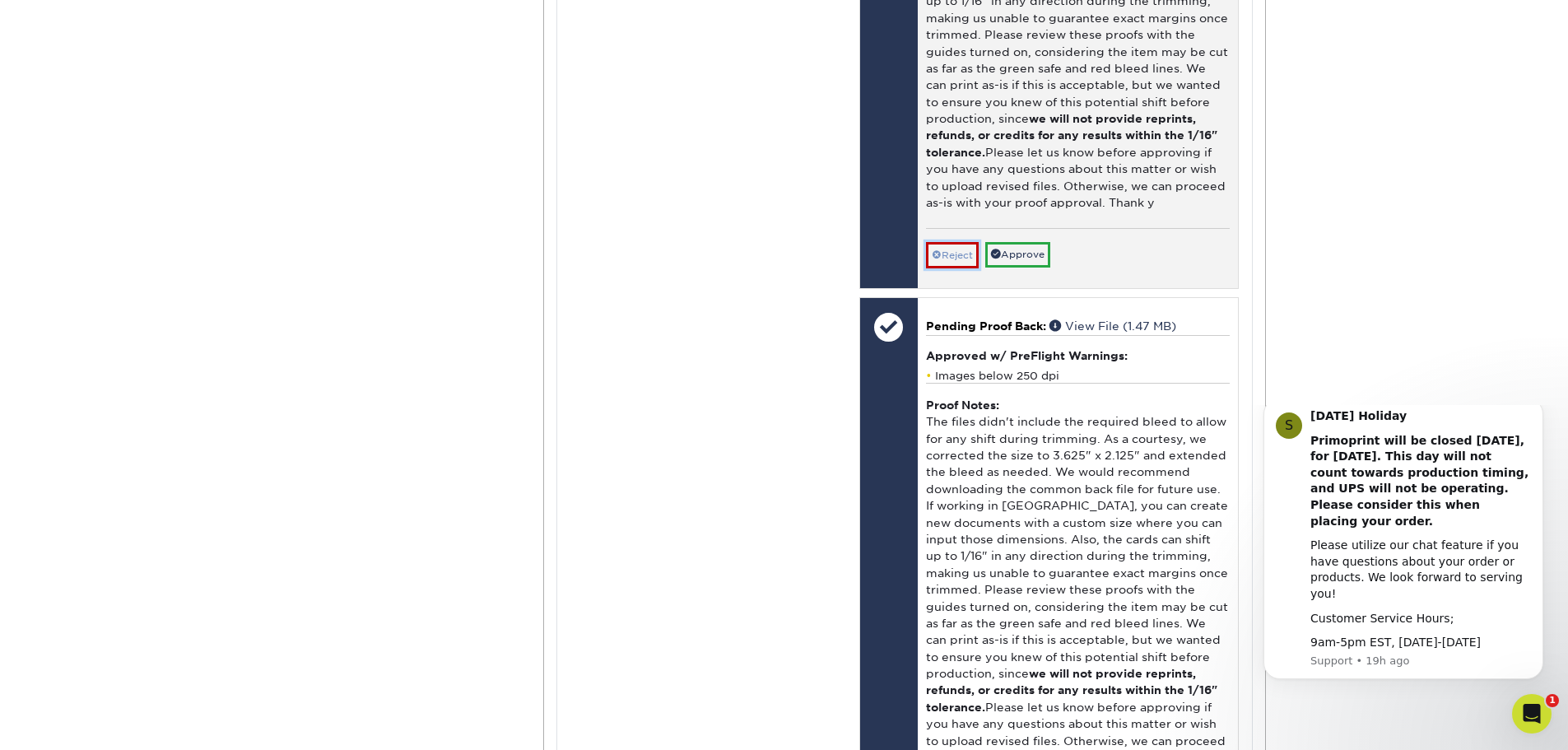
click at [956, 252] on link "Reject" at bounding box center [952, 255] width 53 height 26
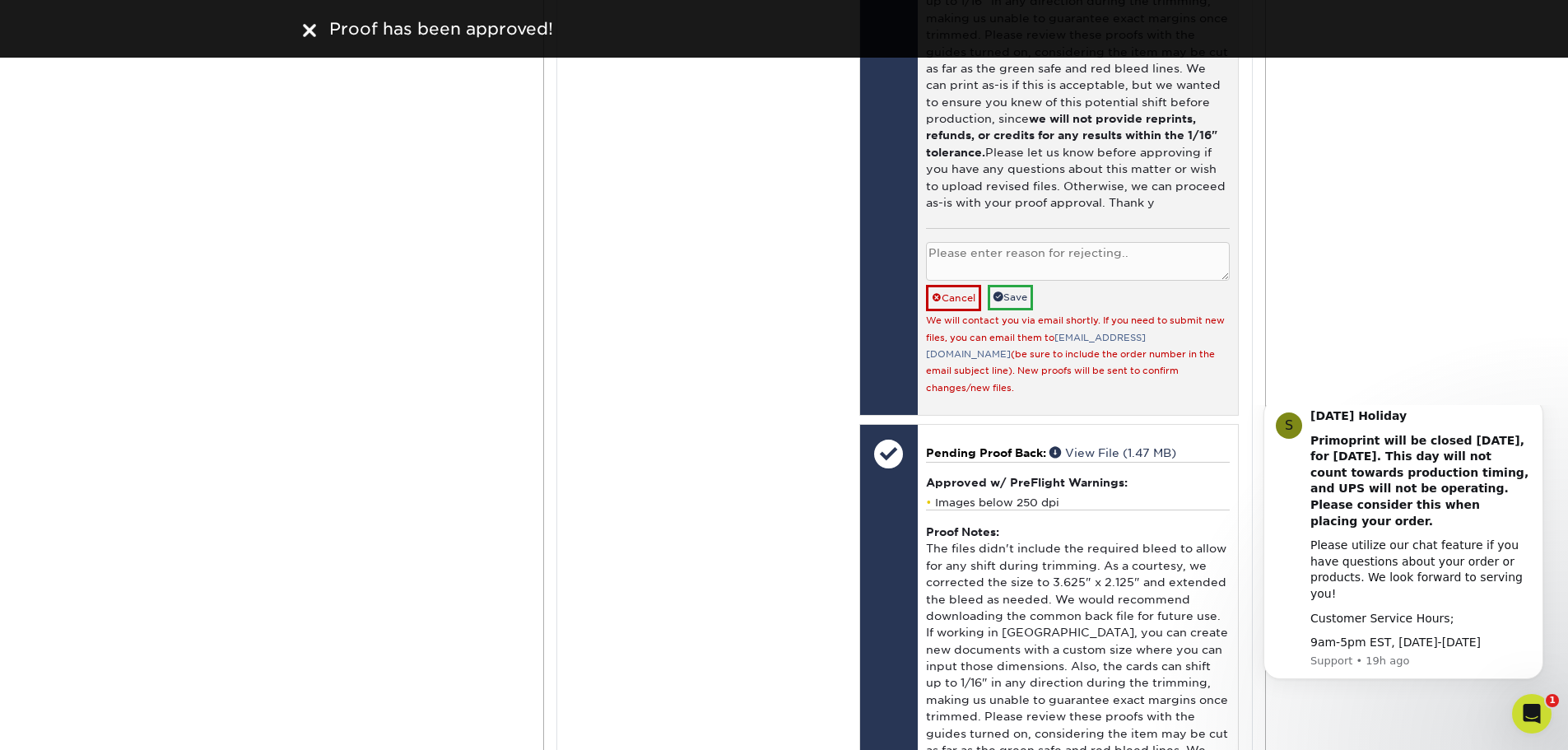
click at [997, 261] on textarea at bounding box center [1077, 262] width 304 height 39
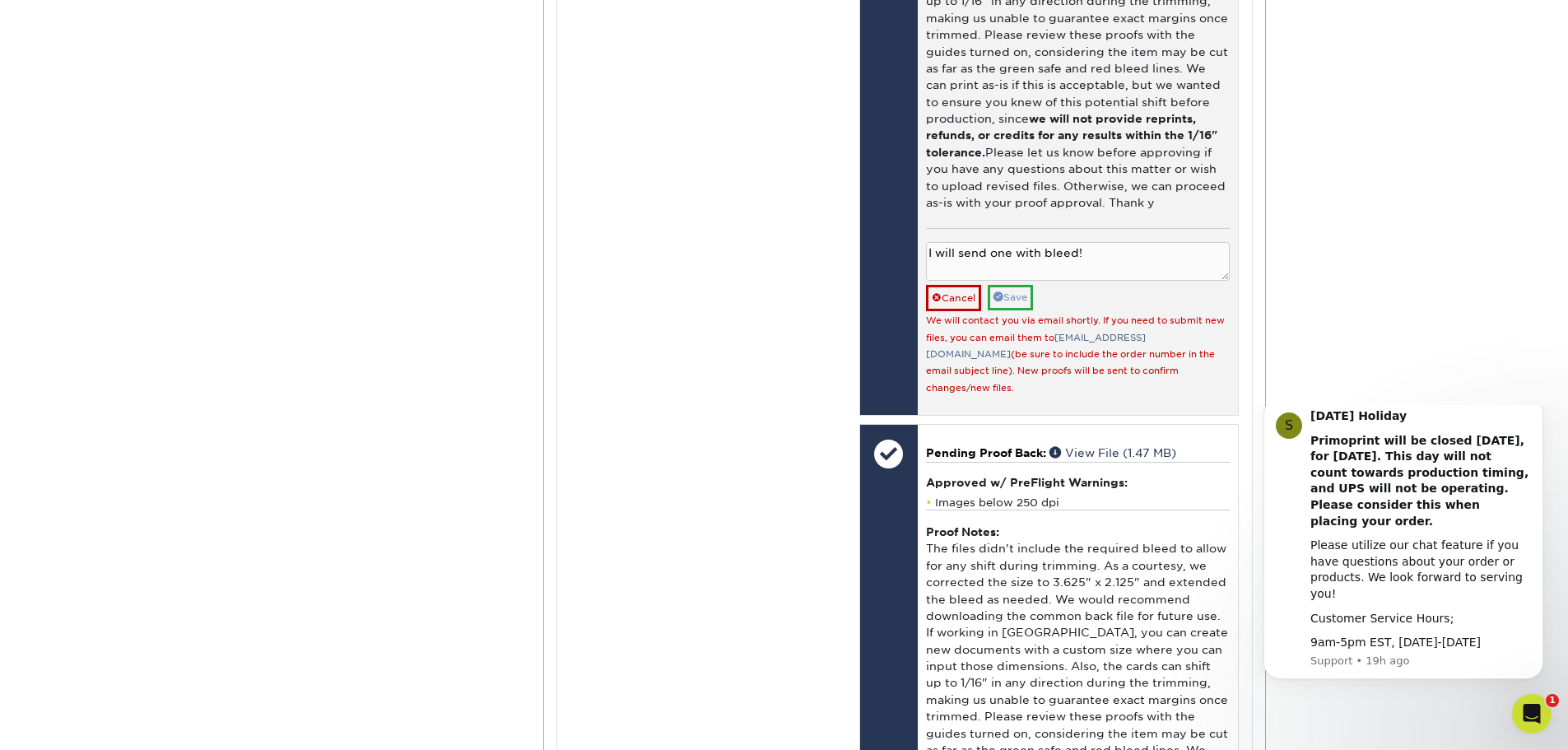
type textarea "I will send one with bleed!"
click at [1017, 308] on link "Save" at bounding box center [1010, 297] width 46 height 25
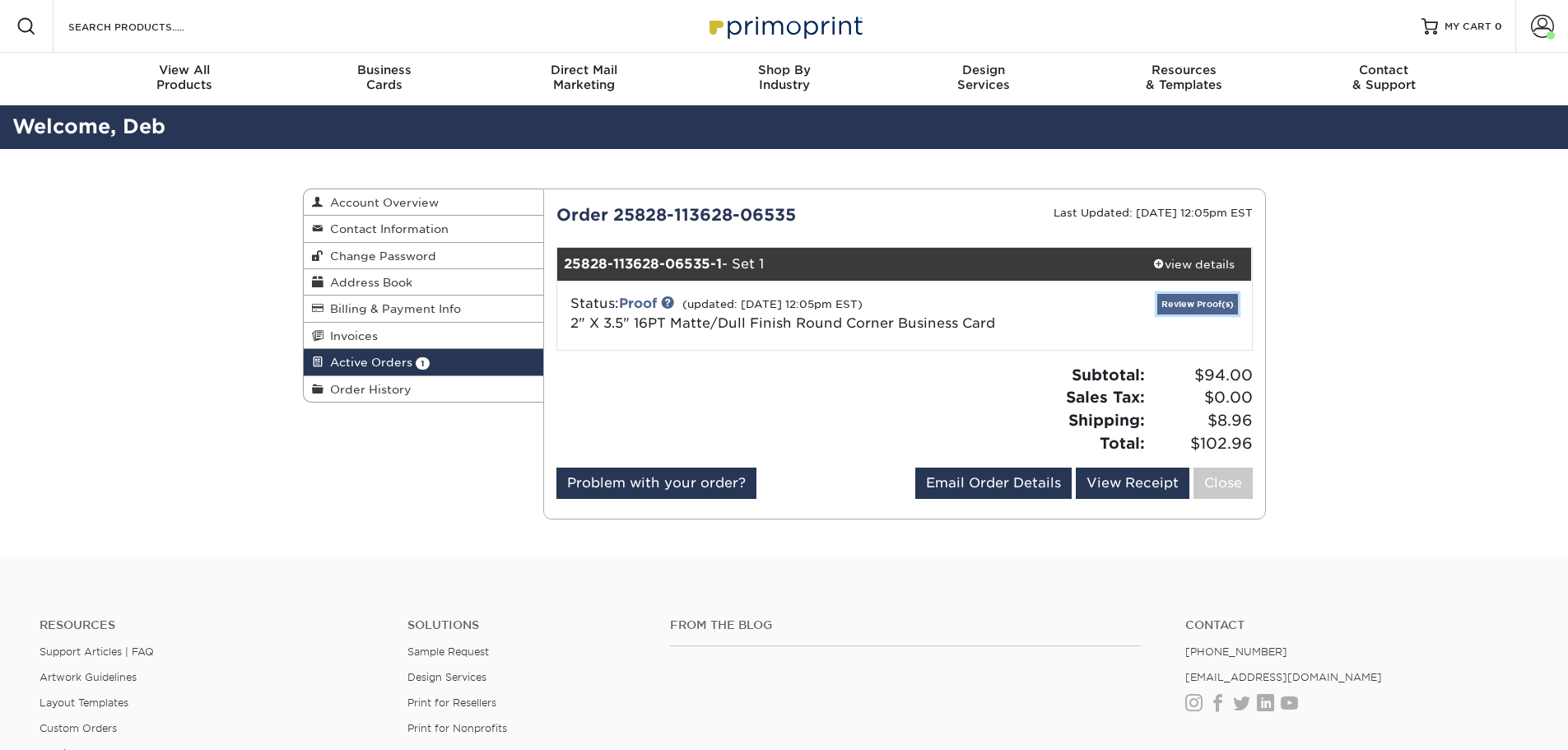
click at [1162, 312] on link "Review Proof(s)" at bounding box center [1197, 305] width 81 height 20
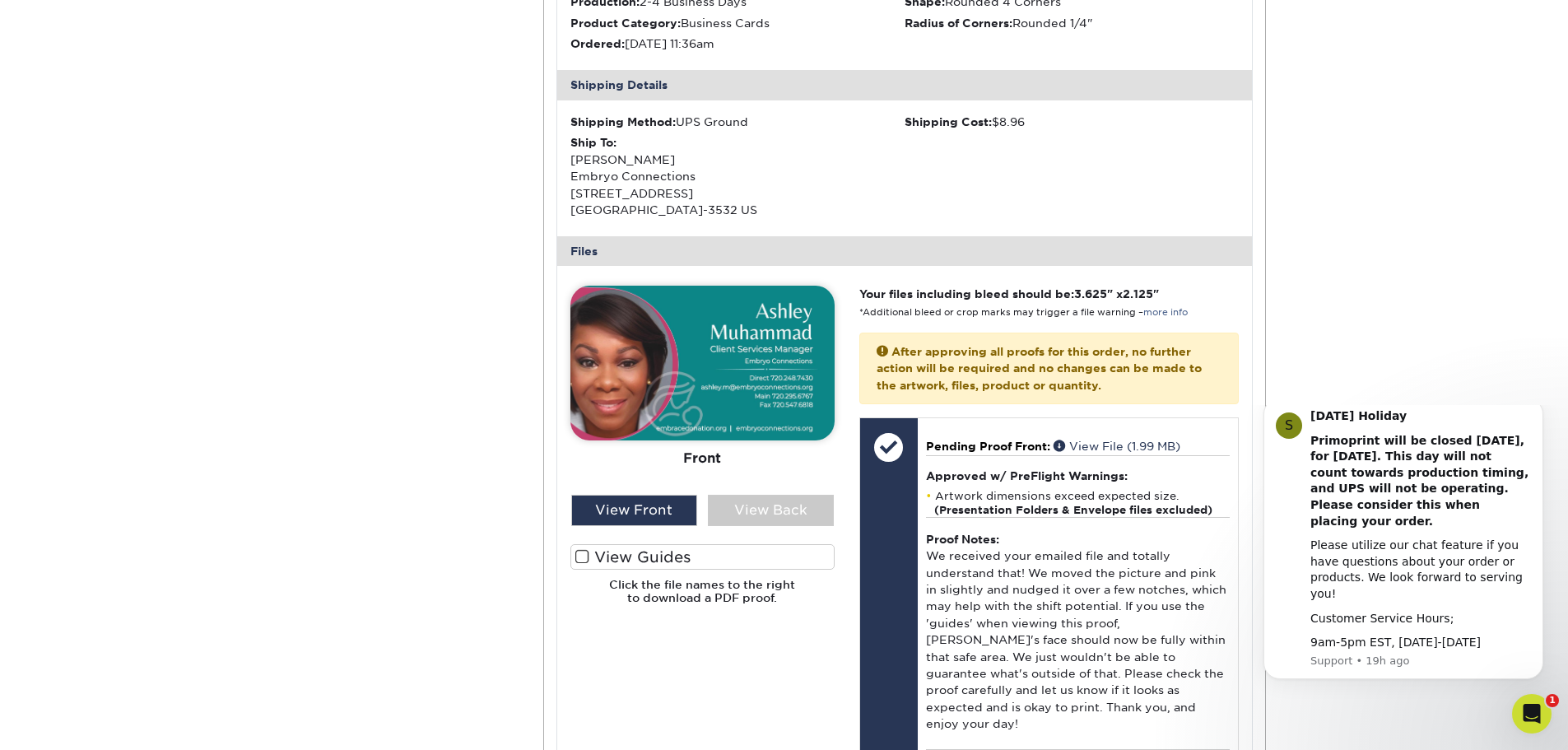
scroll to position [494, 0]
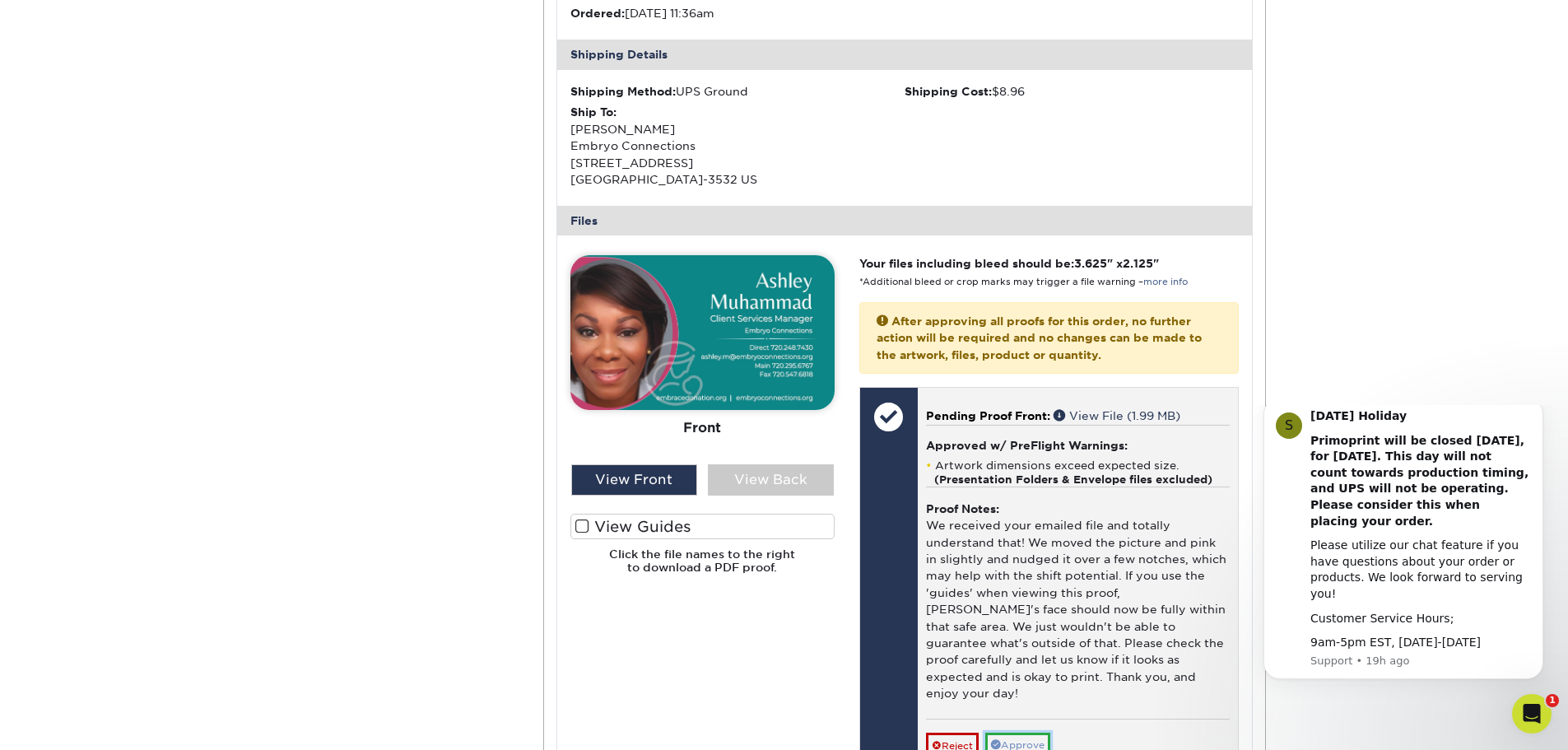
click at [1025, 733] on link "Approve" at bounding box center [1018, 745] width 65 height 25
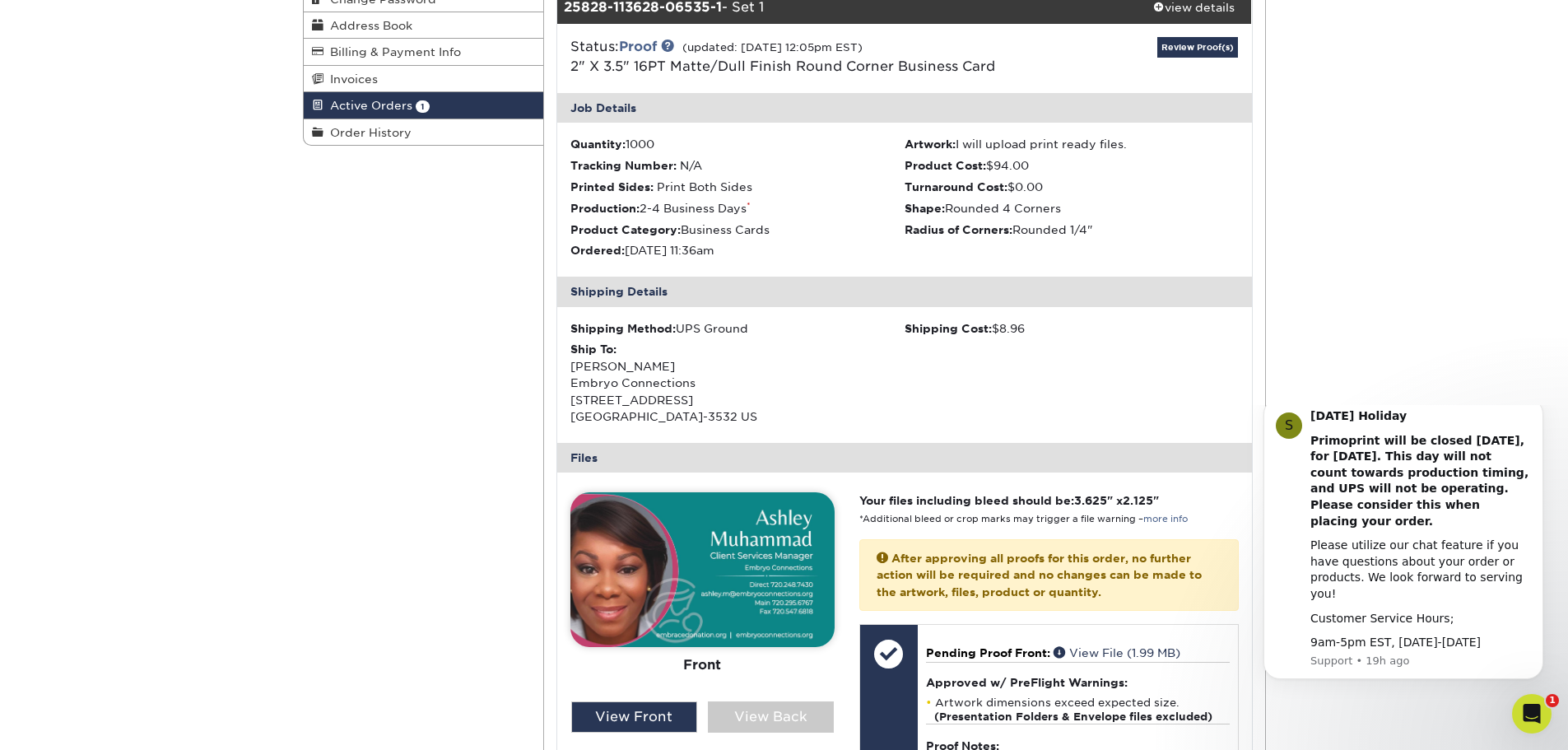
scroll to position [247, 0]
